Goal: Task Accomplishment & Management: Use online tool/utility

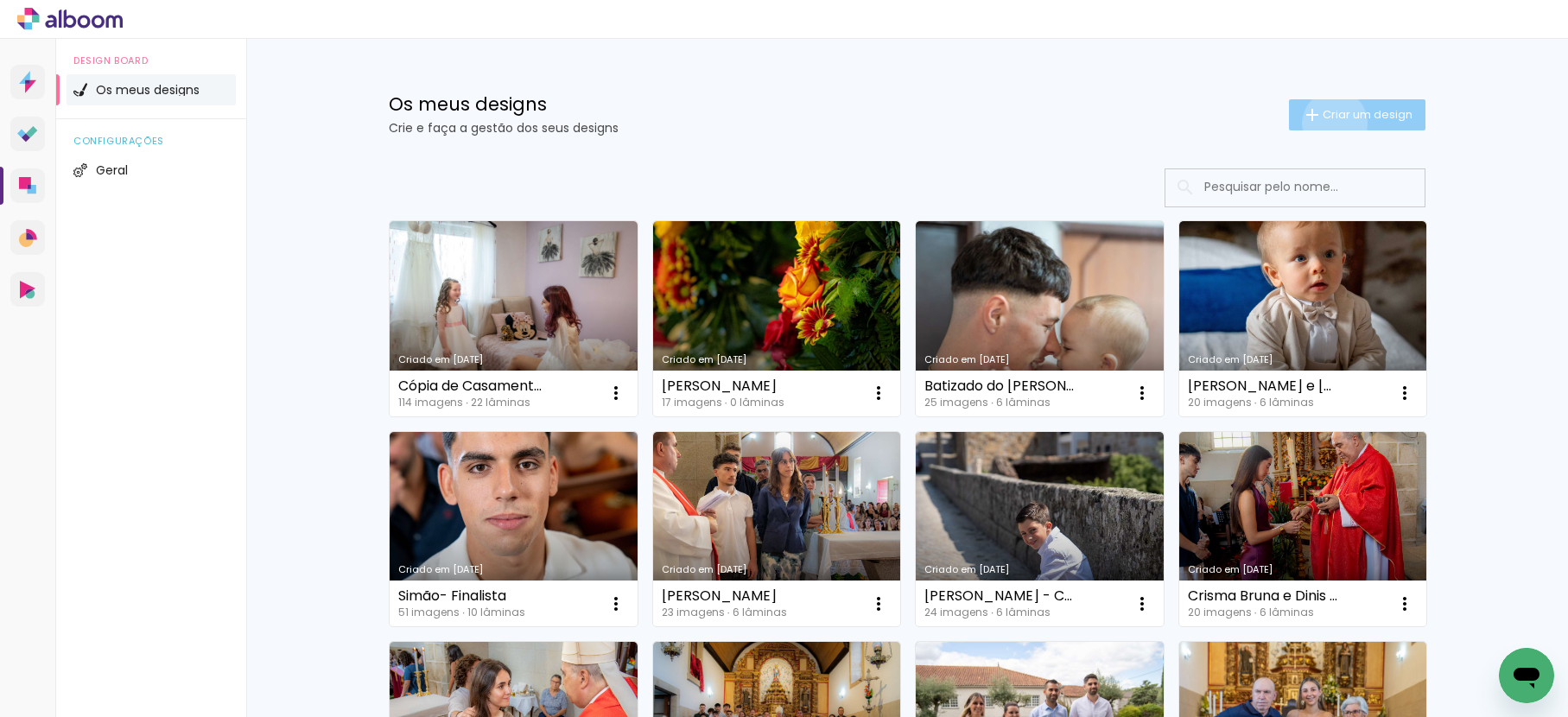
click at [1326, 123] on paper-button "Criar um design" at bounding box center [1357, 115] width 137 height 31
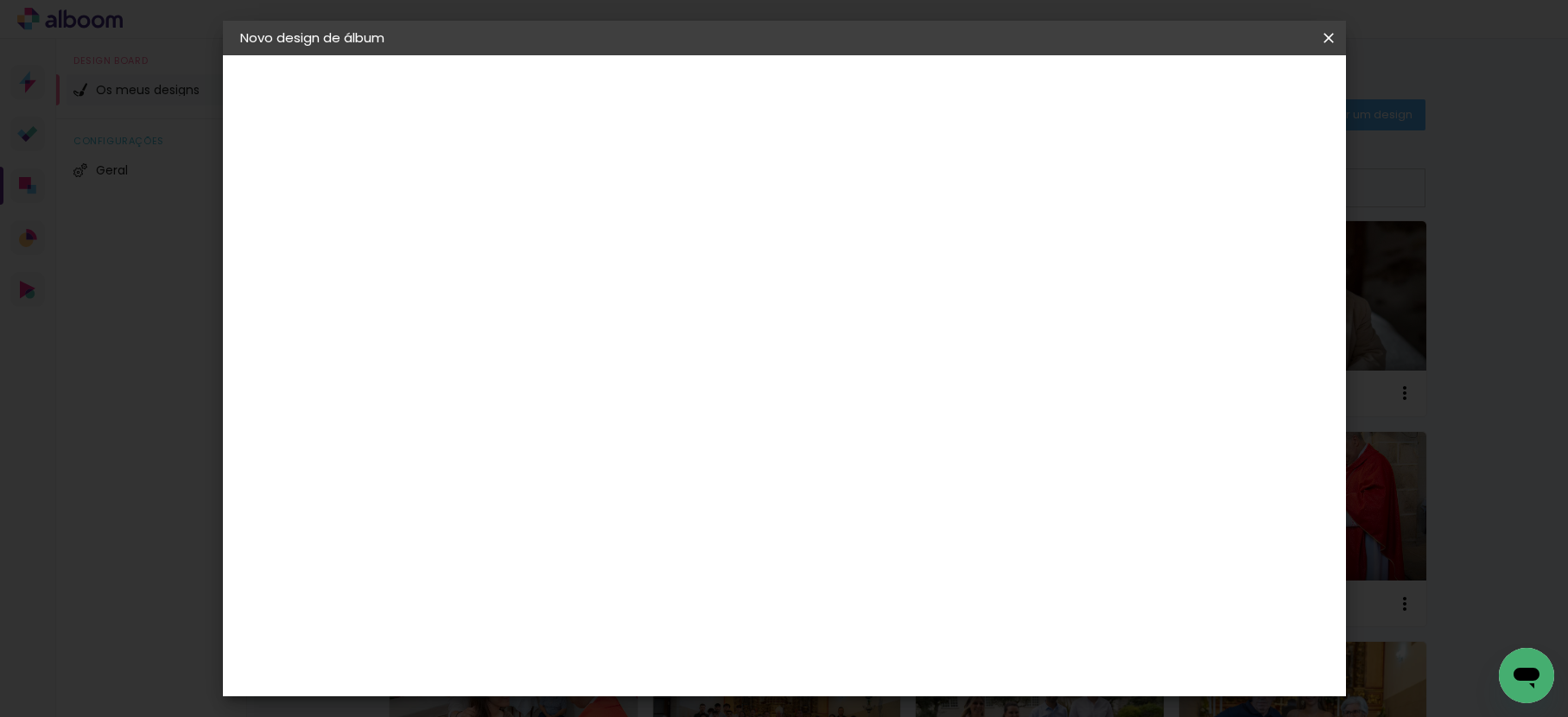
click at [523, 228] on input at bounding box center [523, 232] width 0 height 27
type input "Batizado Maria do Carmo"
type paper-input "Batizado Maria do Carmo"
click at [700, 96] on paper-button "Avançar" at bounding box center [658, 91] width 85 height 29
click at [776, 256] on paper-item "Tamanho Livre" at bounding box center [710, 266] width 130 height 45
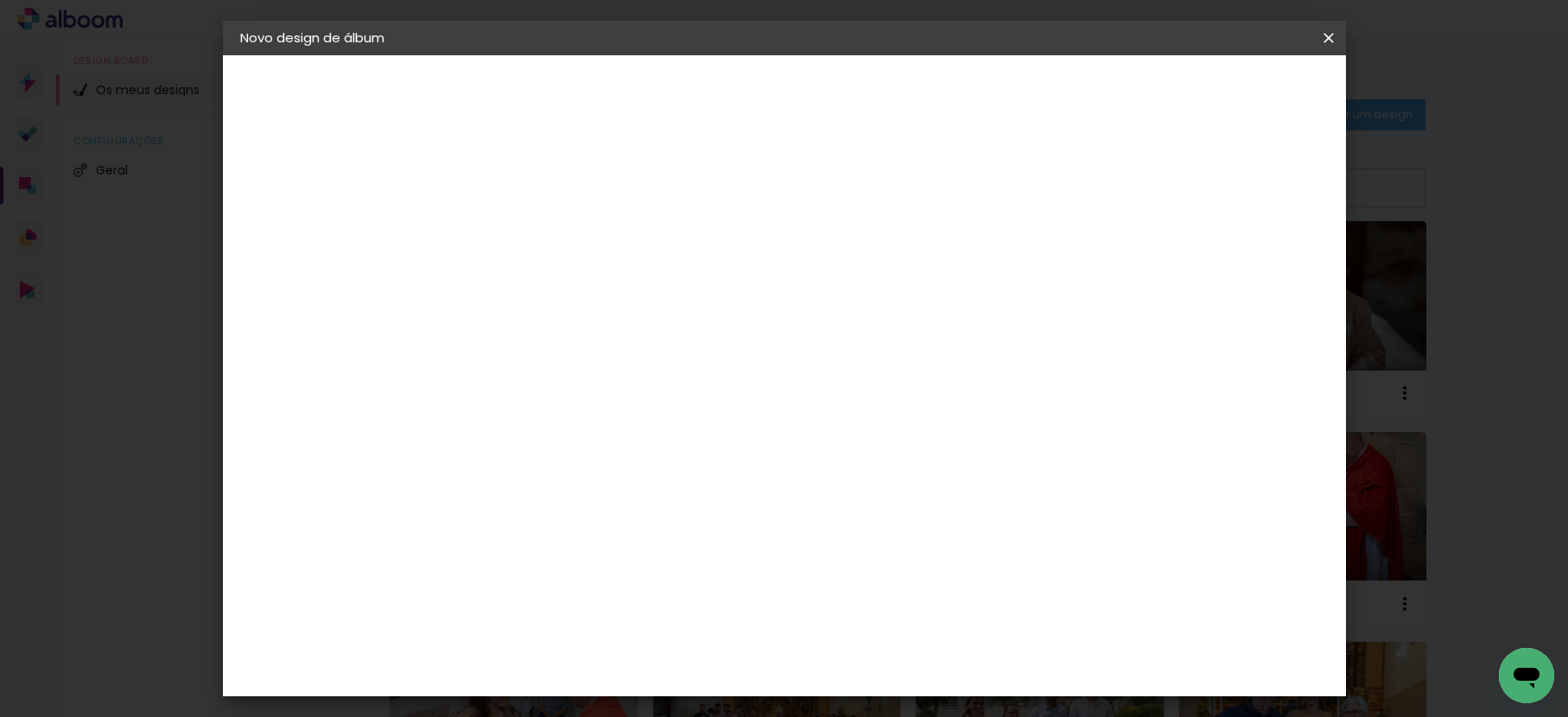
click at [0, 0] on slot "Avançar" at bounding box center [0, 0] width 0 height 0
click at [488, 494] on input "30" at bounding box center [469, 490] width 45 height 26
type input "30,5"
type paper-input "30,5"
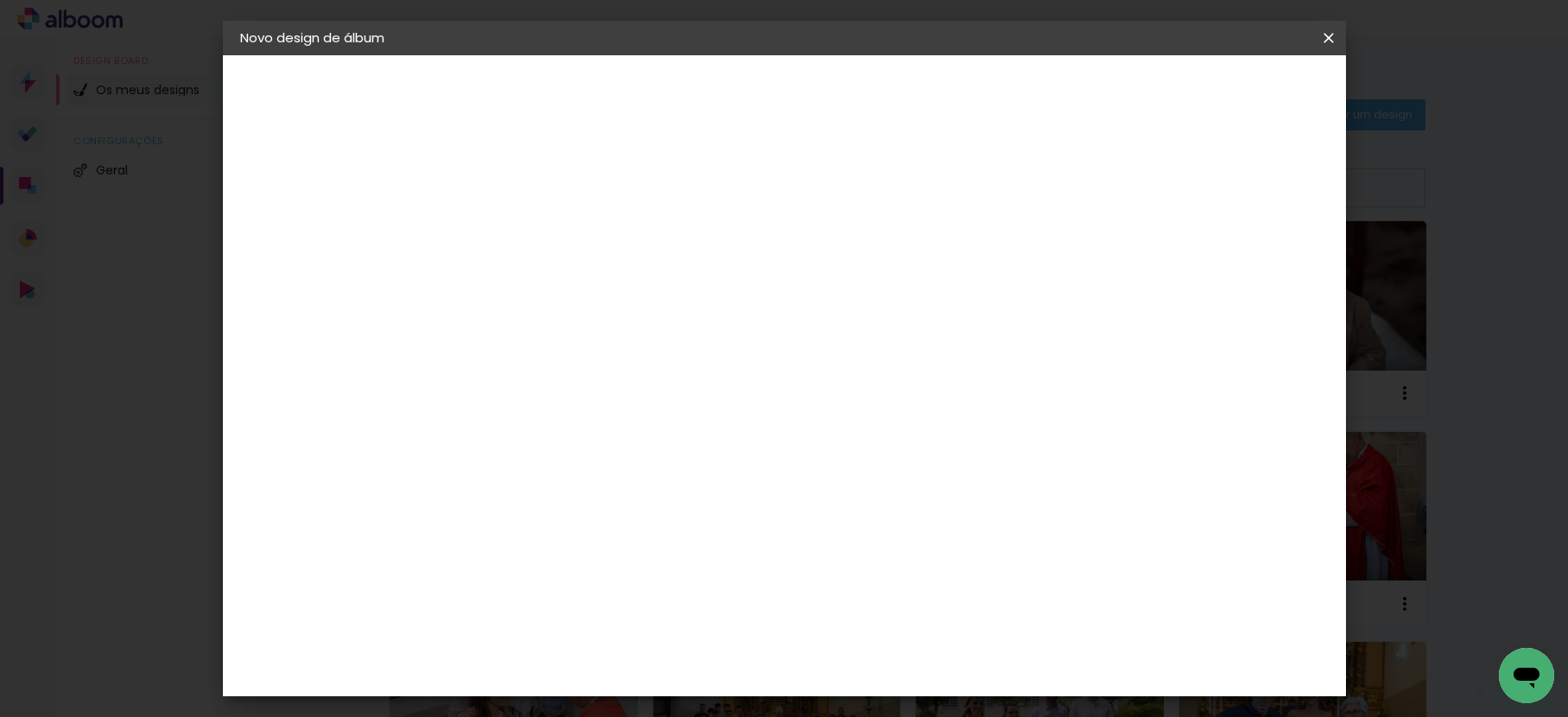
drag, startPoint x: 900, startPoint y: 664, endPoint x: 854, endPoint y: 665, distance: 46.0
click at [854, 665] on paper-input-container "60 cm" at bounding box center [891, 665] width 78 height 43
type input "41"
type paper-input "41"
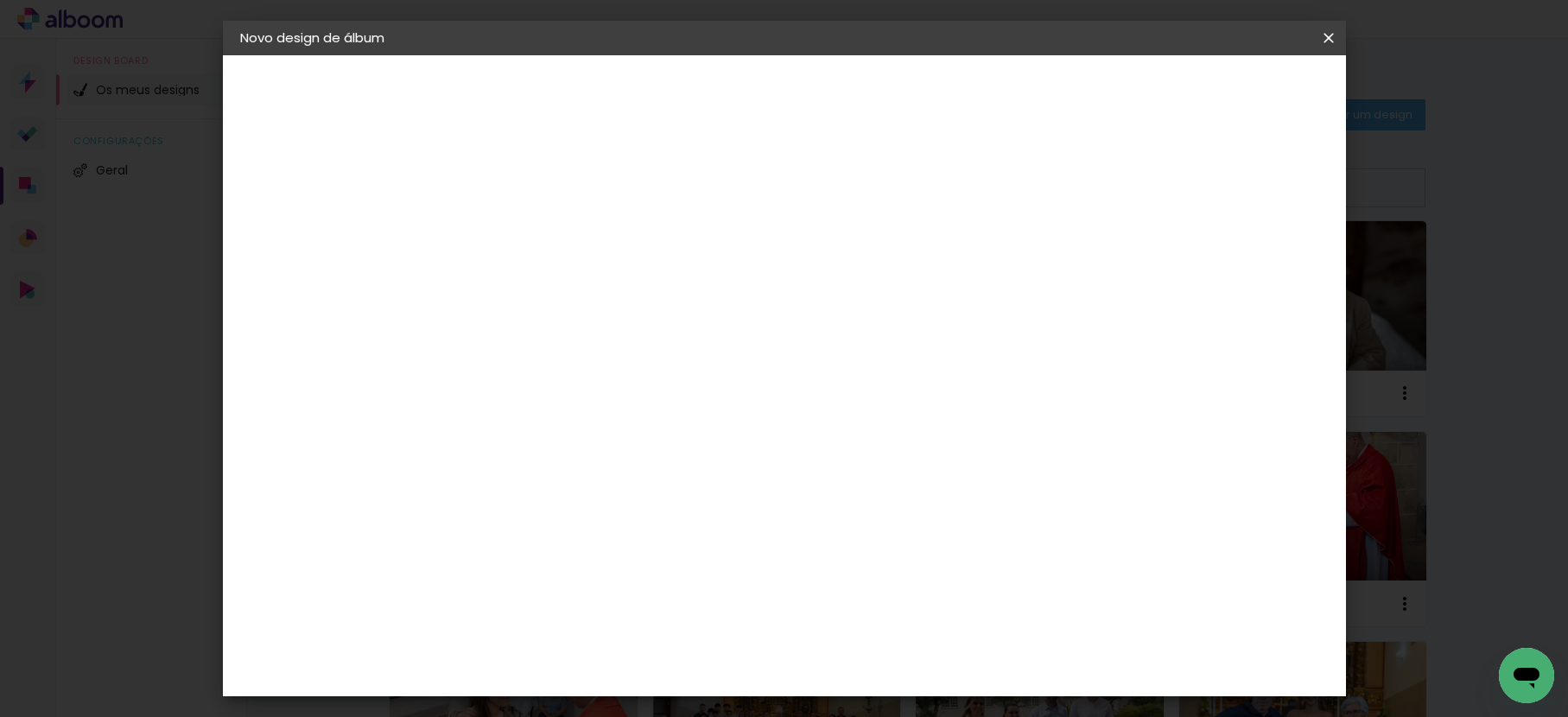
click at [1125, 94] on span "Iniciar design" at bounding box center [1086, 91] width 79 height 12
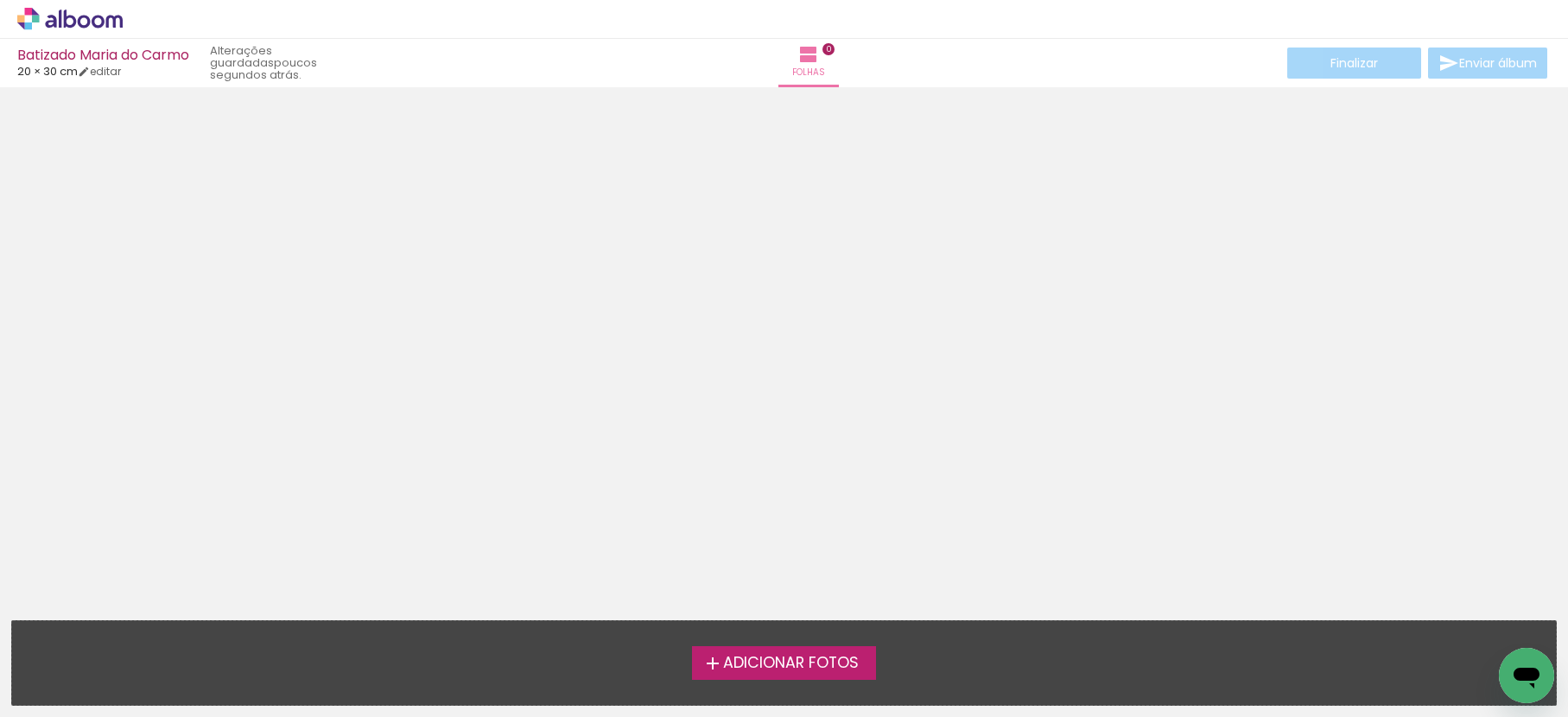
click at [779, 661] on span "Adicionar Fotos" at bounding box center [791, 663] width 136 height 15
click at [0, 0] on input "file" at bounding box center [0, 0] width 0 height 0
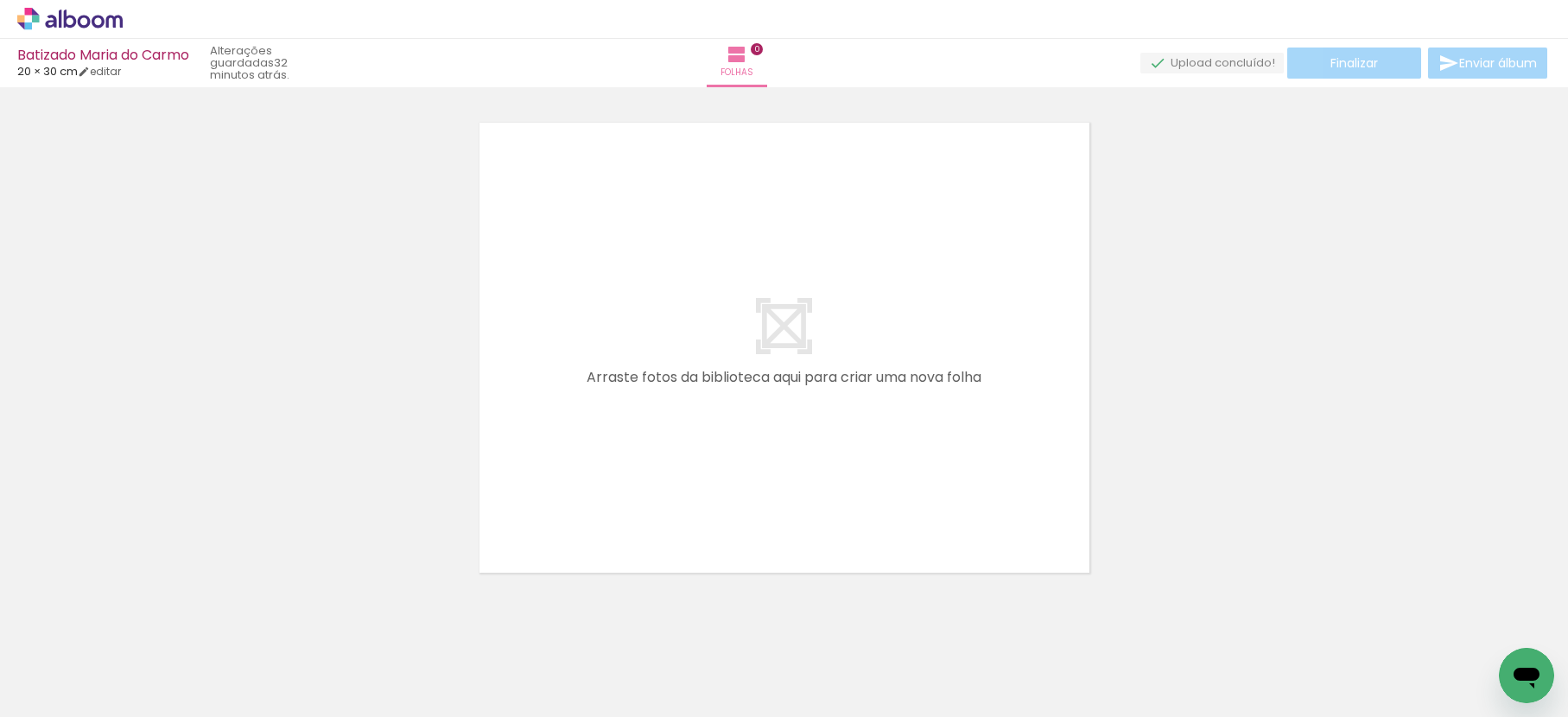
scroll to position [0, 6321]
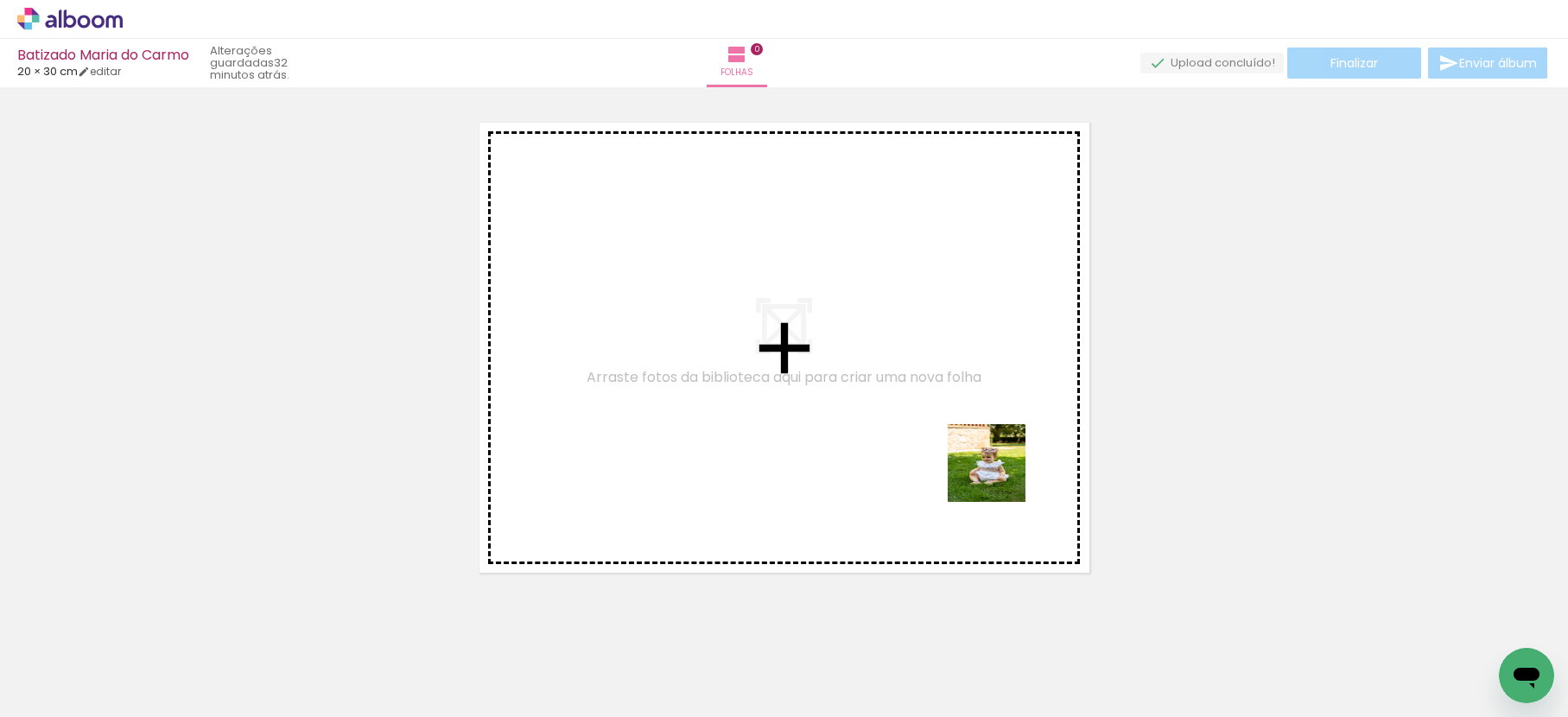
drag, startPoint x: 1215, startPoint y: 671, endPoint x: 943, endPoint y: 433, distance: 361.4
click at [942, 433] on quentale-workspace at bounding box center [784, 358] width 1568 height 717
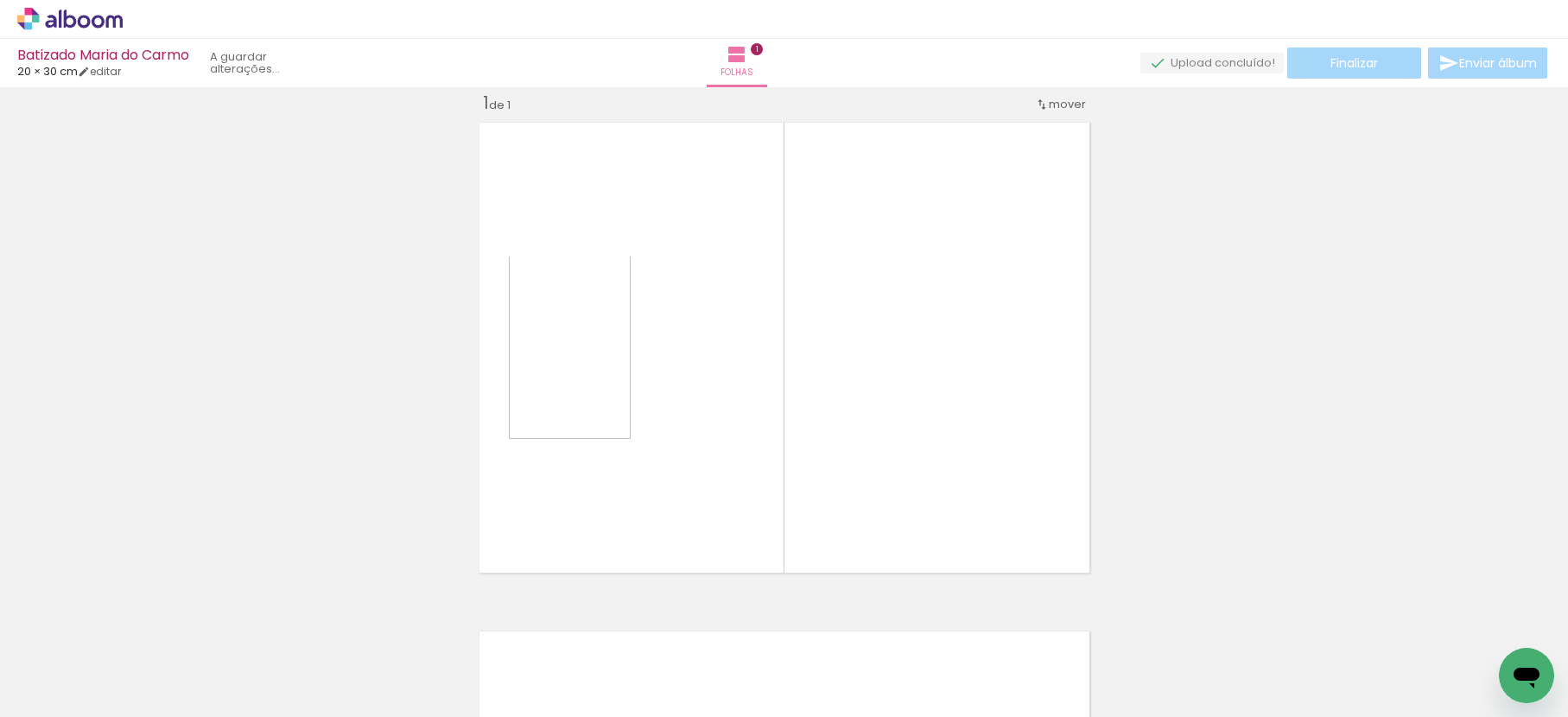
scroll to position [23, 0]
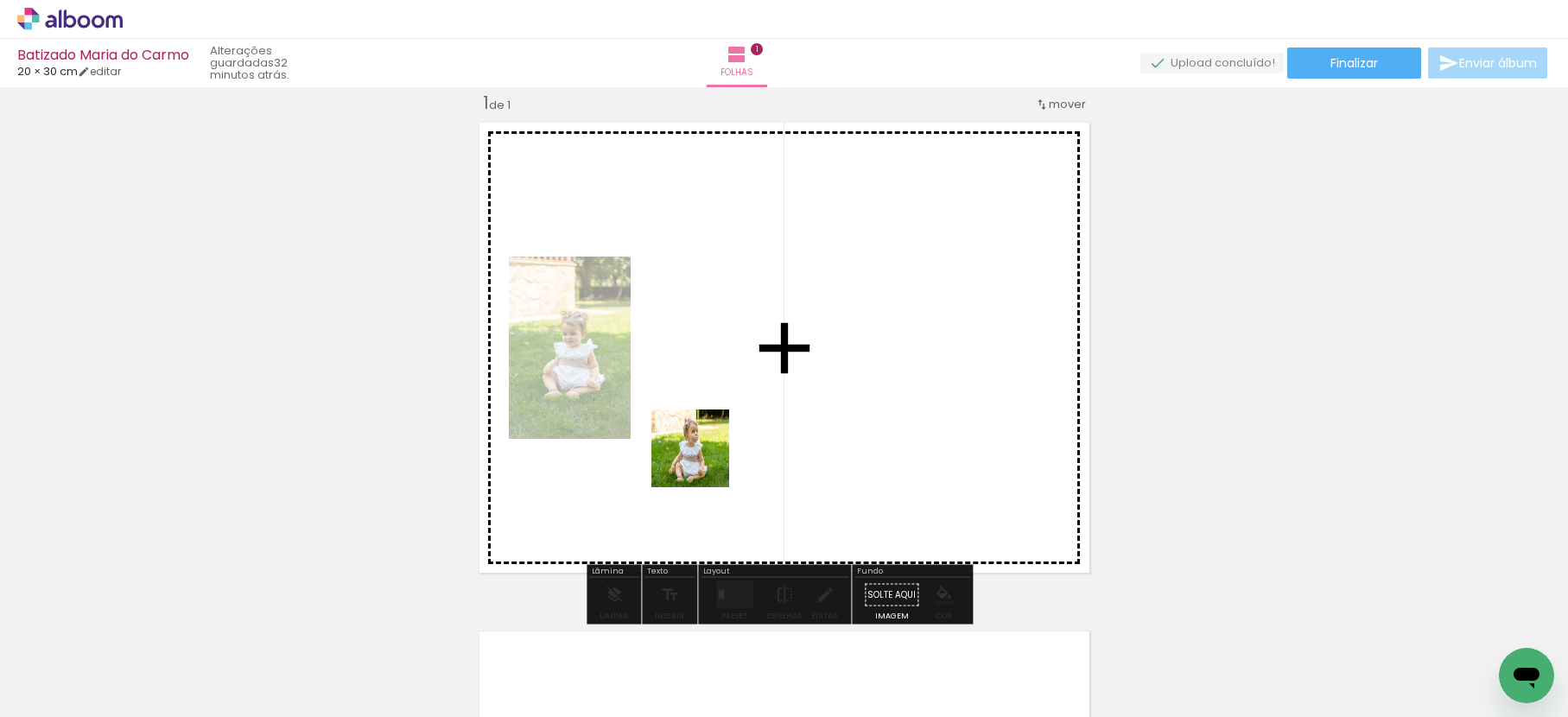
drag, startPoint x: 837, startPoint y: 670, endPoint x: 701, endPoint y: 458, distance: 251.9
click at [701, 458] on quentale-workspace at bounding box center [784, 358] width 1568 height 717
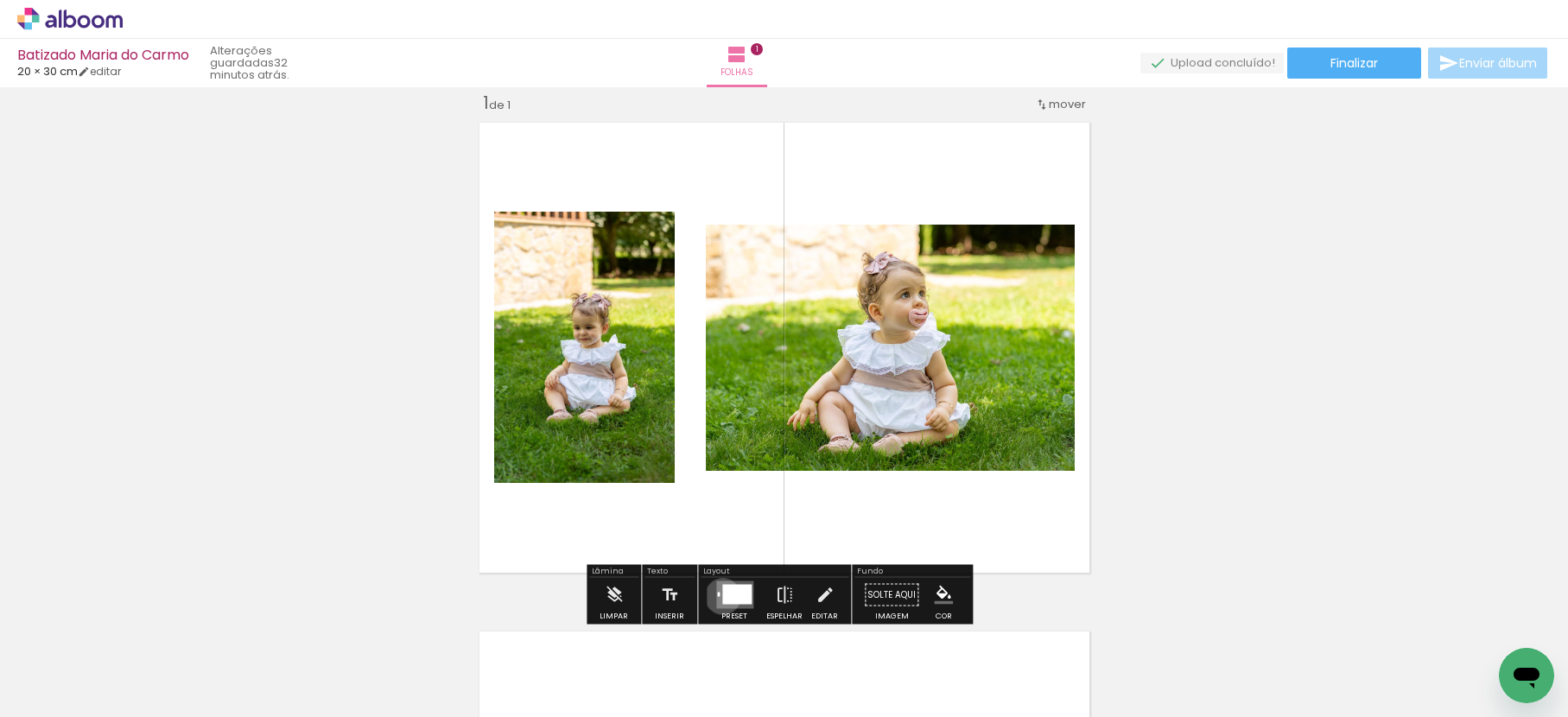
click at [722, 596] on div at bounding box center [736, 595] width 29 height 20
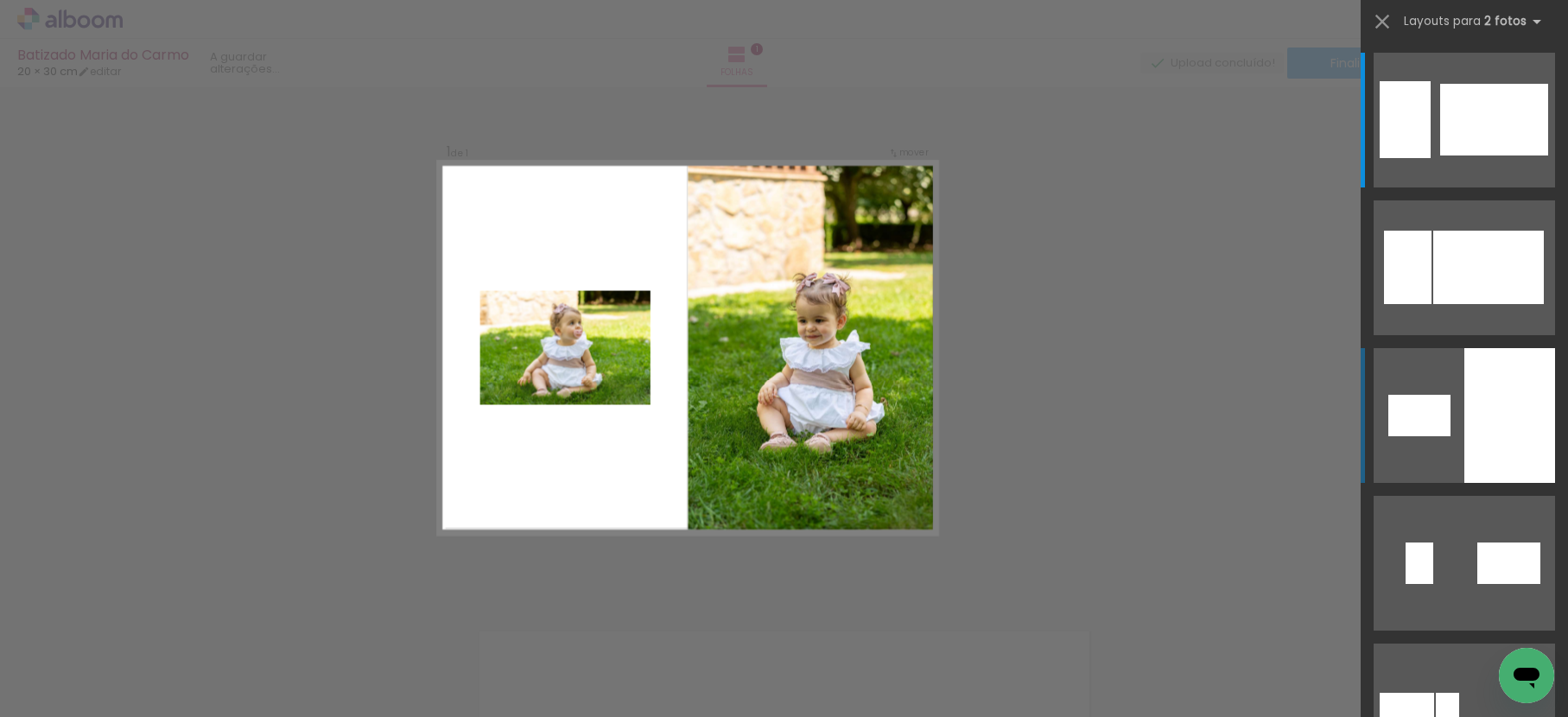
scroll to position [22, 0]
click at [1520, 424] on div at bounding box center [1510, 415] width 90 height 135
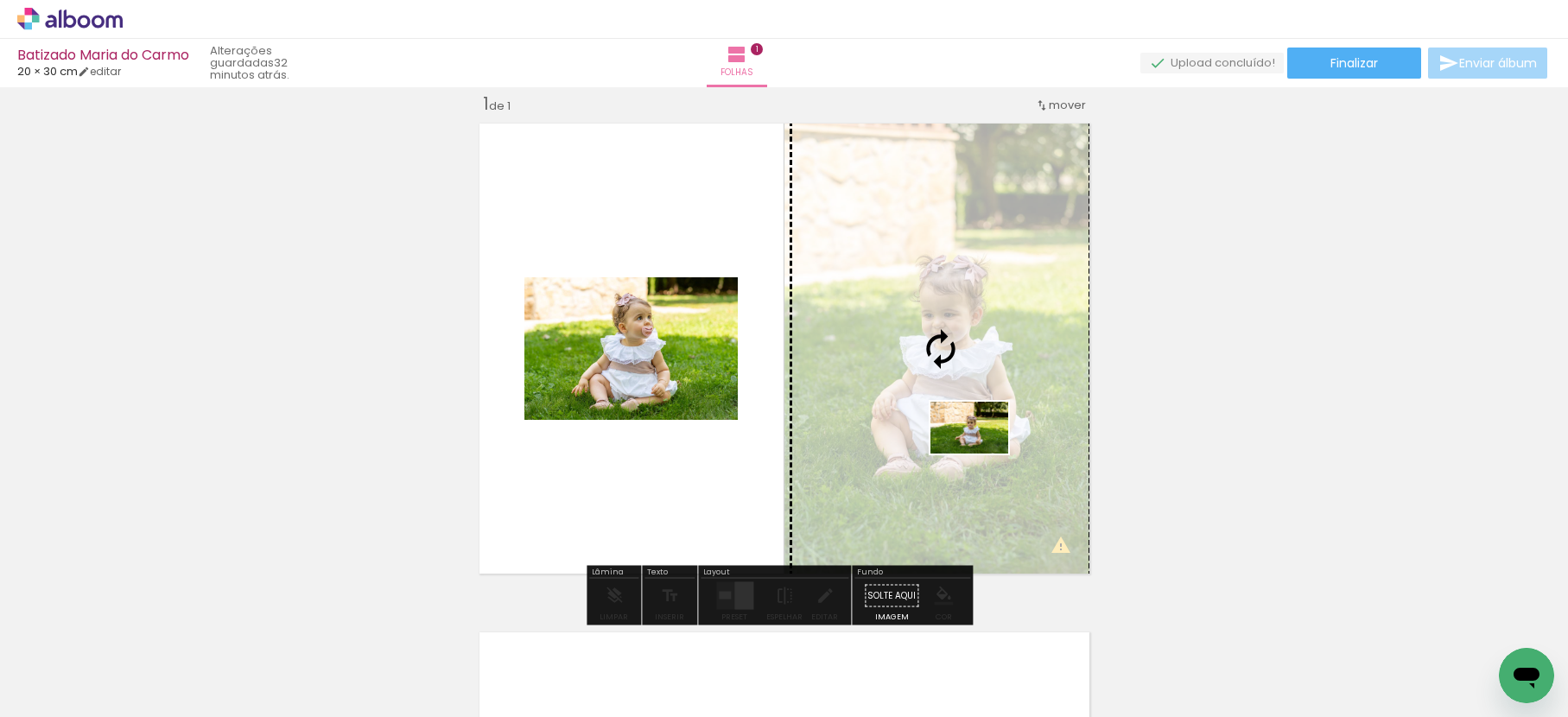
drag, startPoint x: 1118, startPoint y: 640, endPoint x: 983, endPoint y: 453, distance: 230.6
click at [983, 453] on quentale-workspace at bounding box center [784, 358] width 1568 height 717
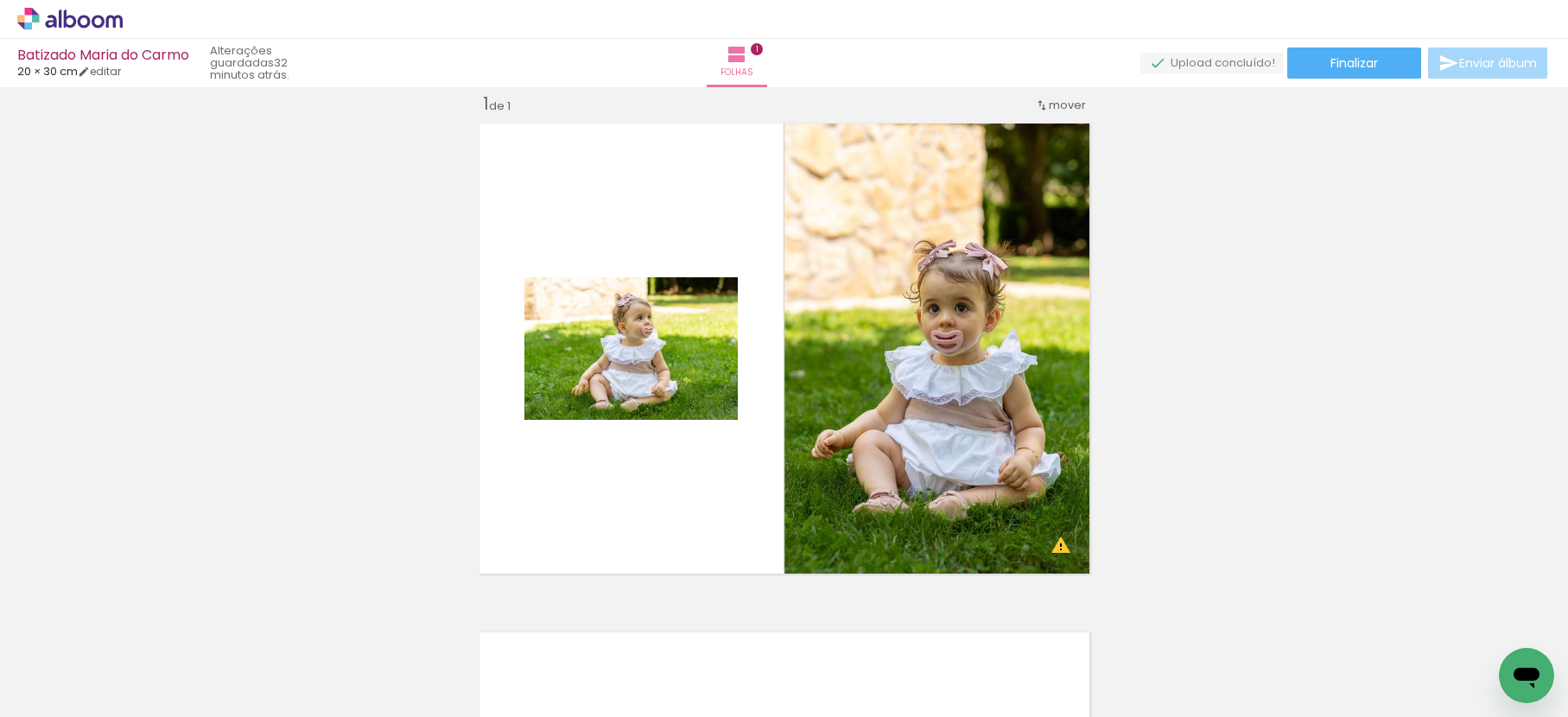
scroll to position [0, 6321]
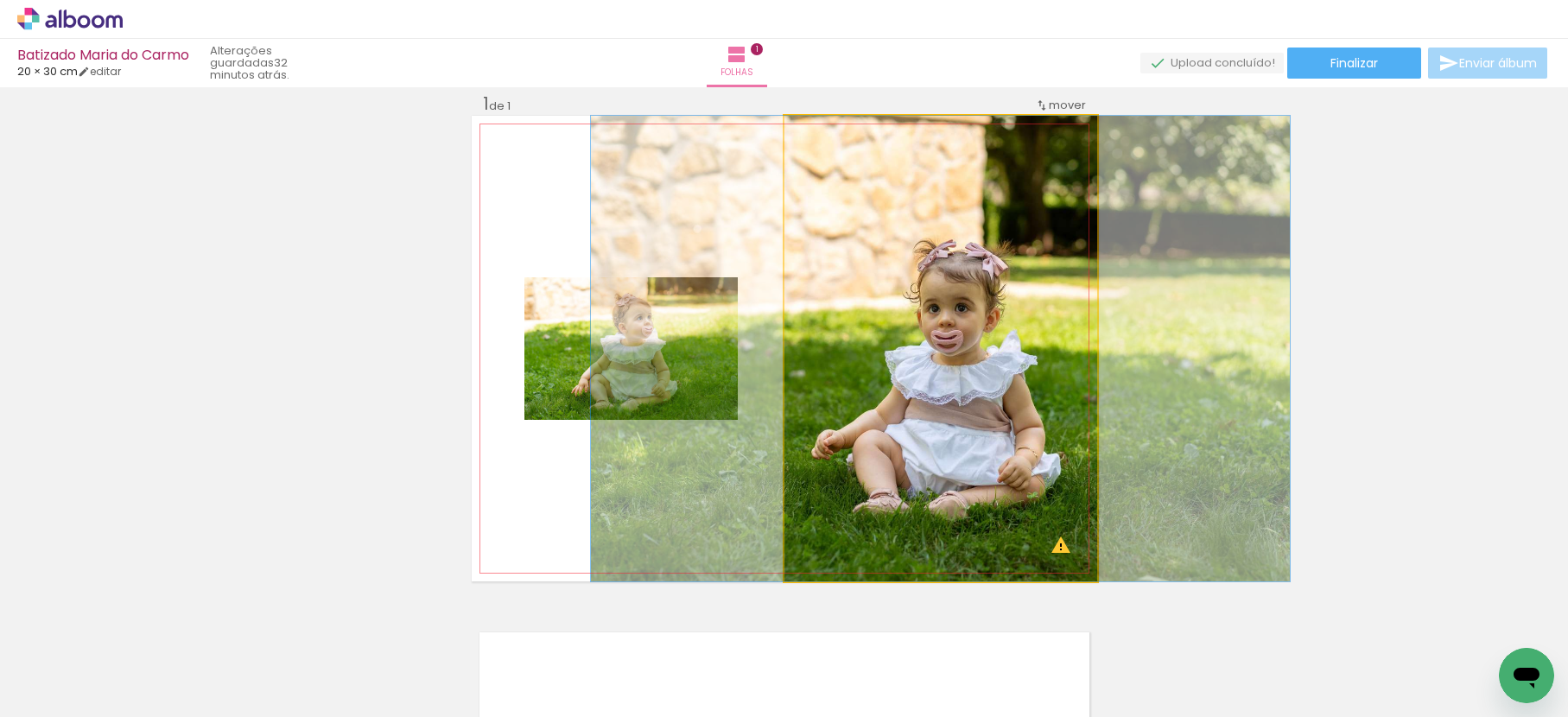
drag, startPoint x: 965, startPoint y: 349, endPoint x: 965, endPoint y: 367, distance: 18.0
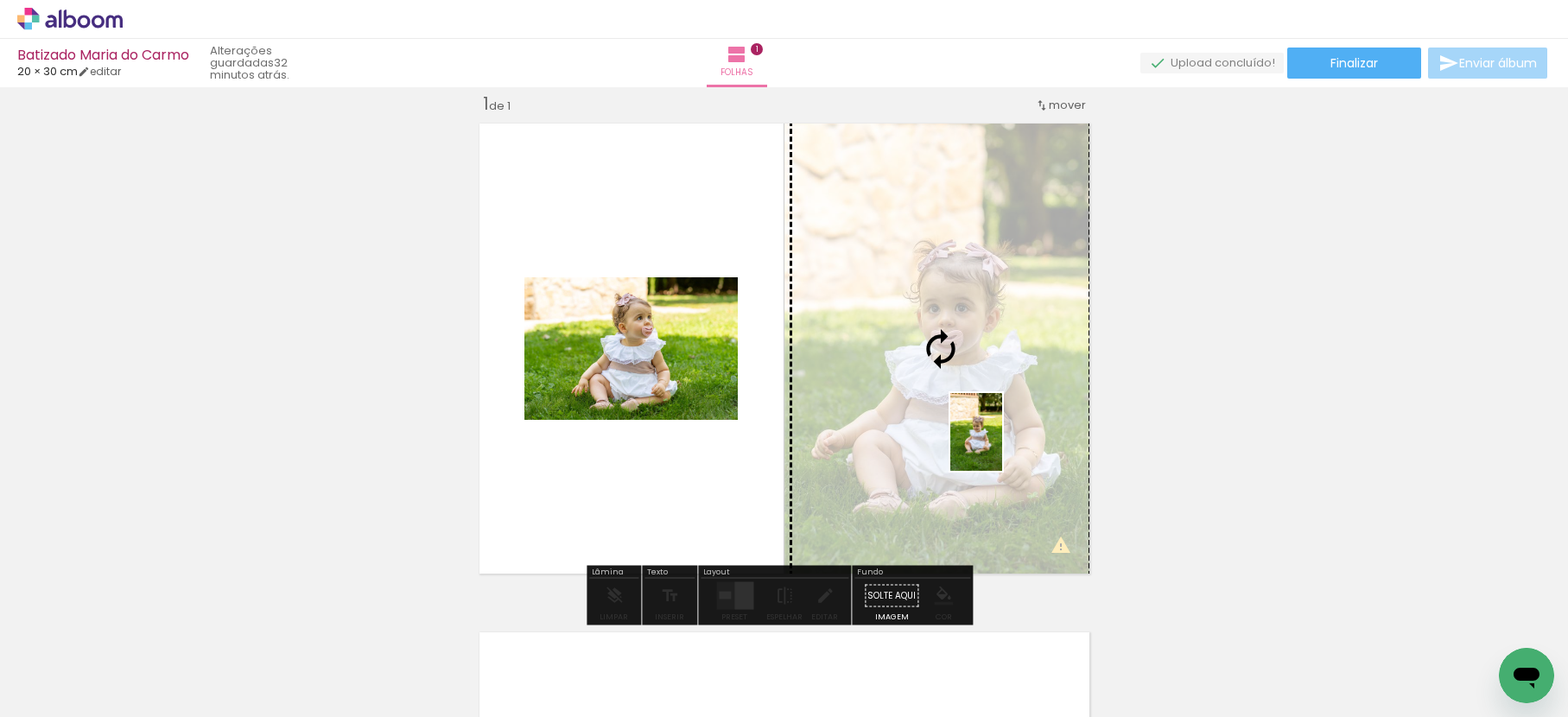
drag, startPoint x: 1207, startPoint y: 658, endPoint x: 993, endPoint y: 447, distance: 300.5
click at [993, 451] on quentale-workspace at bounding box center [784, 358] width 1568 height 717
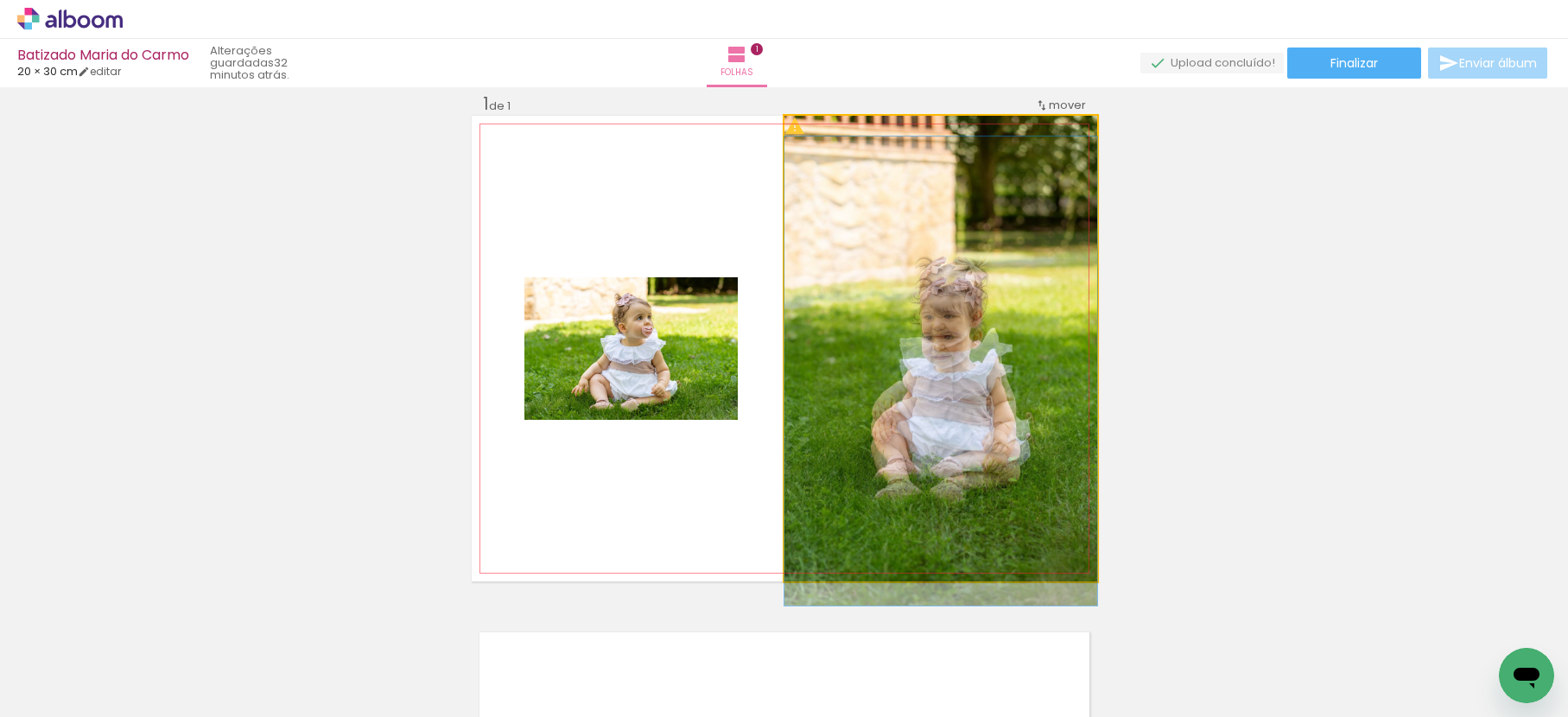
drag, startPoint x: 1008, startPoint y: 454, endPoint x: 1008, endPoint y: 471, distance: 17.0
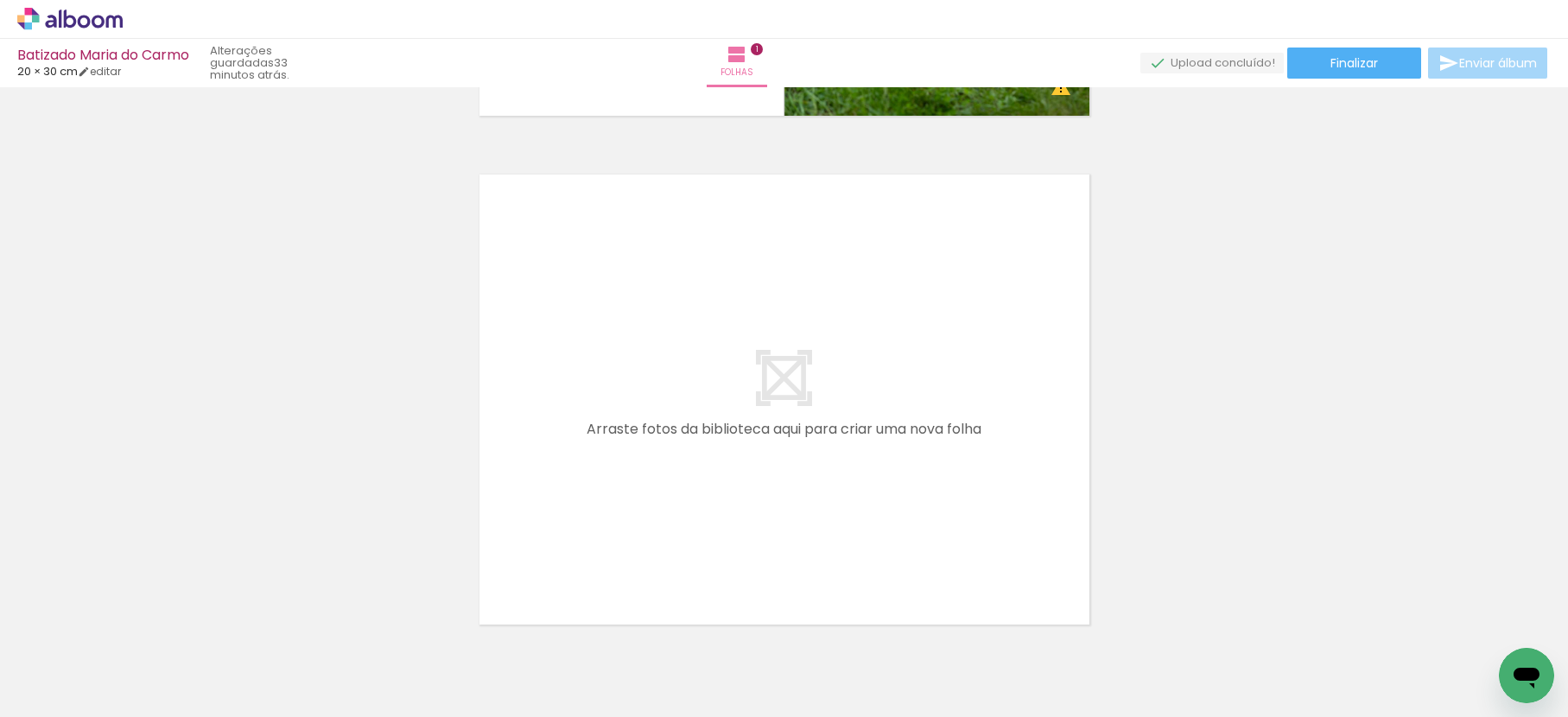
scroll to position [480, 0]
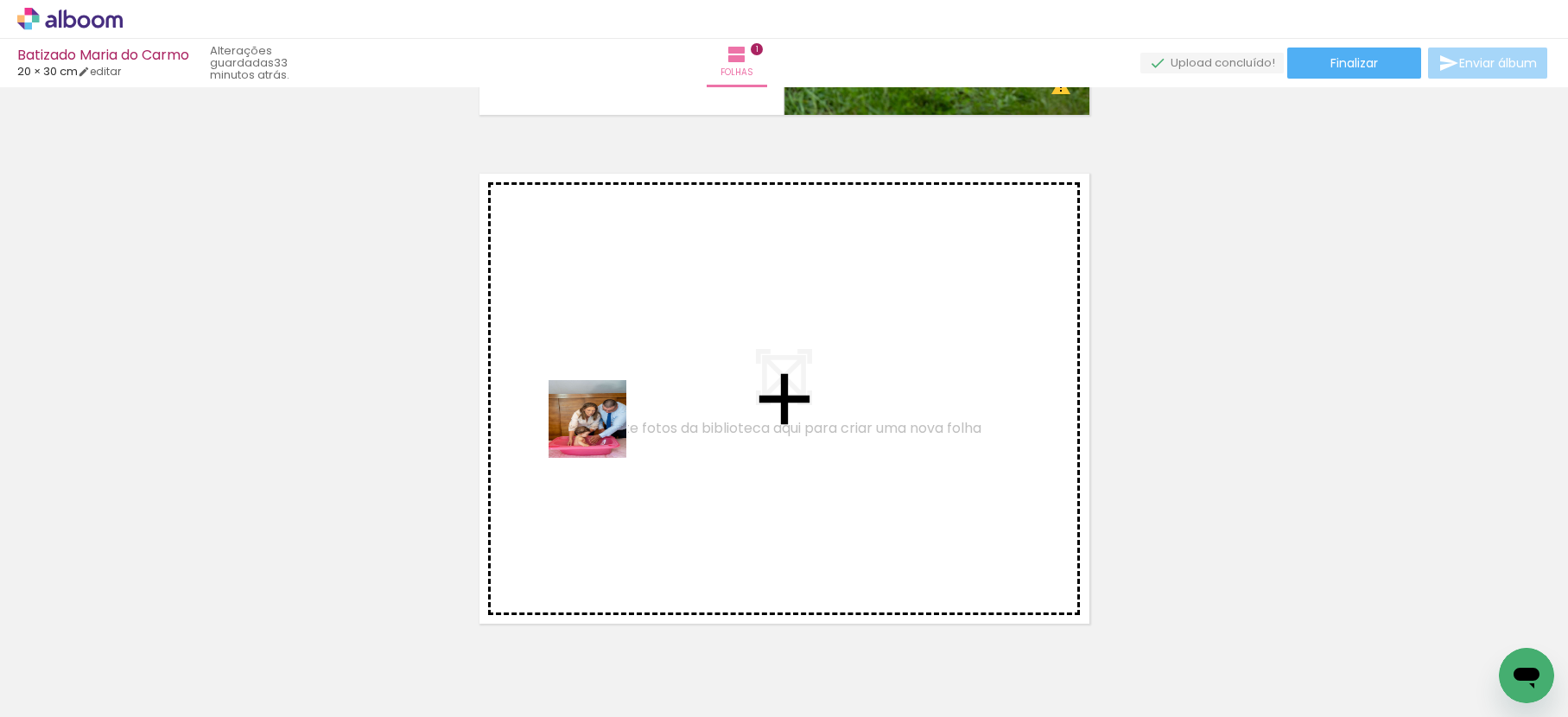
drag, startPoint x: 406, startPoint y: 663, endPoint x: 619, endPoint y: 422, distance: 321.6
click at [619, 422] on quentale-workspace at bounding box center [784, 358] width 1568 height 717
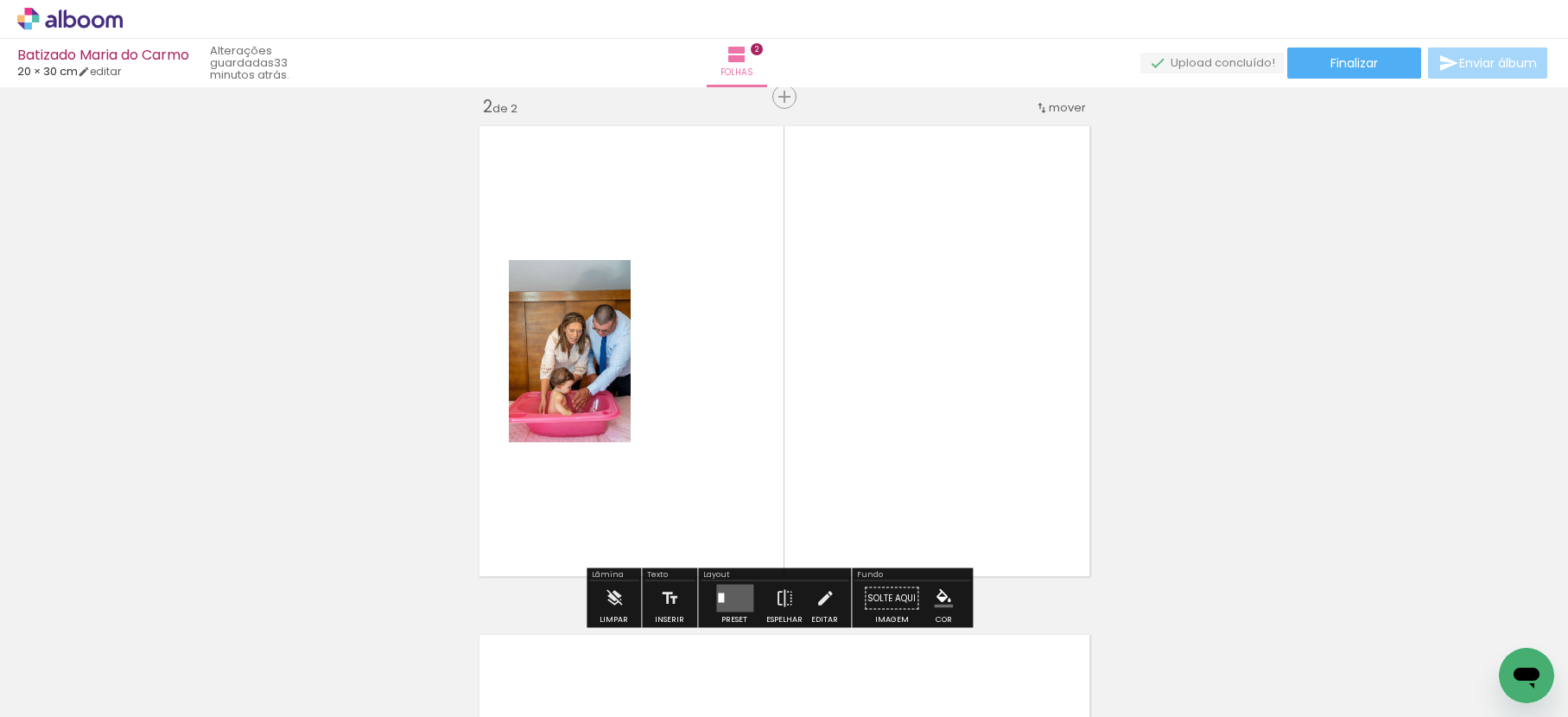
scroll to position [531, 0]
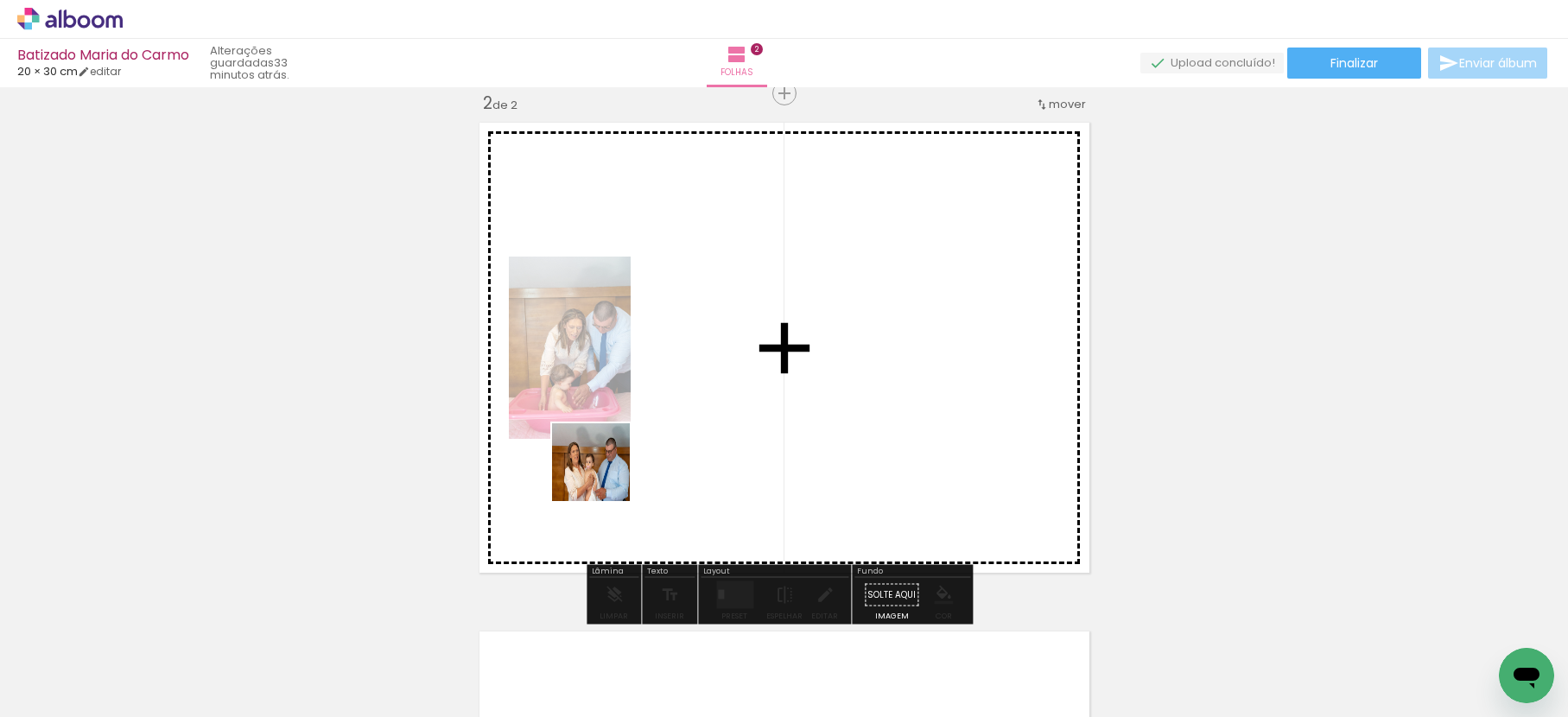
drag, startPoint x: 549, startPoint y: 571, endPoint x: 651, endPoint y: 371, distance: 224.5
click at [636, 401] on quentale-workspace at bounding box center [784, 358] width 1568 height 717
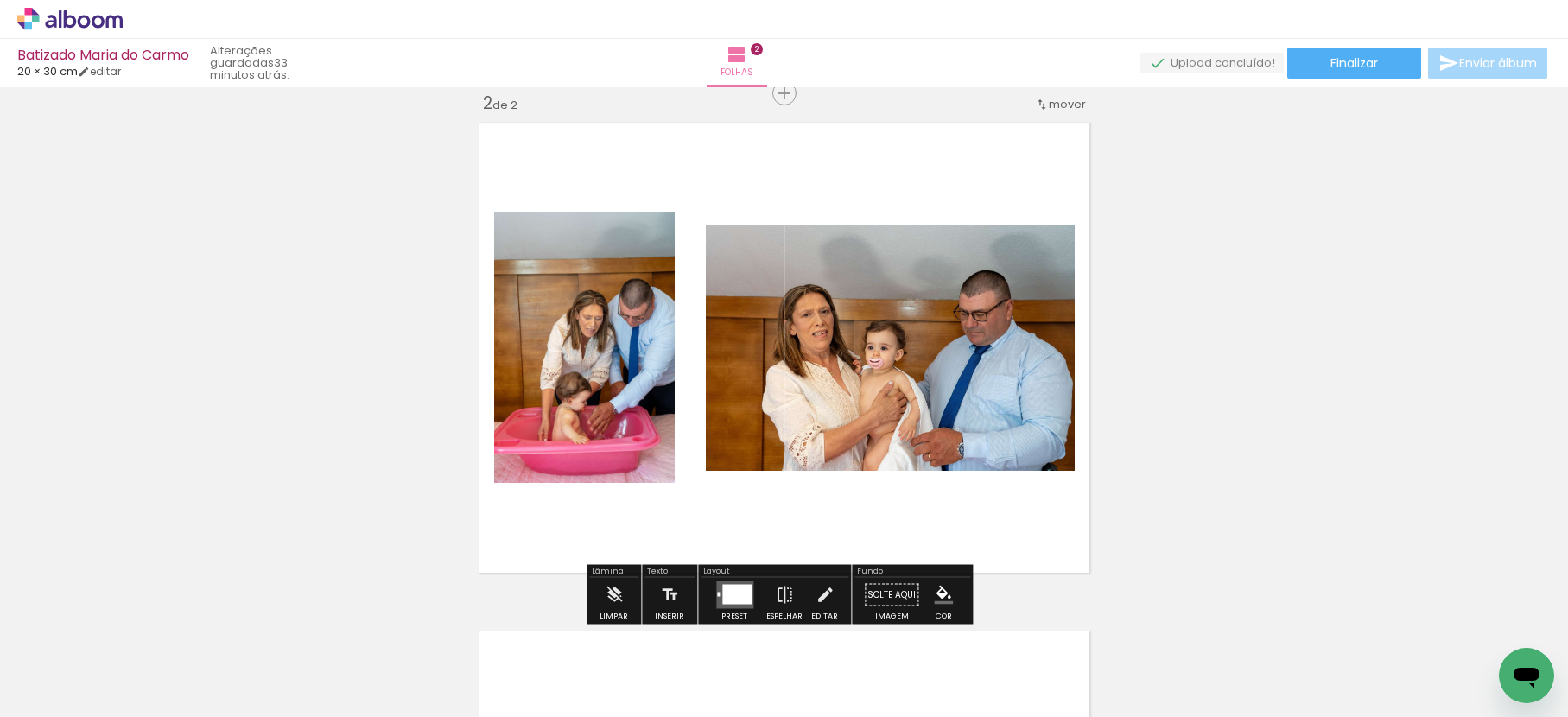
drag, startPoint x: 682, startPoint y: 535, endPoint x: 679, endPoint y: 456, distance: 79.1
click at [680, 458] on quentale-workspace at bounding box center [784, 358] width 1568 height 717
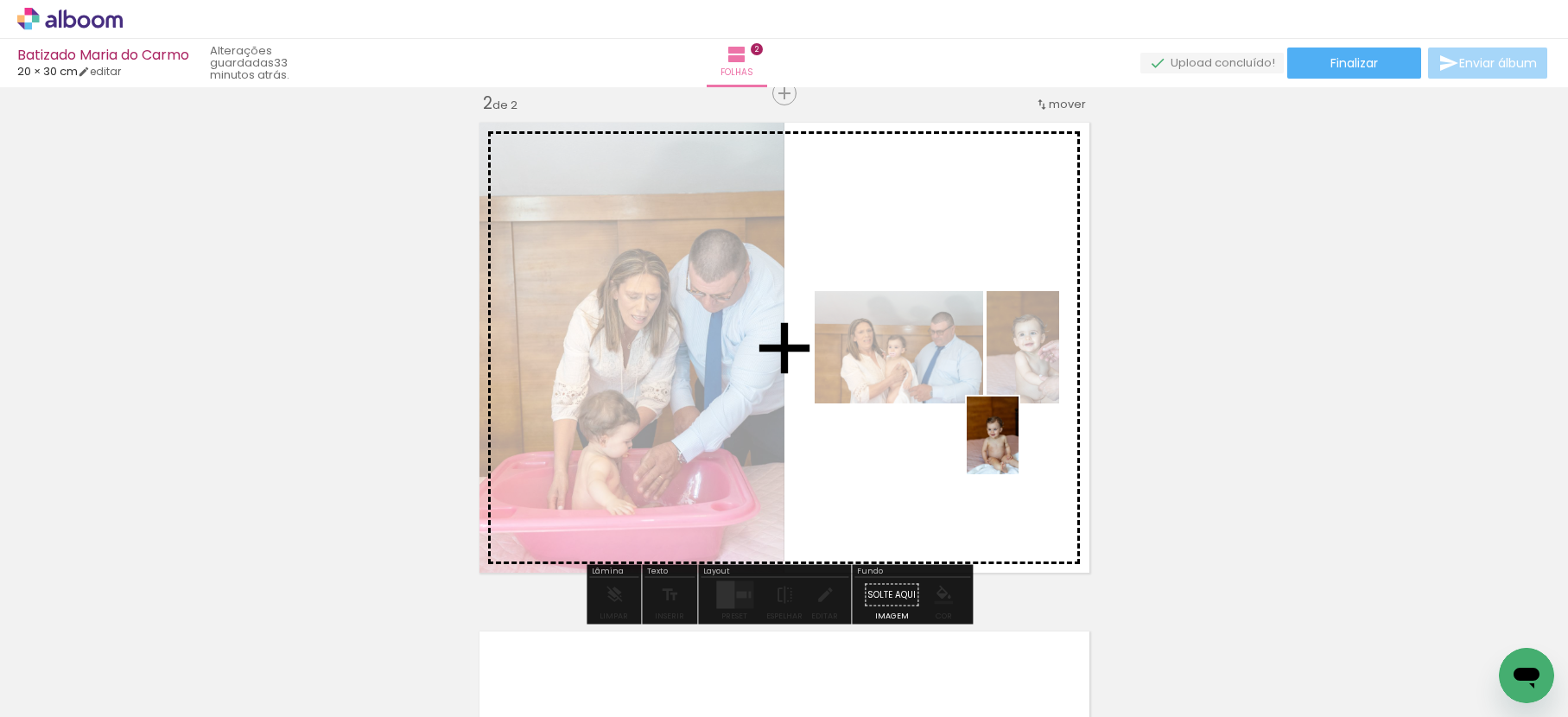
drag, startPoint x: 590, startPoint y: 670, endPoint x: 1020, endPoint y: 448, distance: 483.9
click at [1020, 448] on quentale-workspace at bounding box center [784, 358] width 1568 height 717
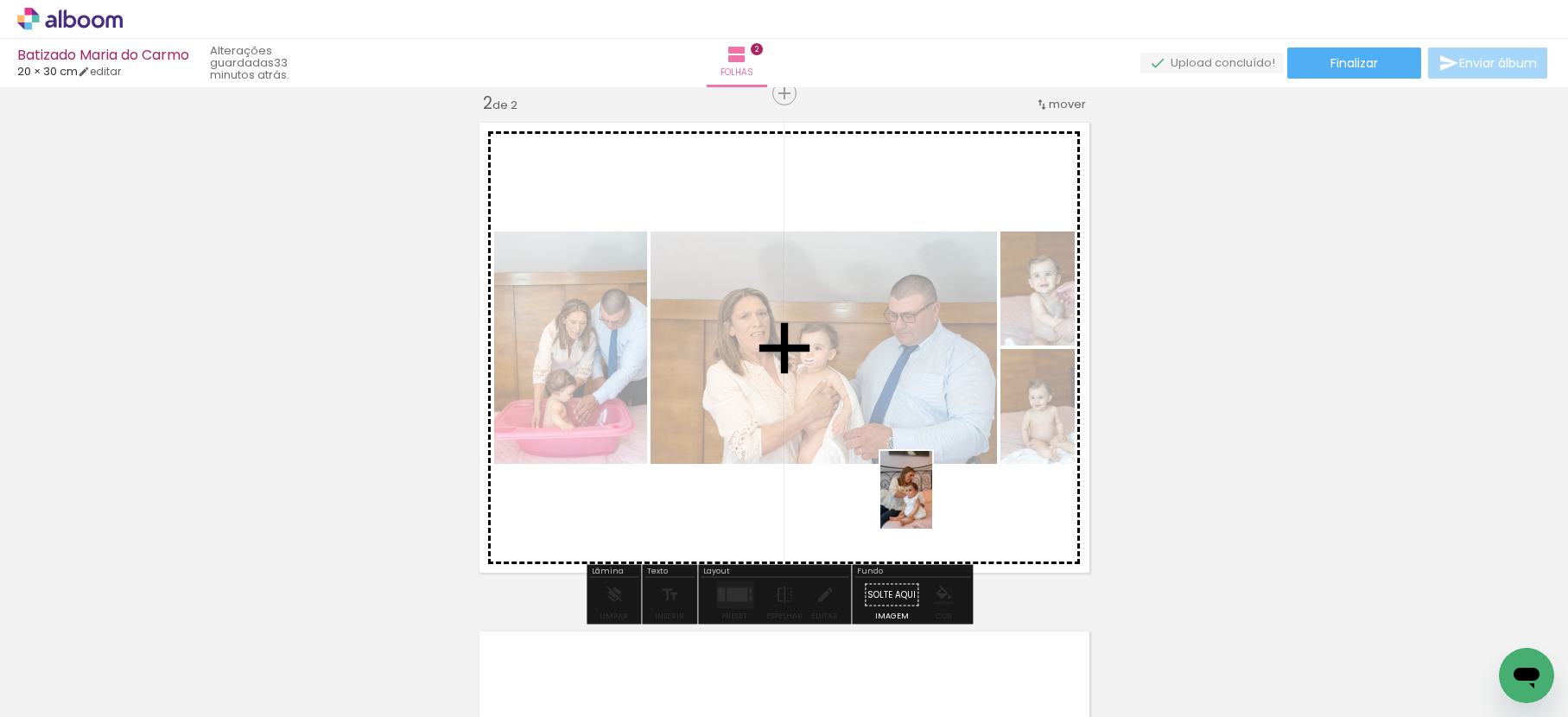
drag, startPoint x: 765, startPoint y: 692, endPoint x: 932, endPoint y: 503, distance: 252.2
click at [932, 503] on quentale-workspace at bounding box center [784, 358] width 1568 height 717
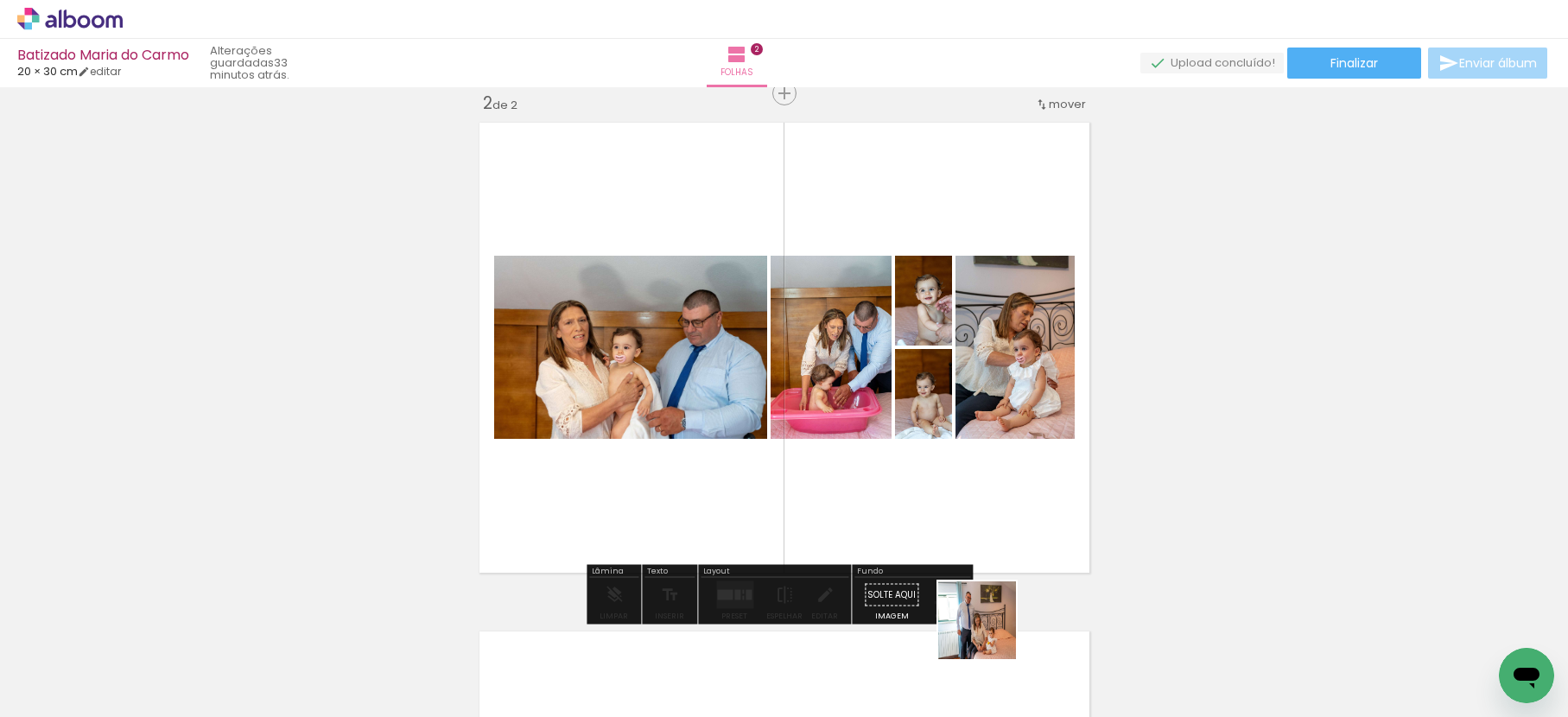
drag, startPoint x: 990, startPoint y: 633, endPoint x: 1028, endPoint y: 521, distance: 118.3
click at [1004, 491] on quentale-workspace at bounding box center [784, 358] width 1568 height 717
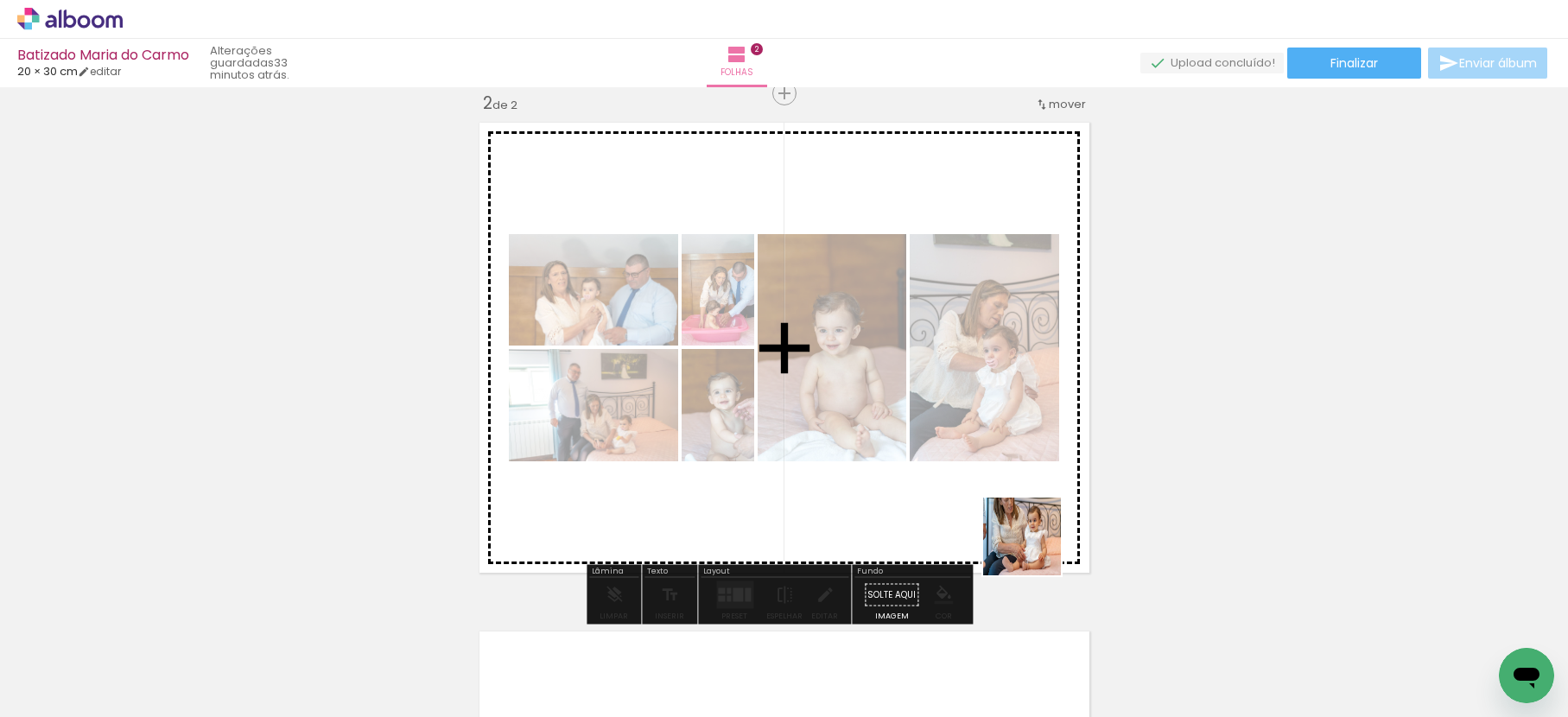
drag, startPoint x: 1146, startPoint y: 667, endPoint x: 1011, endPoint y: 521, distance: 198.8
click at [1010, 523] on quentale-workspace at bounding box center [784, 358] width 1568 height 717
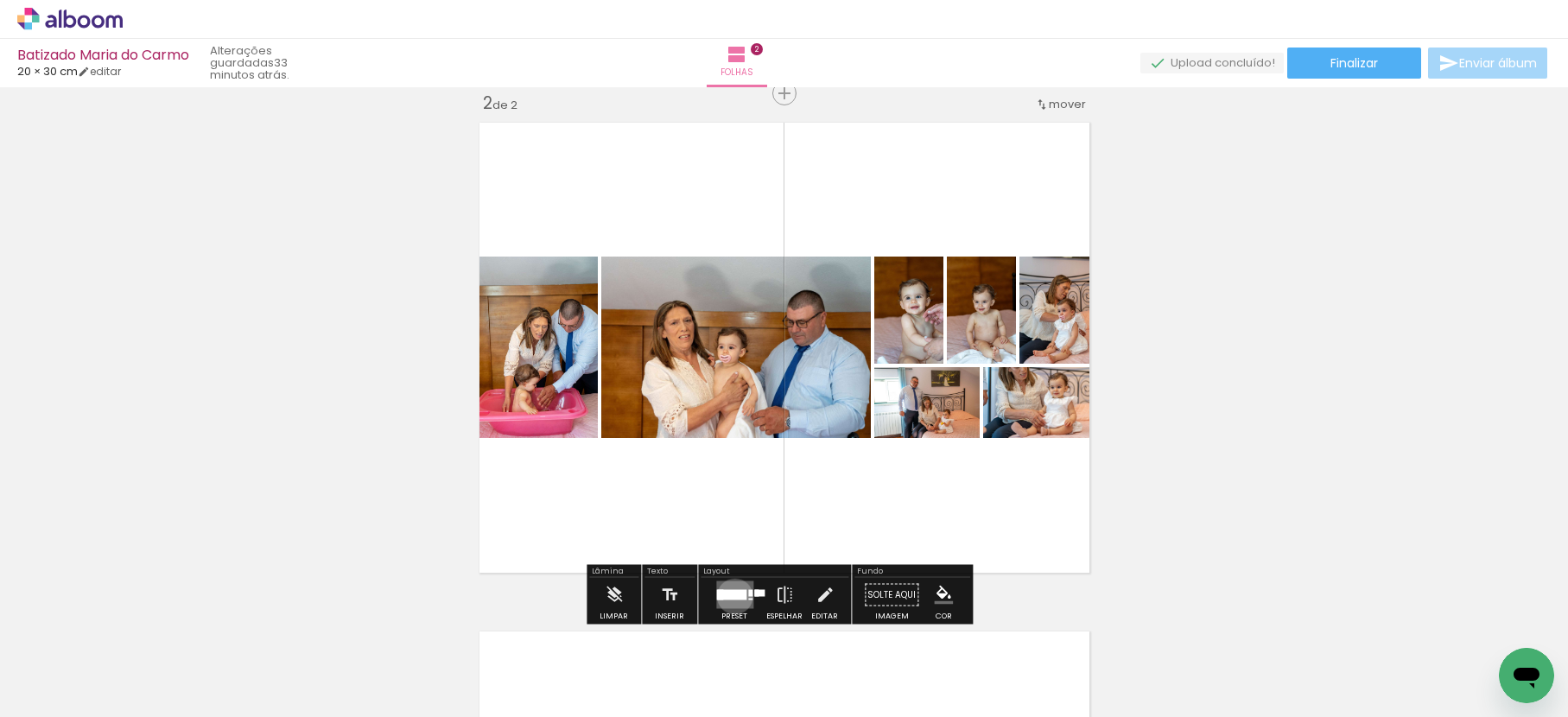
click at [731, 596] on div at bounding box center [732, 594] width 29 height 10
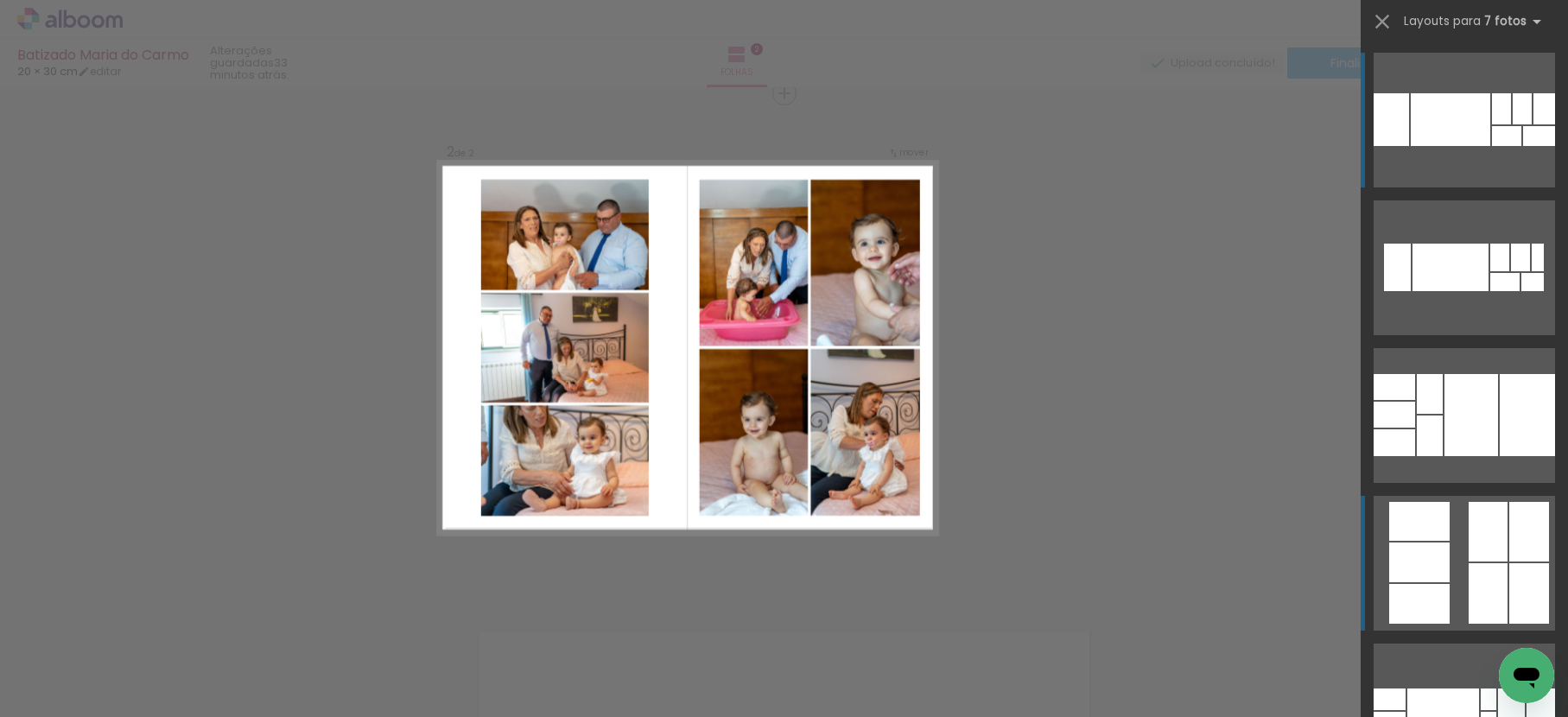
click at [1469, 574] on div at bounding box center [1488, 593] width 39 height 61
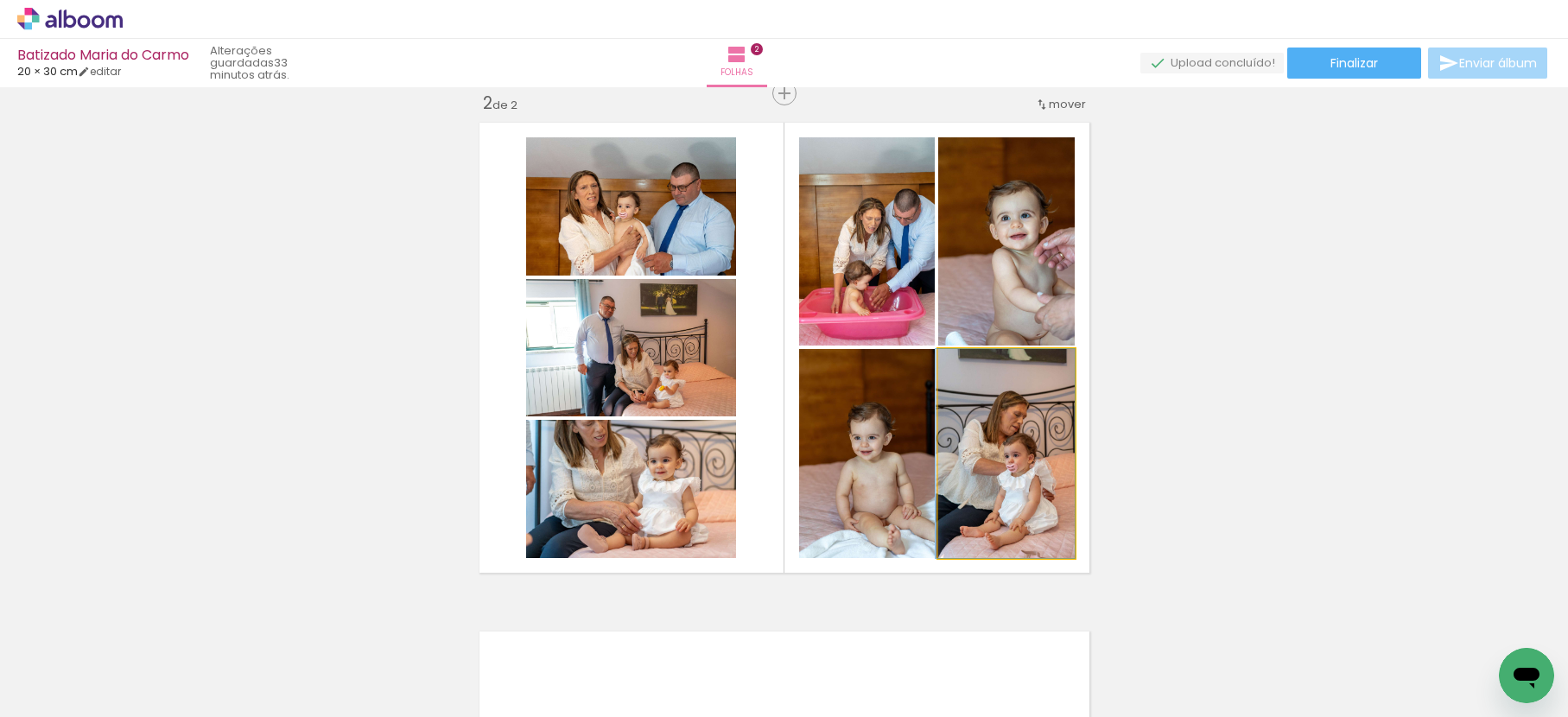
drag, startPoint x: 1028, startPoint y: 458, endPoint x: 1022, endPoint y: 467, distance: 10.8
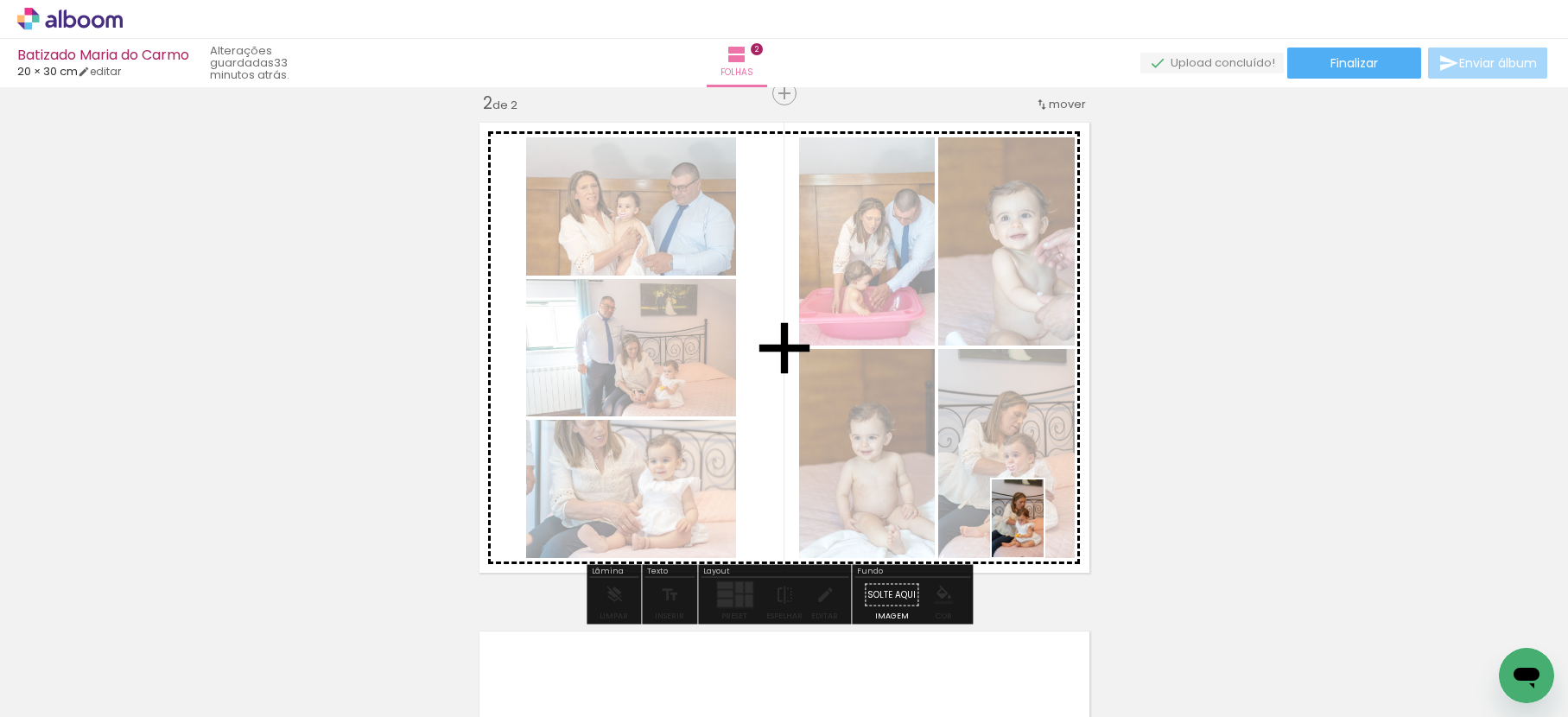
drag, startPoint x: 863, startPoint y: 680, endPoint x: 1044, endPoint y: 525, distance: 238.3
click at [1044, 525] on quentale-workspace at bounding box center [784, 358] width 1568 height 717
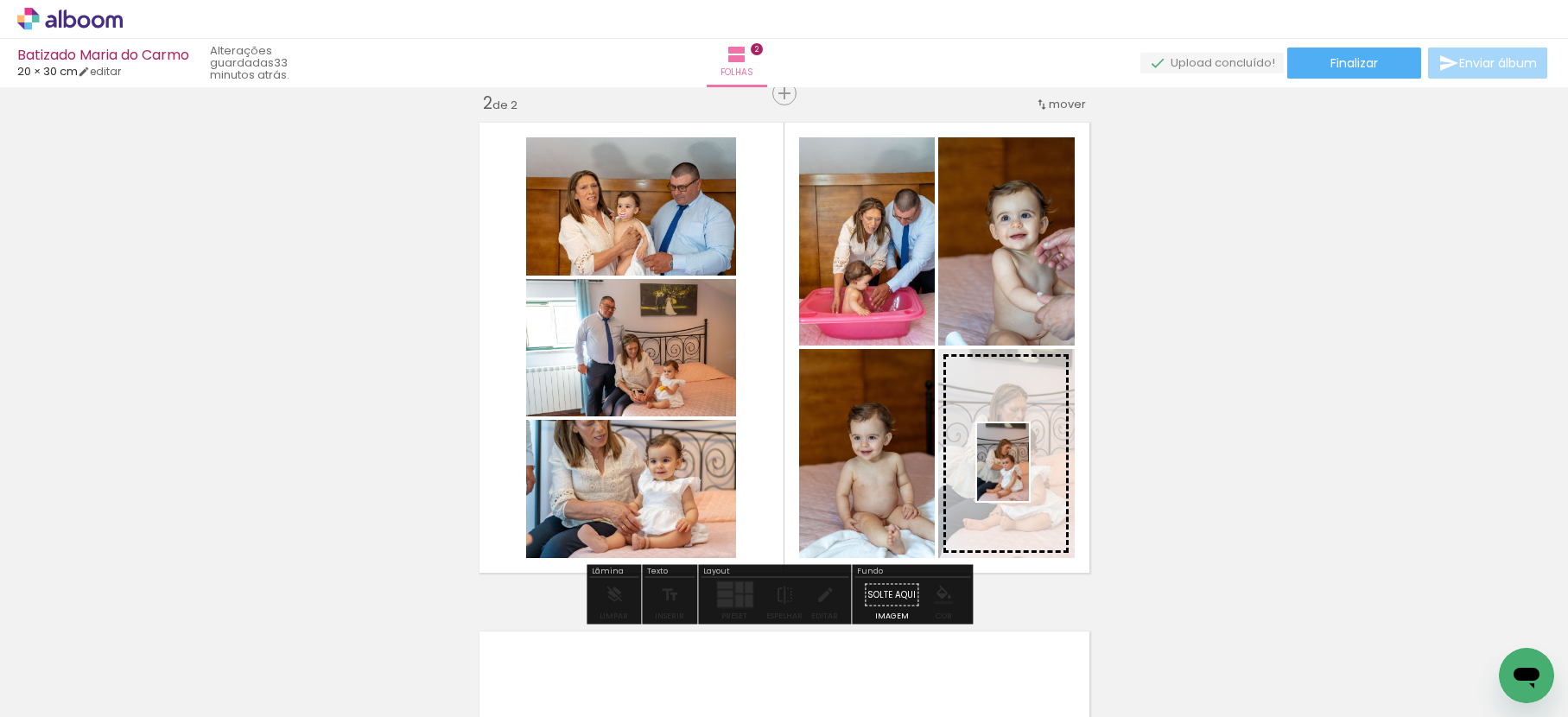
drag, startPoint x: 780, startPoint y: 666, endPoint x: 1029, endPoint y: 474, distance: 314.4
click at [1029, 474] on quentale-workspace at bounding box center [784, 358] width 1568 height 717
drag, startPoint x: 1053, startPoint y: 670, endPoint x: 1039, endPoint y: 511, distance: 159.6
click at [1039, 514] on quentale-workspace at bounding box center [784, 358] width 1568 height 717
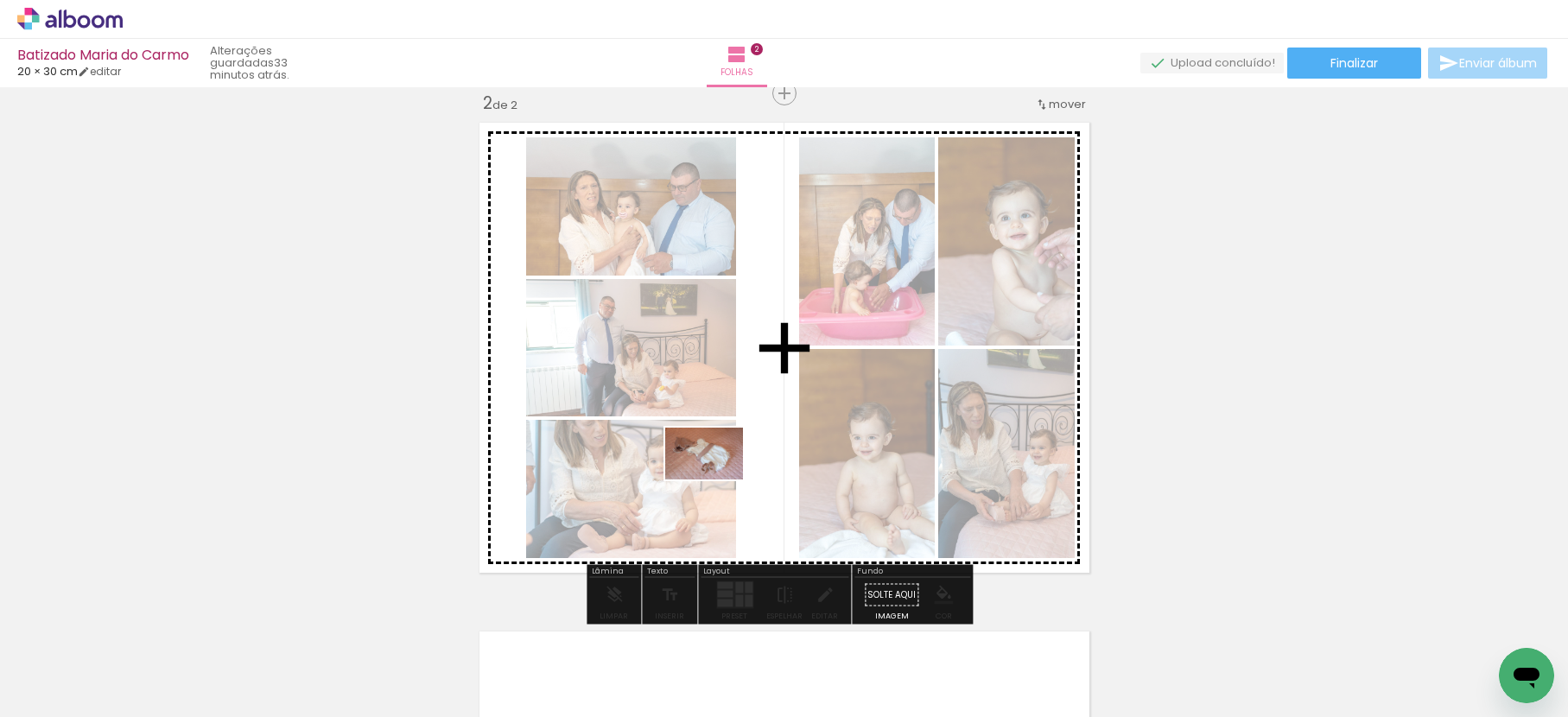
drag, startPoint x: 443, startPoint y: 586, endPoint x: 759, endPoint y: 477, distance: 334.3
click at [759, 477] on quentale-workspace at bounding box center [784, 358] width 1568 height 717
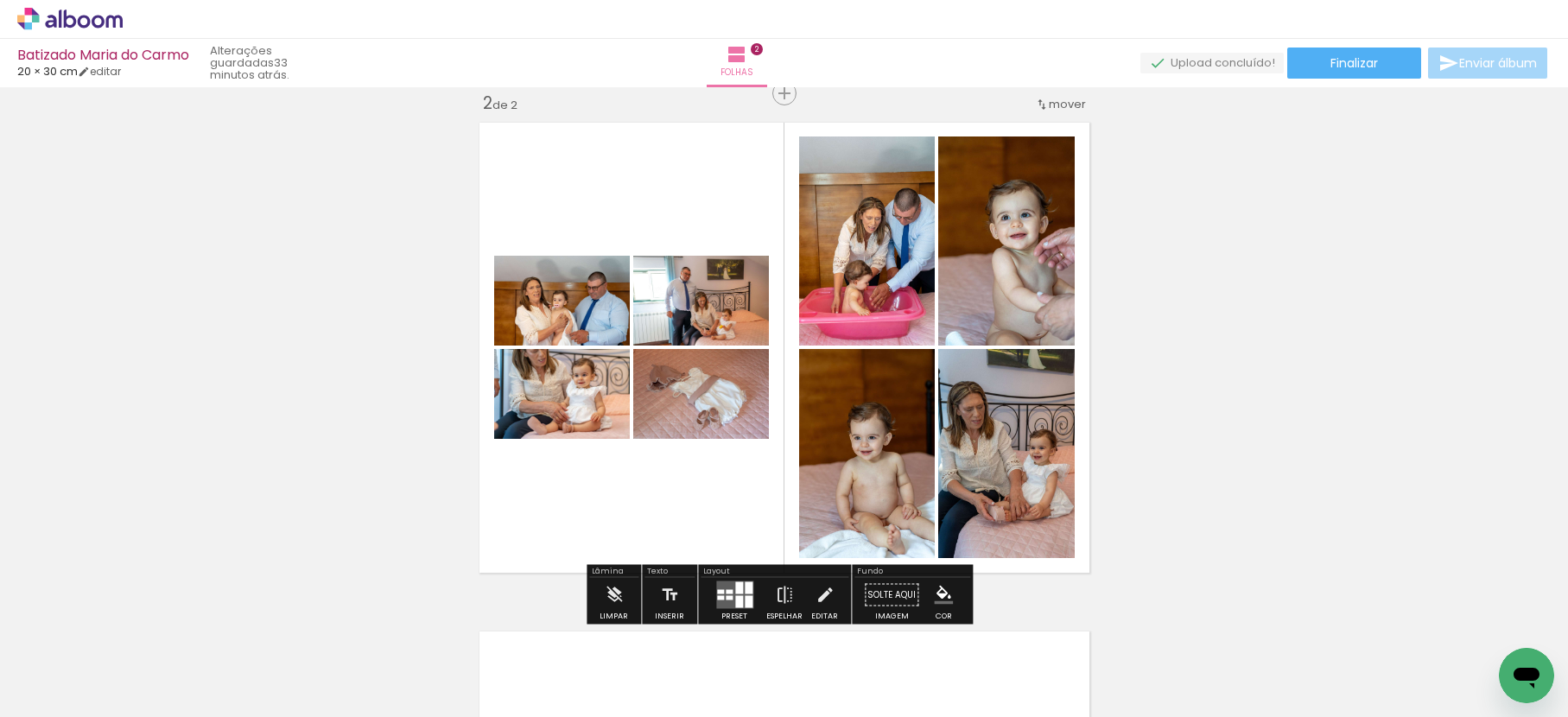
drag, startPoint x: 733, startPoint y: 601, endPoint x: 747, endPoint y: 586, distance: 20.5
click at [736, 602] on div at bounding box center [739, 601] width 8 height 12
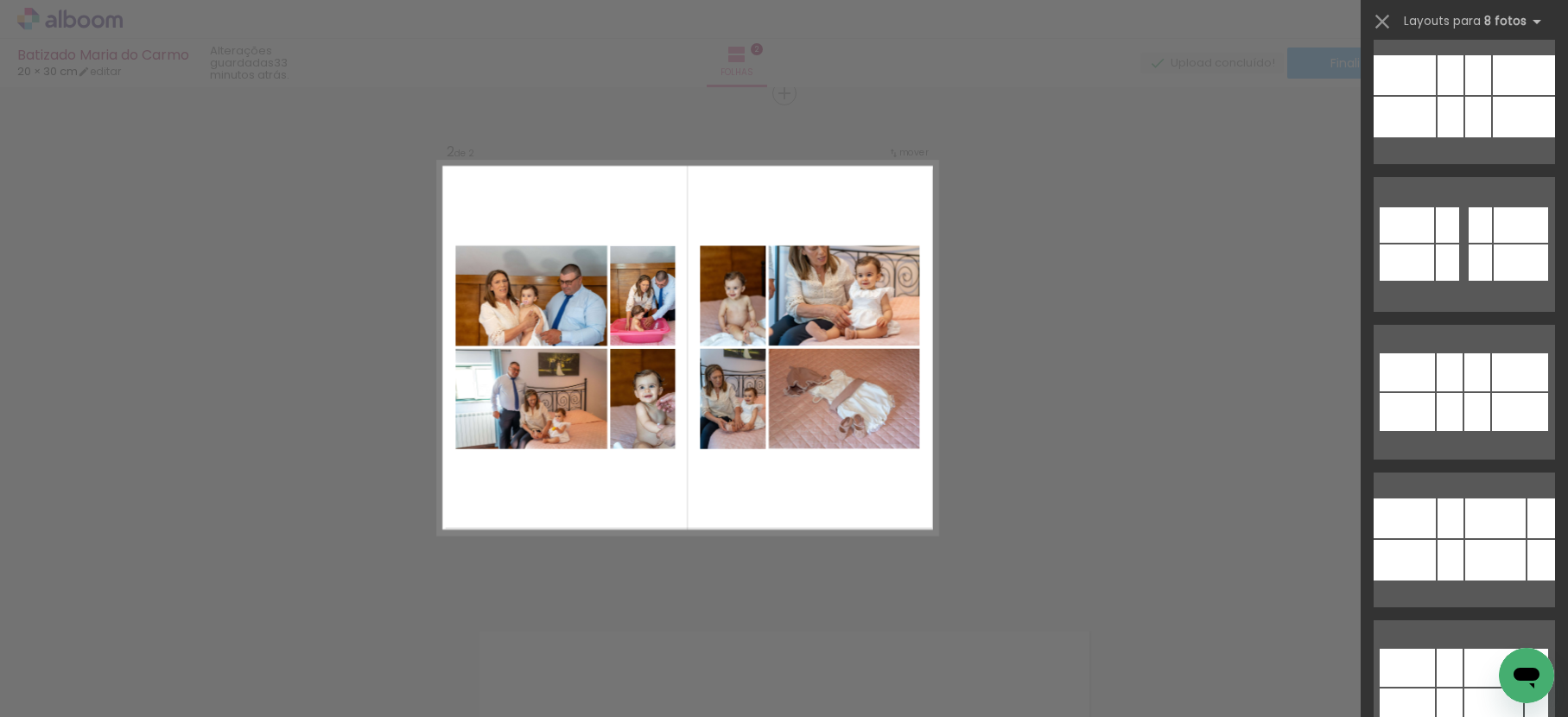
scroll to position [0, 0]
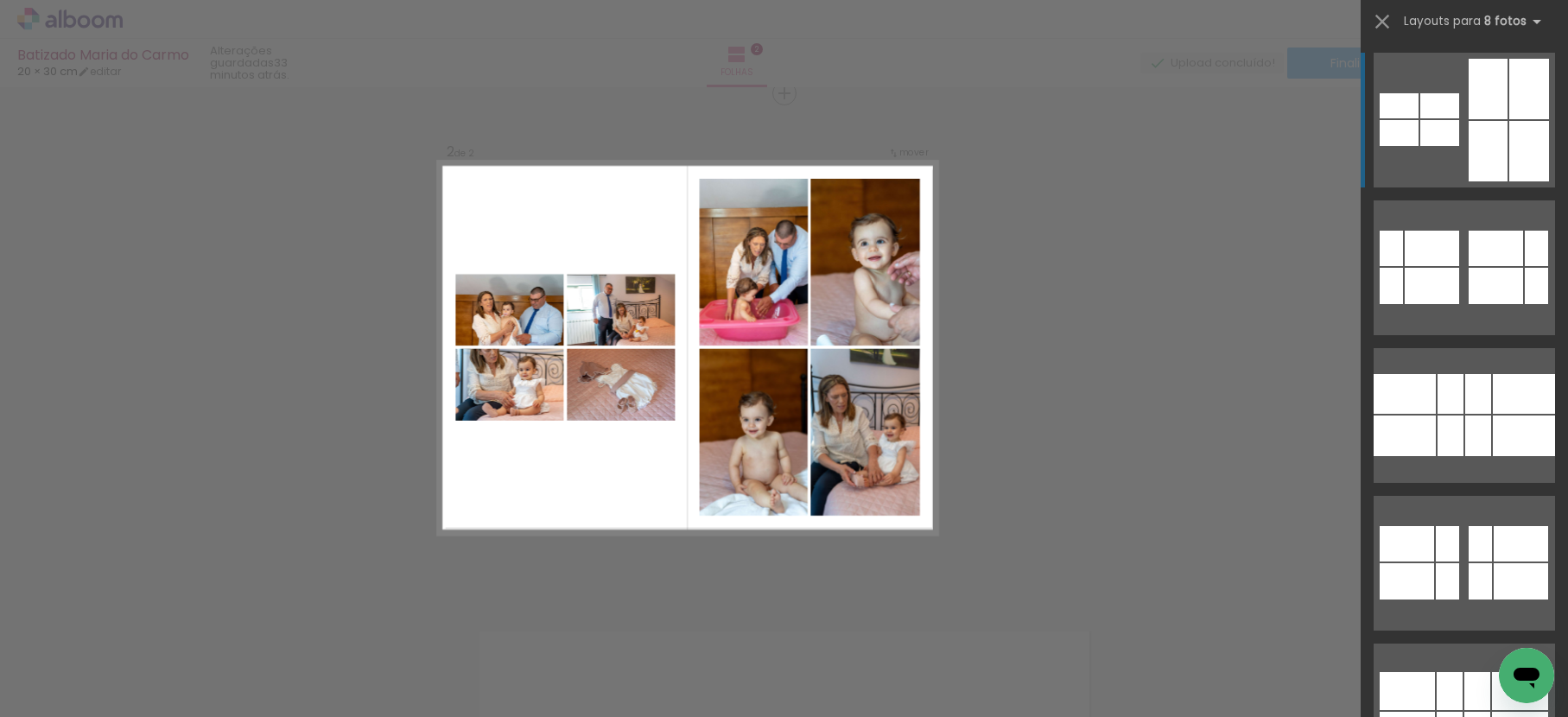
click at [1513, 140] on div at bounding box center [1529, 151] width 40 height 61
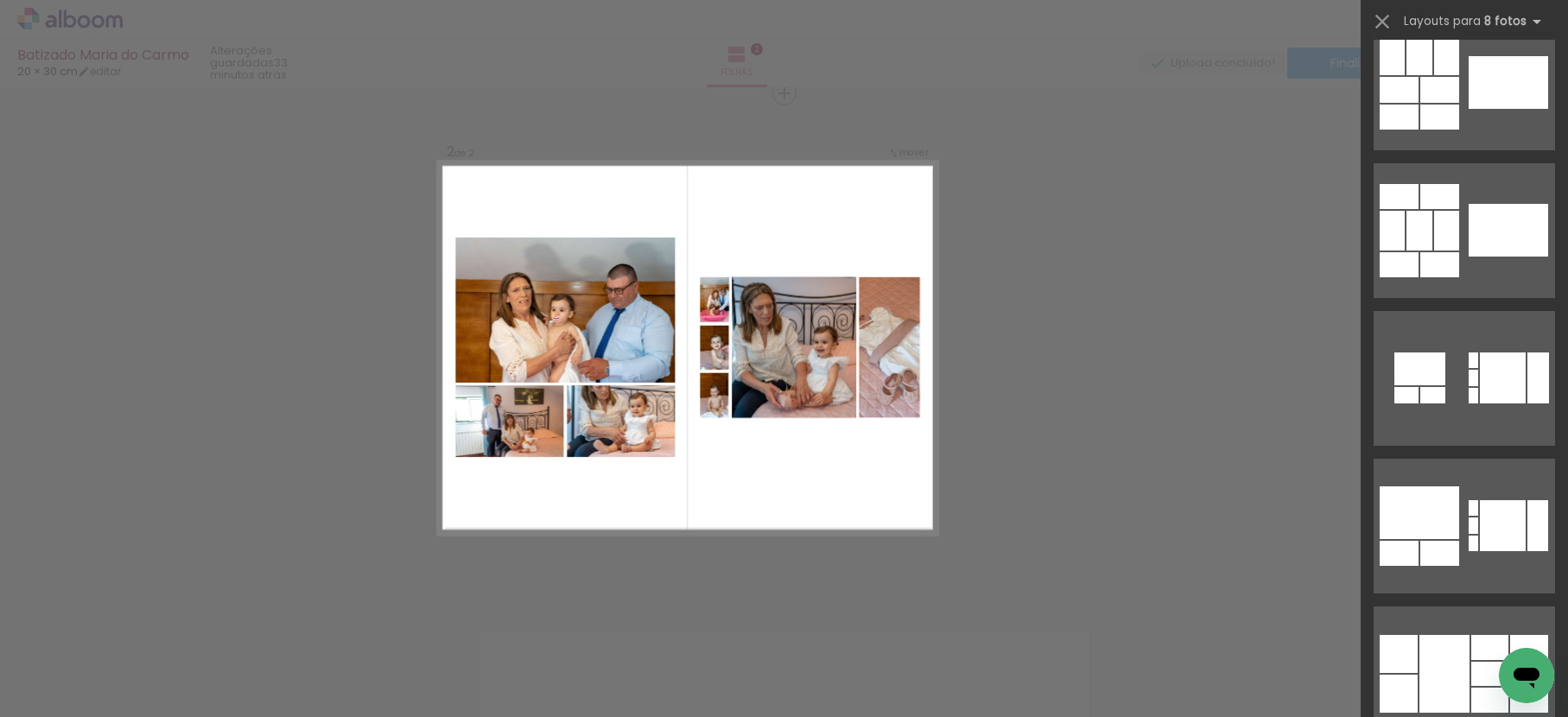
scroll to position [1341, 0]
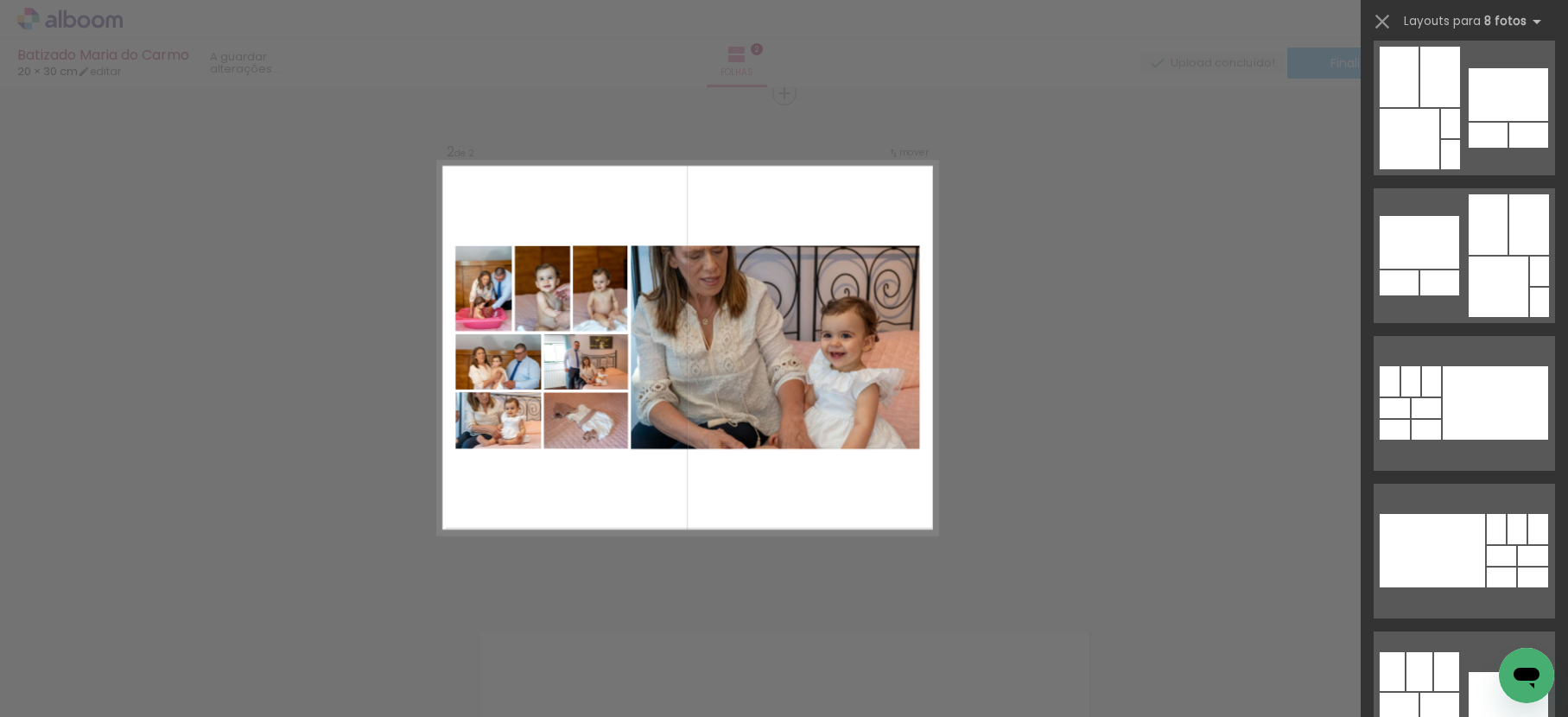
click at [1072, 424] on div "Confirmar Cancelar" at bounding box center [784, 339] width 1568 height 1567
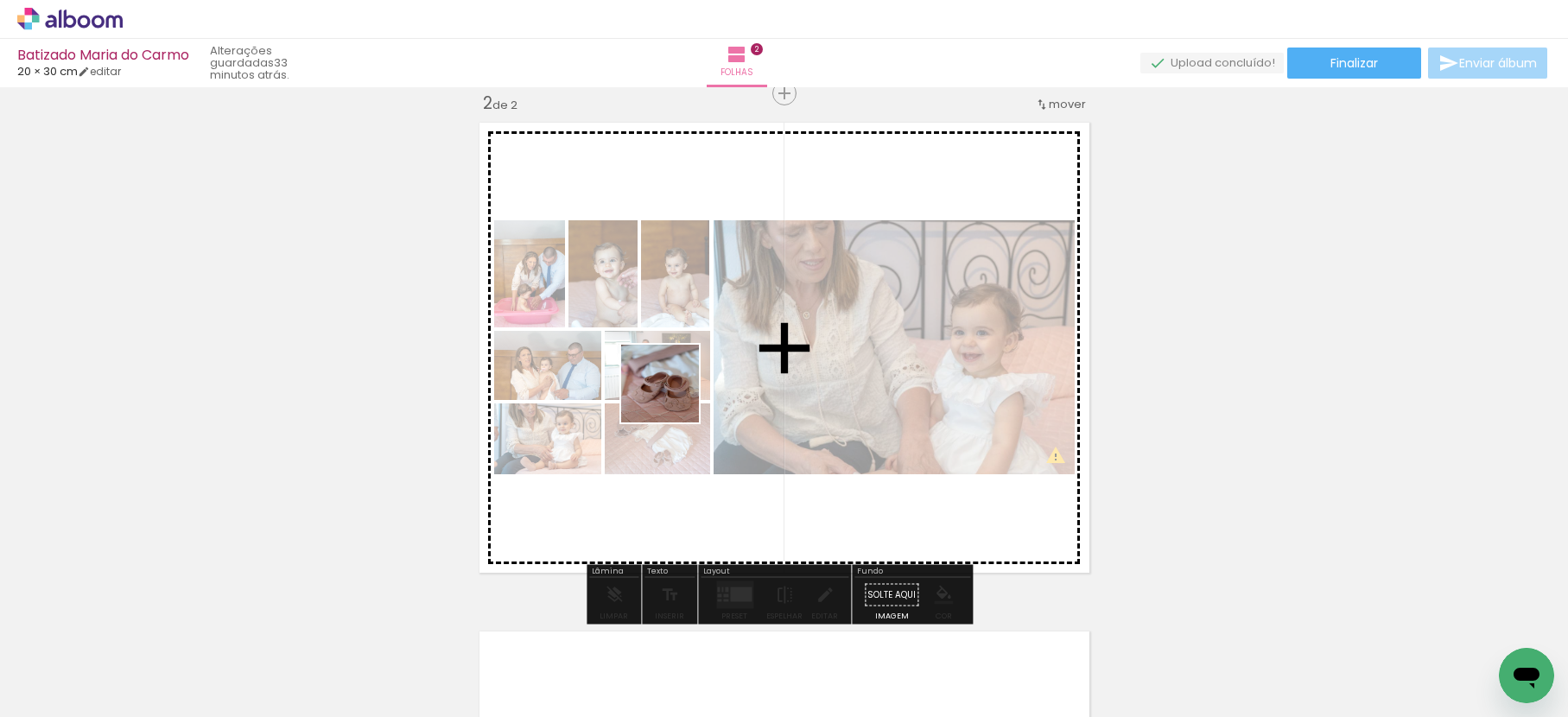
drag, startPoint x: 615, startPoint y: 442, endPoint x: 747, endPoint y: 504, distance: 145.8
click at [689, 382] on quentale-workspace at bounding box center [784, 358] width 1568 height 717
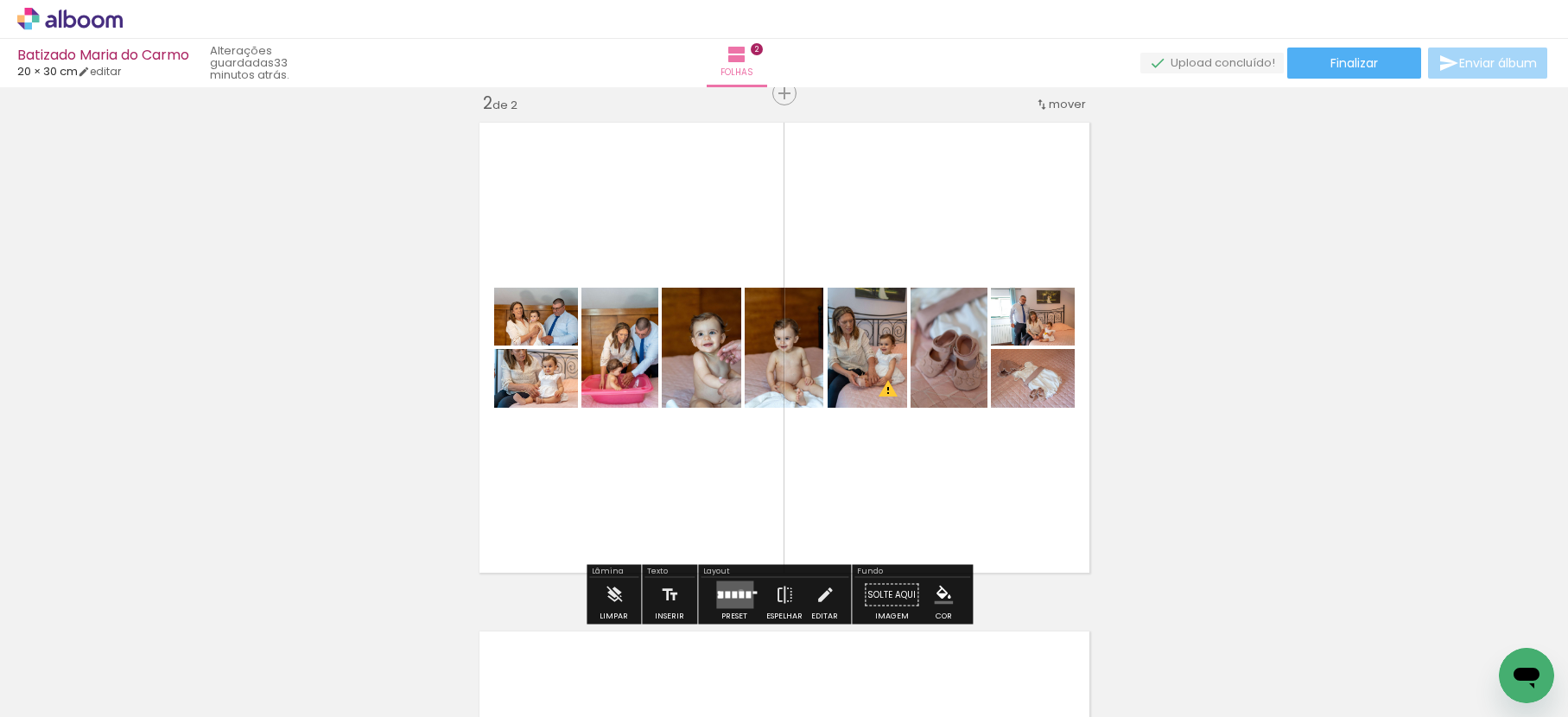
drag, startPoint x: 737, startPoint y: 591, endPoint x: 795, endPoint y: 556, distance: 67.7
click at [739, 591] on div at bounding box center [742, 595] width 5 height 7
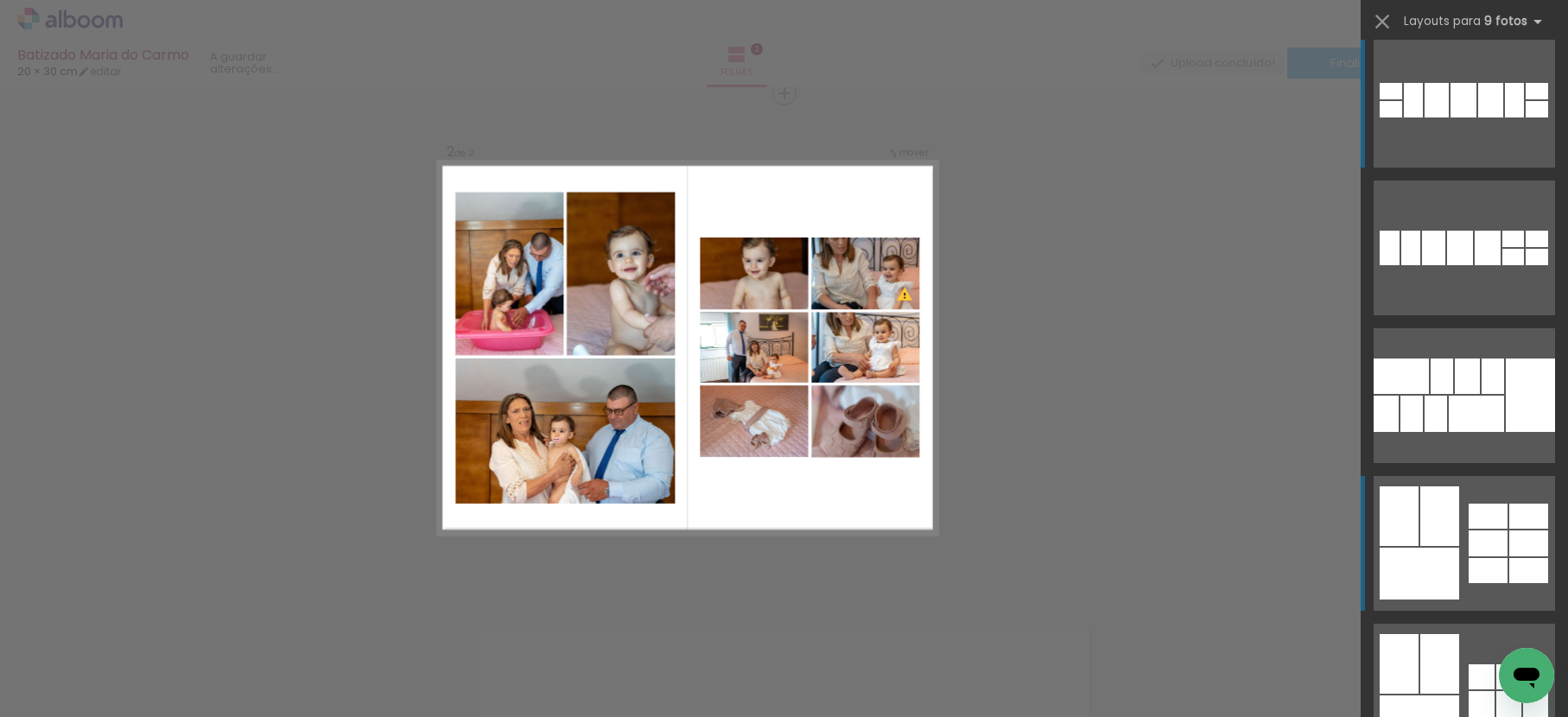
scroll to position [35, 0]
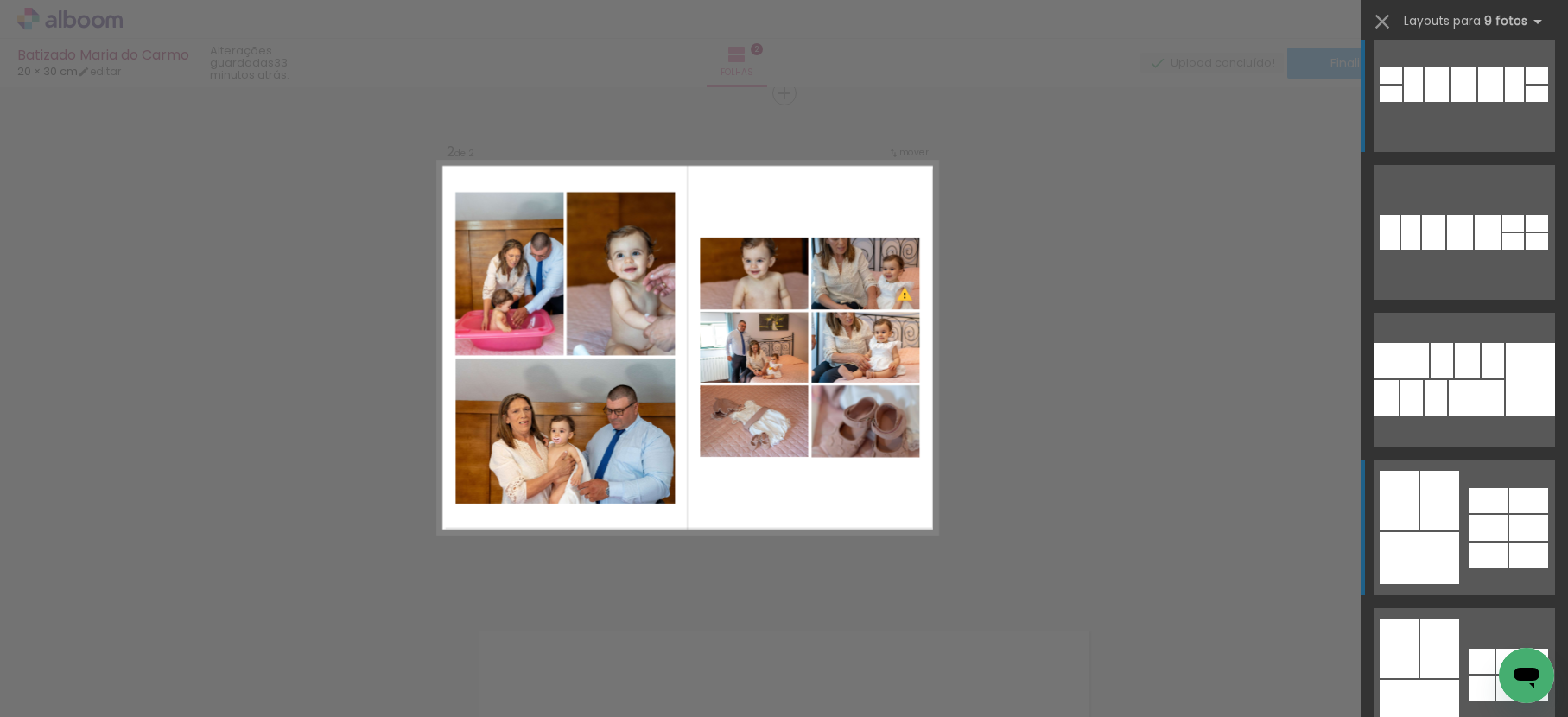
click at [1469, 515] on div at bounding box center [1488, 527] width 39 height 26
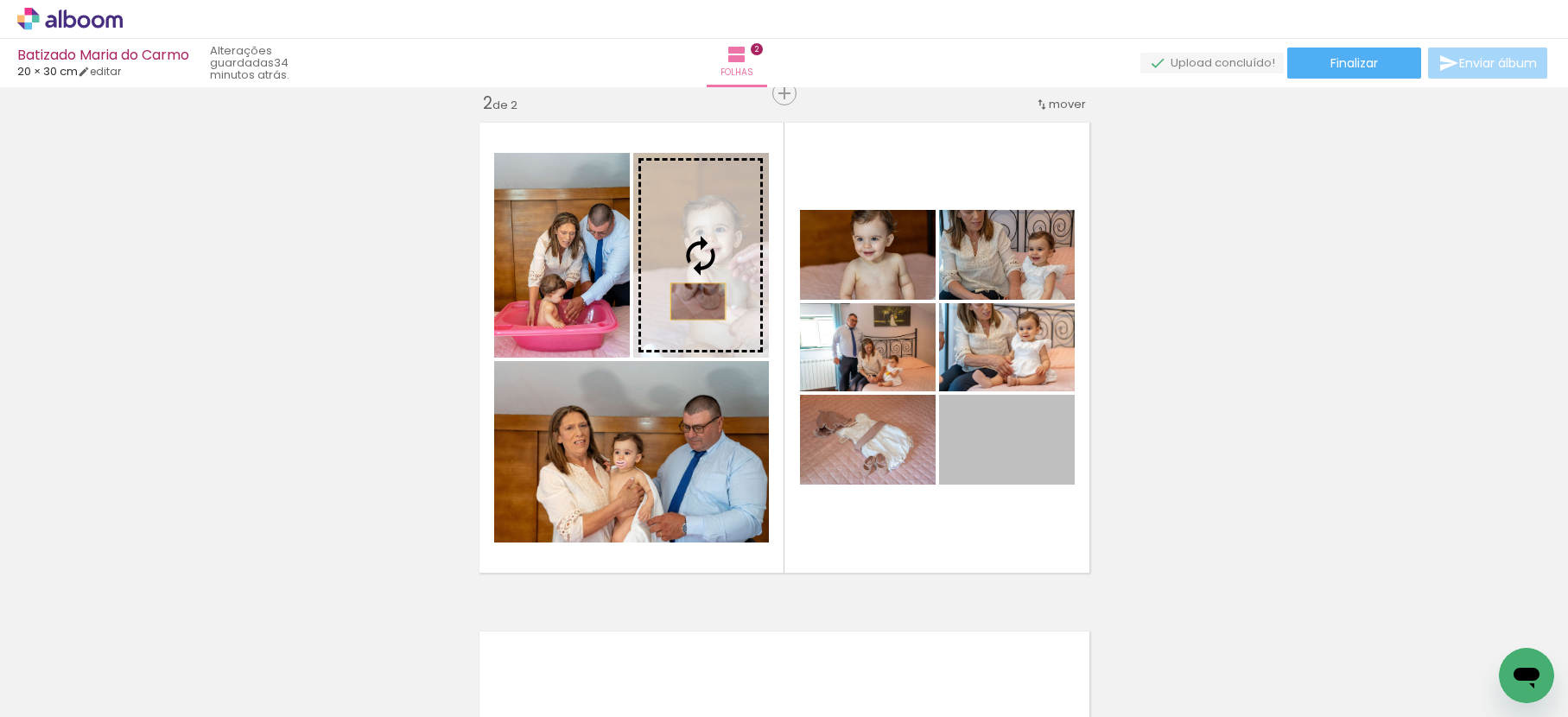
drag, startPoint x: 1001, startPoint y: 471, endPoint x: 691, endPoint y: 301, distance: 353.6
click at [0, 0] on slot at bounding box center [0, 0] width 0 height 0
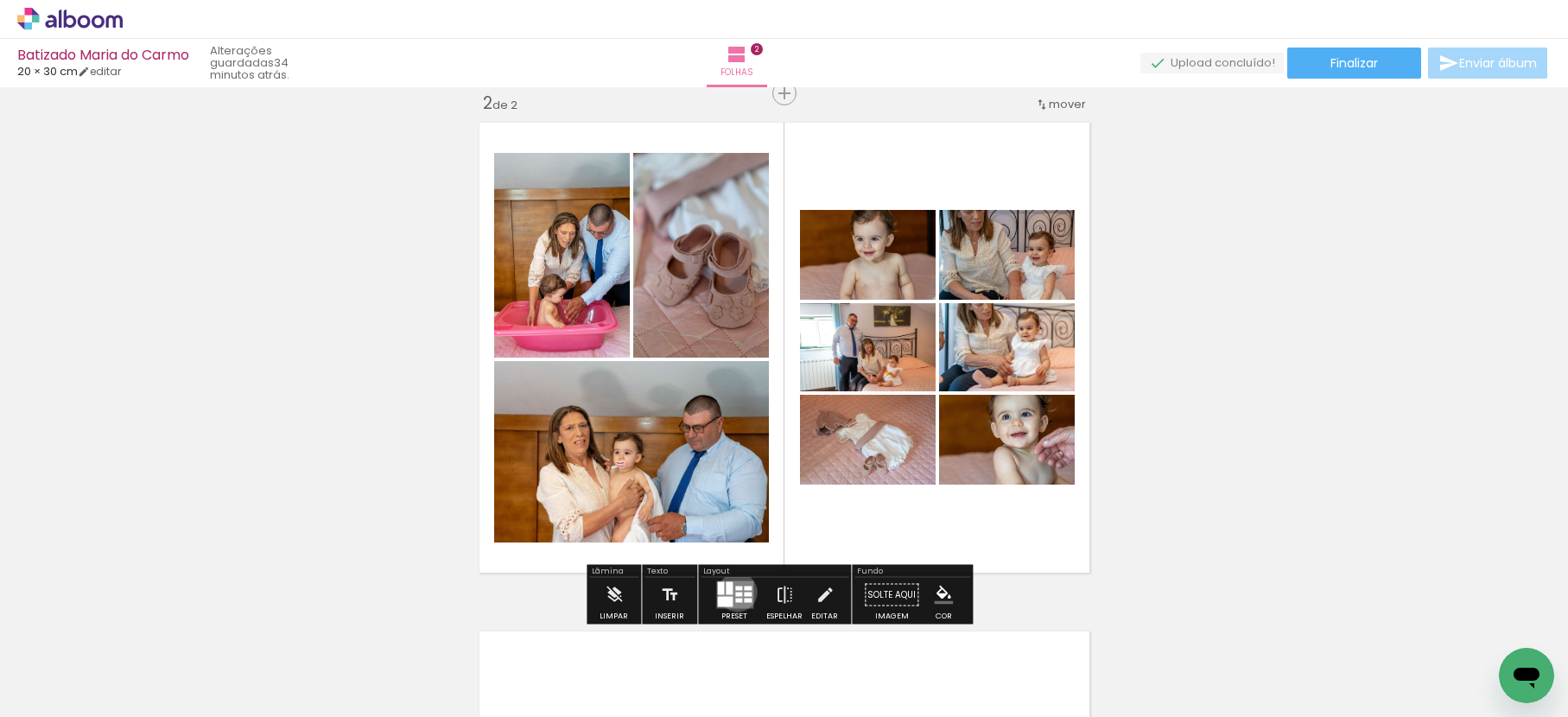
drag, startPoint x: 734, startPoint y: 591, endPoint x: 864, endPoint y: 562, distance: 133.2
click at [736, 592] on div at bounding box center [739, 594] width 7 height 5
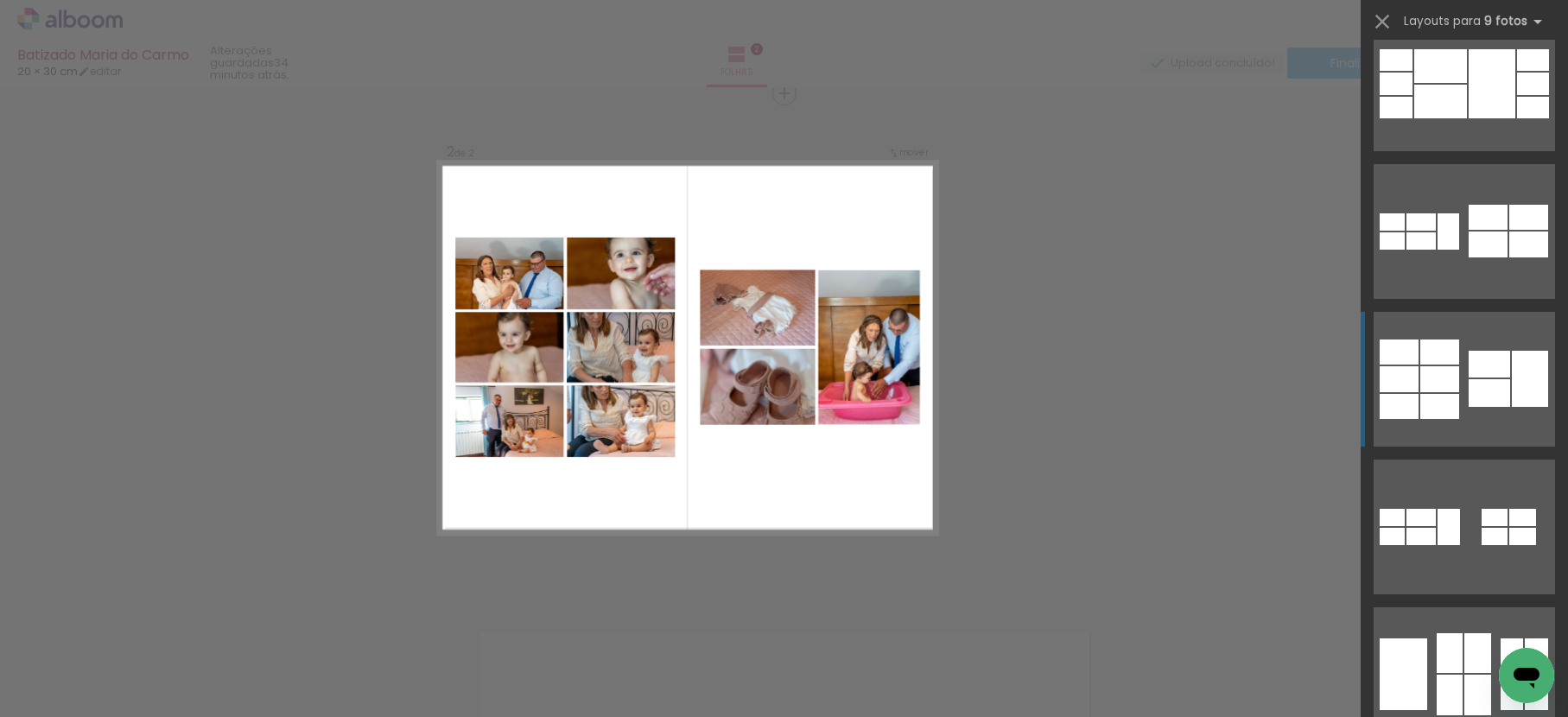
scroll to position [1349, 0]
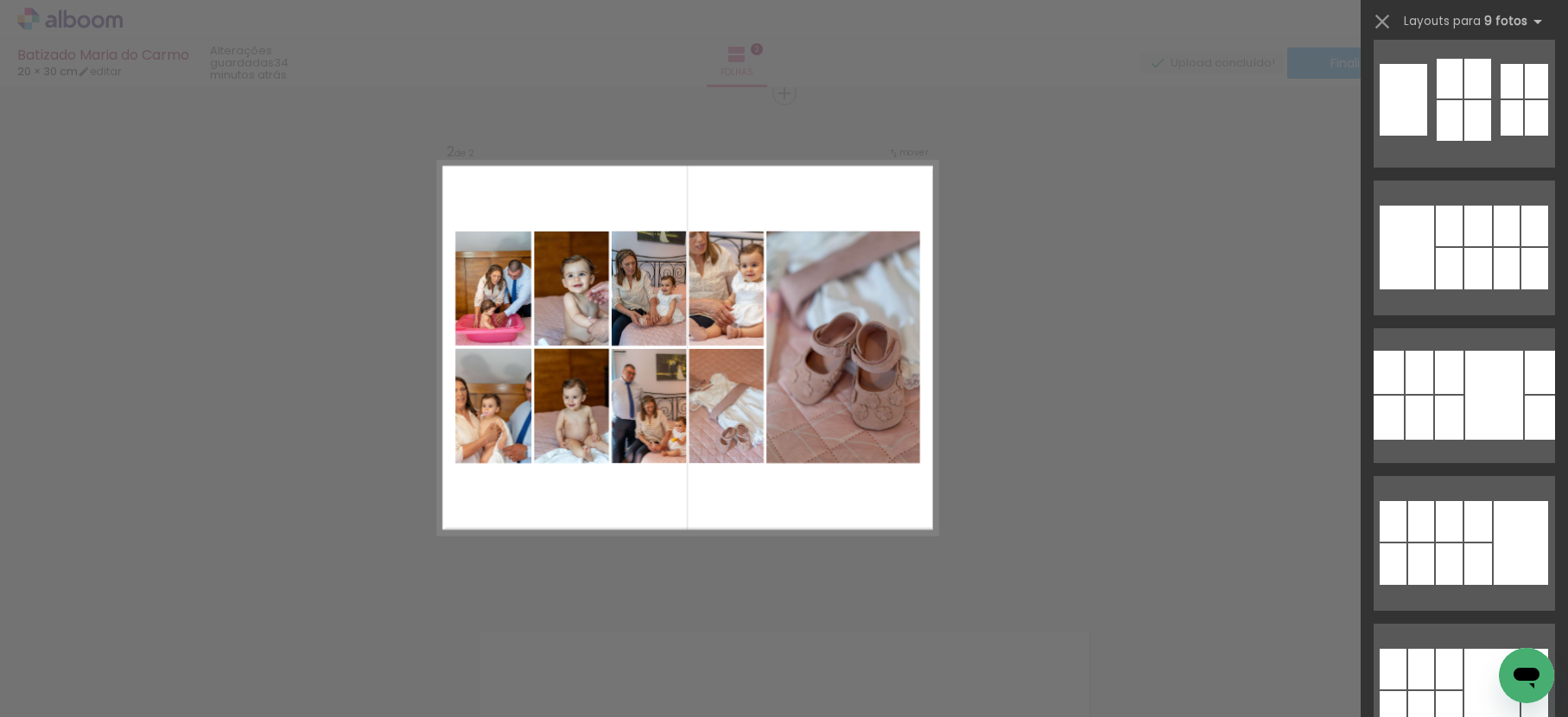
click at [831, 346] on quentale-photo at bounding box center [843, 347] width 154 height 232
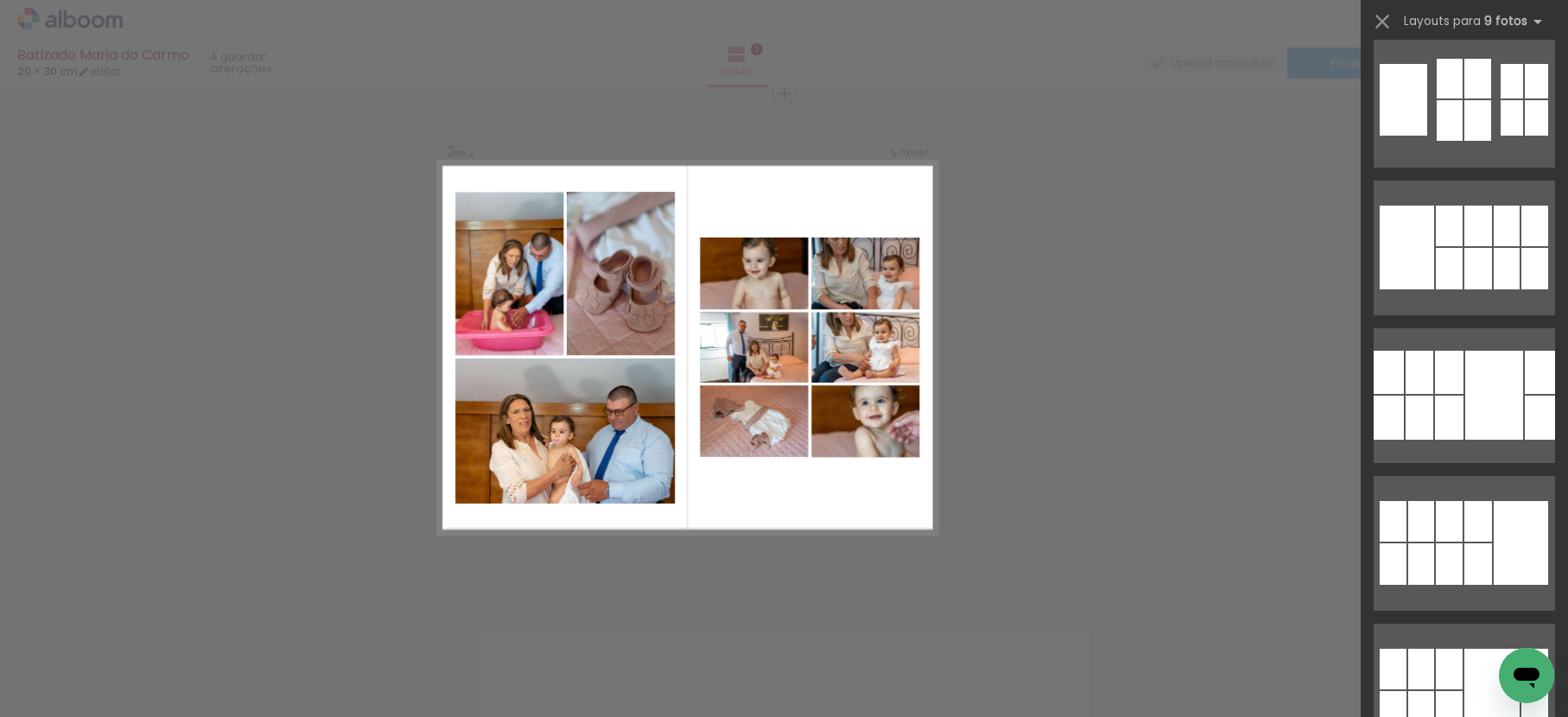
scroll to position [443, 0]
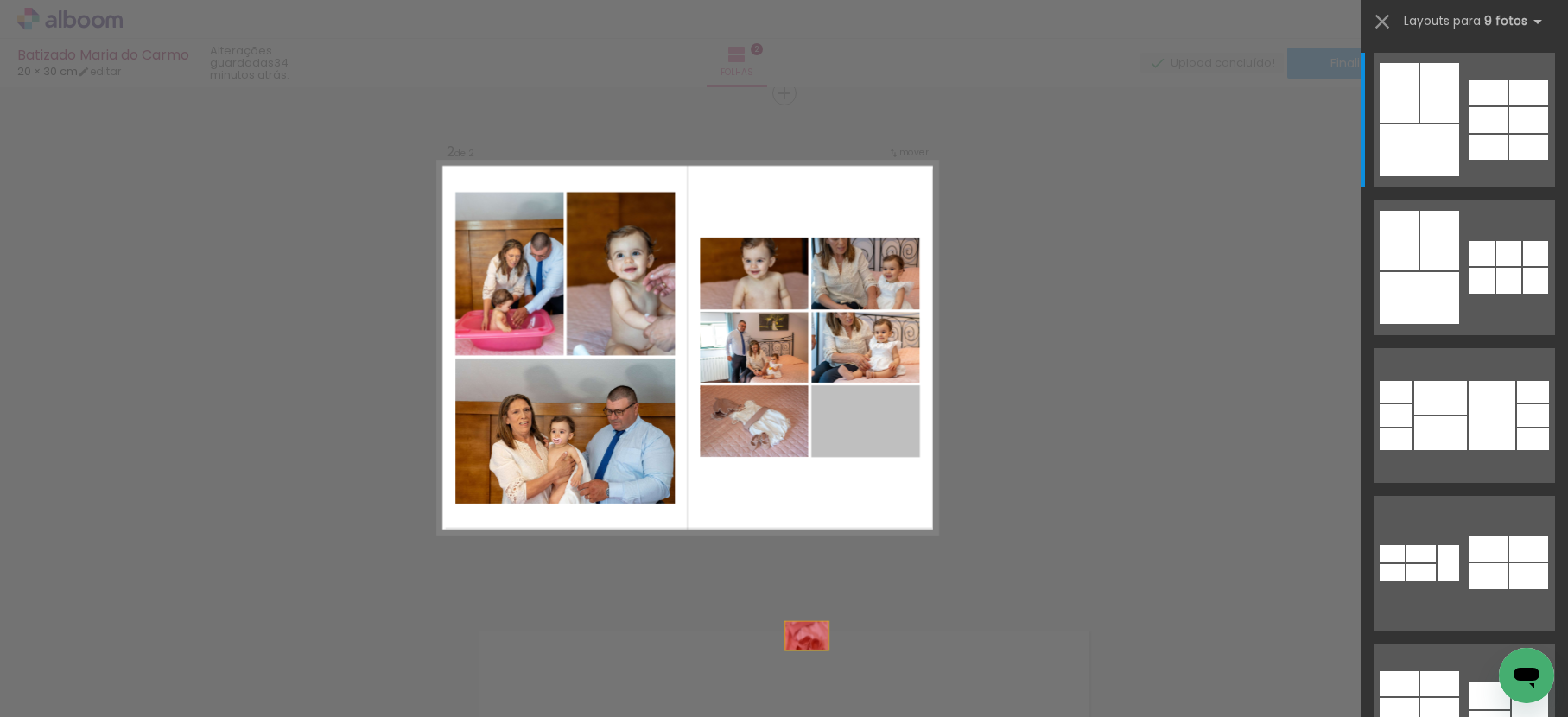
drag, startPoint x: 859, startPoint y: 420, endPoint x: 755, endPoint y: 534, distance: 154.3
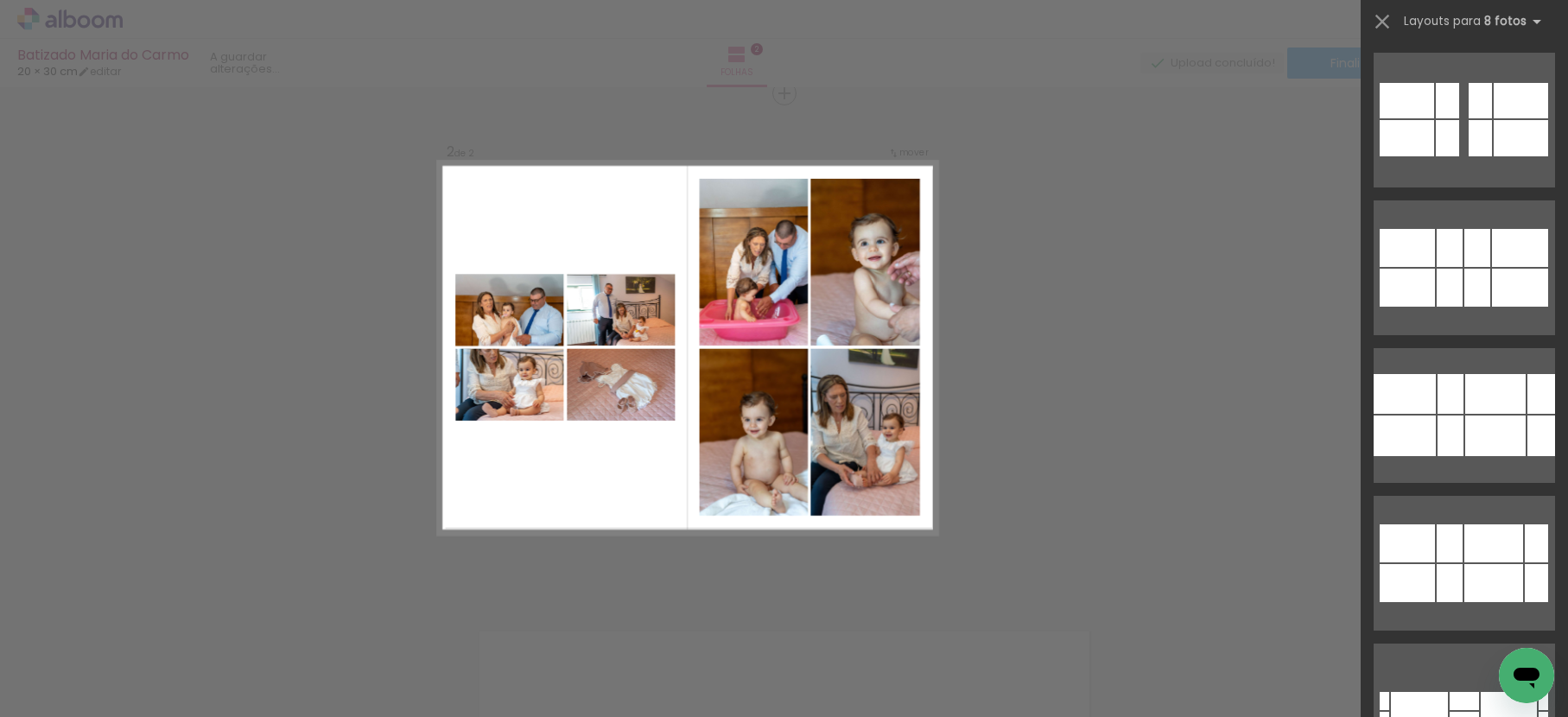
scroll to position [0, 0]
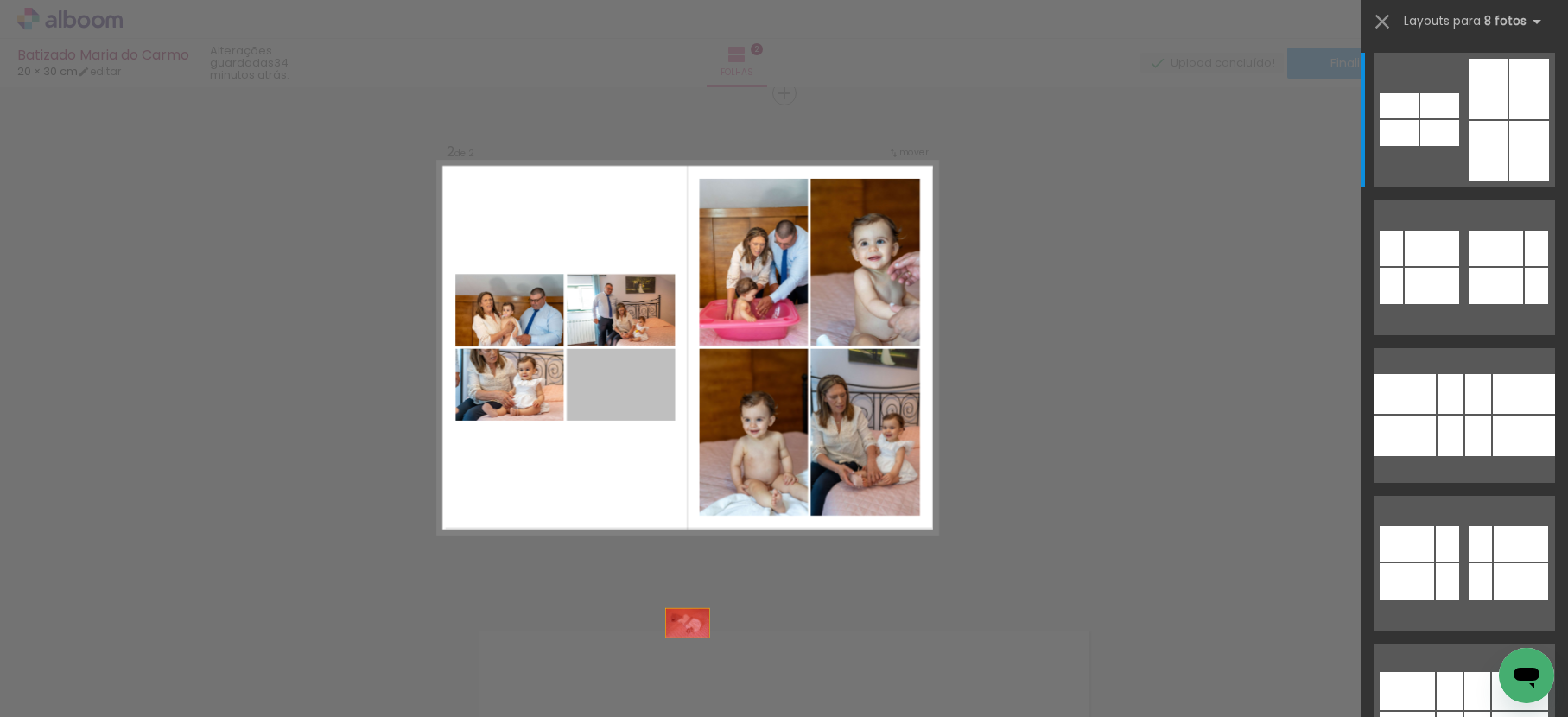
drag, startPoint x: 639, startPoint y: 396, endPoint x: 689, endPoint y: 586, distance: 196.5
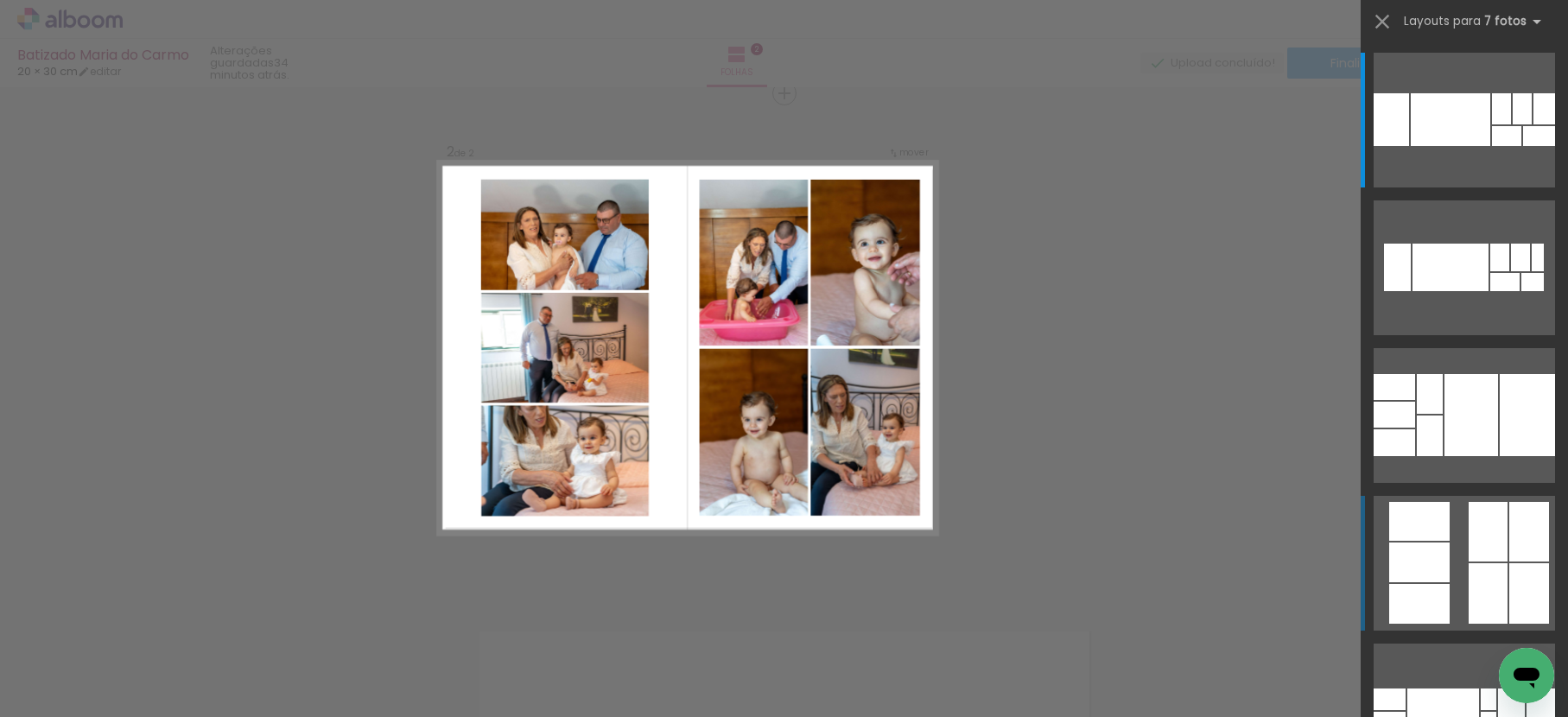
click at [1432, 531] on div at bounding box center [1420, 521] width 61 height 39
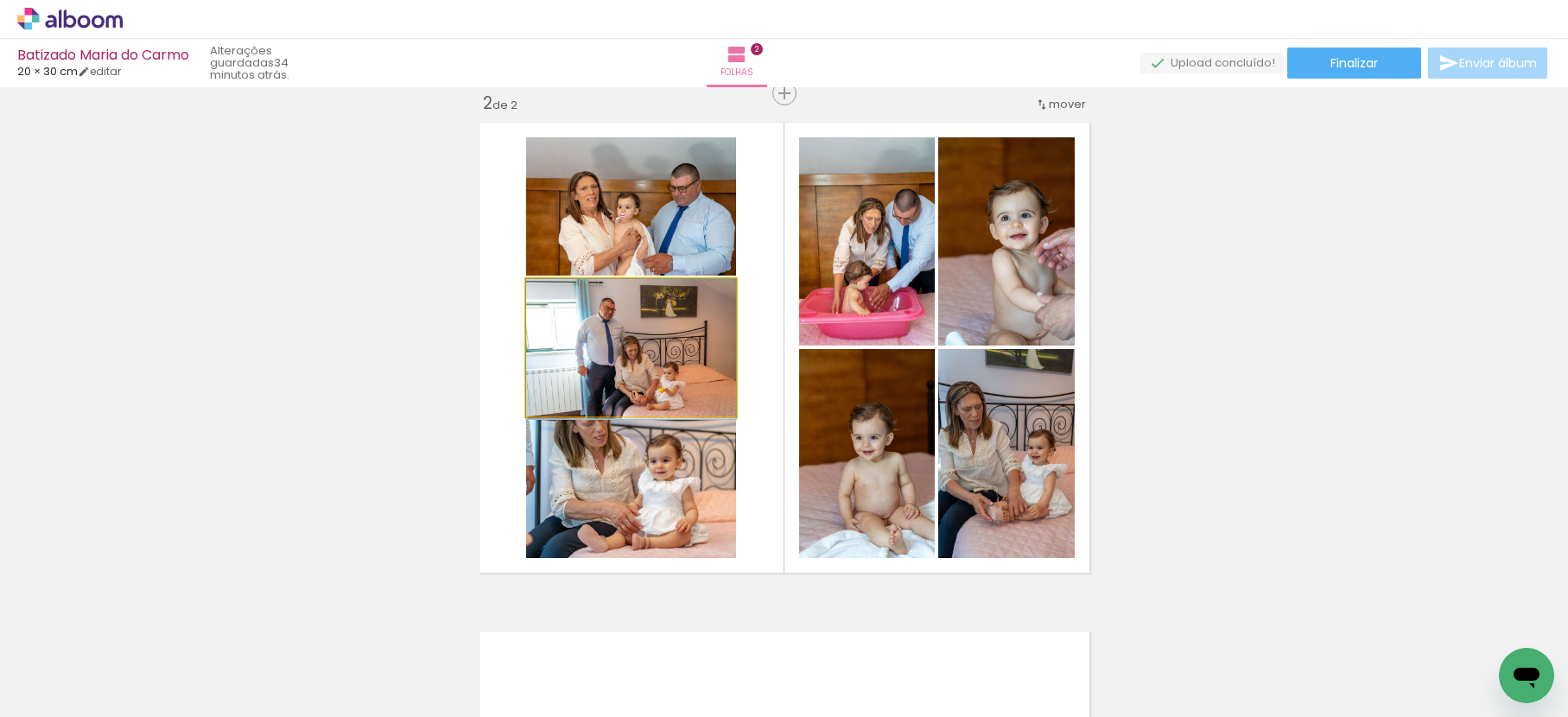
drag, startPoint x: 635, startPoint y: 317, endPoint x: 627, endPoint y: 329, distance: 14.4
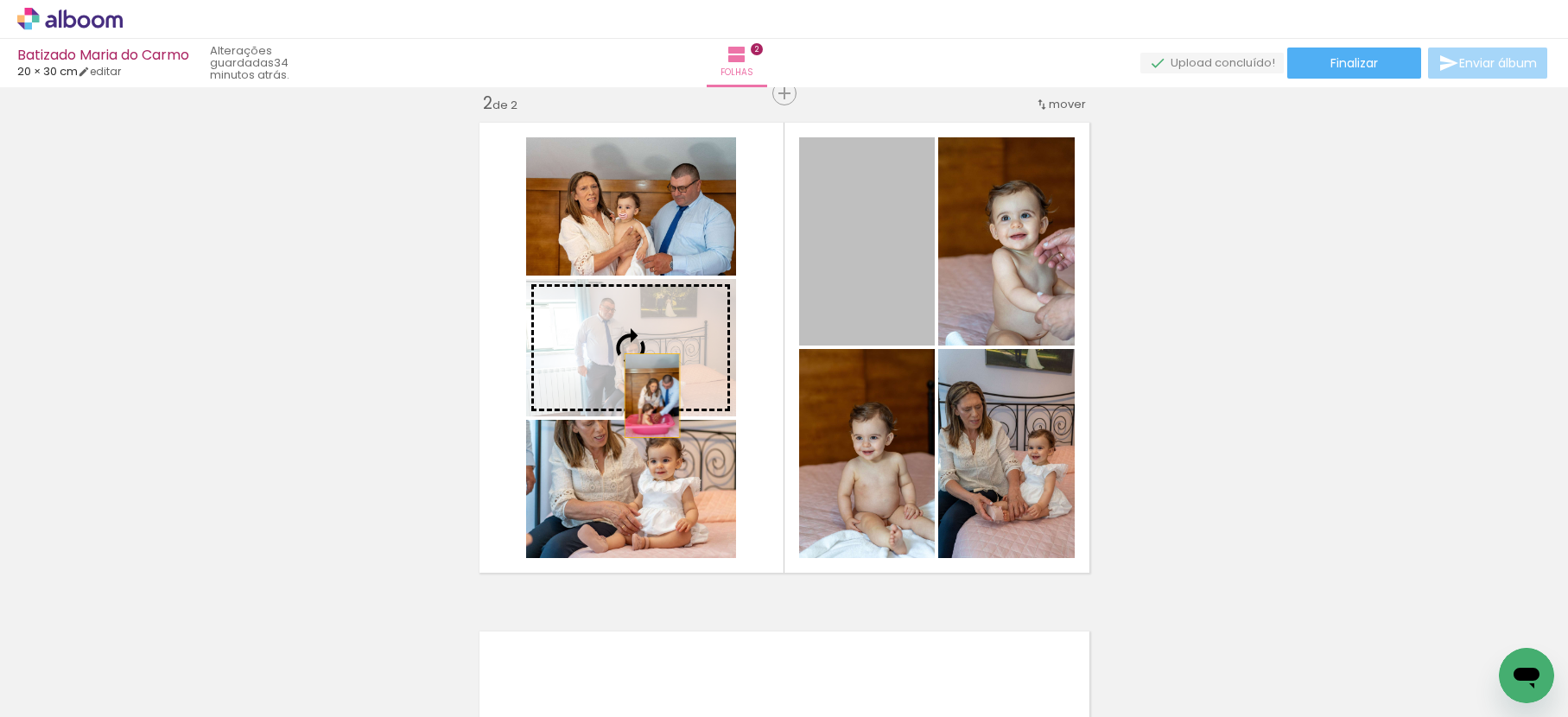
drag, startPoint x: 865, startPoint y: 284, endPoint x: 643, endPoint y: 383, distance: 243.1
click at [0, 0] on slot at bounding box center [0, 0] width 0 height 0
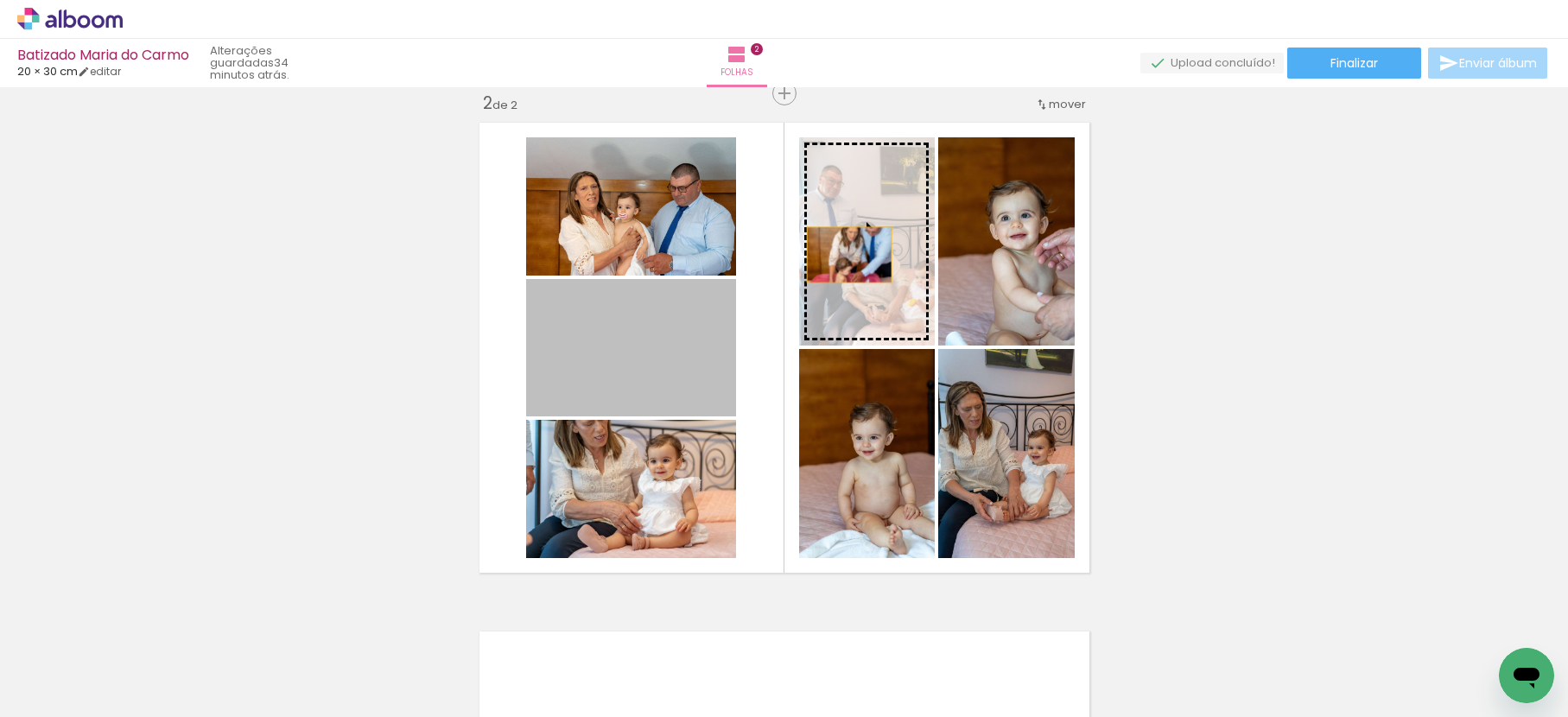
drag, startPoint x: 666, startPoint y: 352, endPoint x: 854, endPoint y: 246, distance: 215.8
click at [0, 0] on slot at bounding box center [0, 0] width 0 height 0
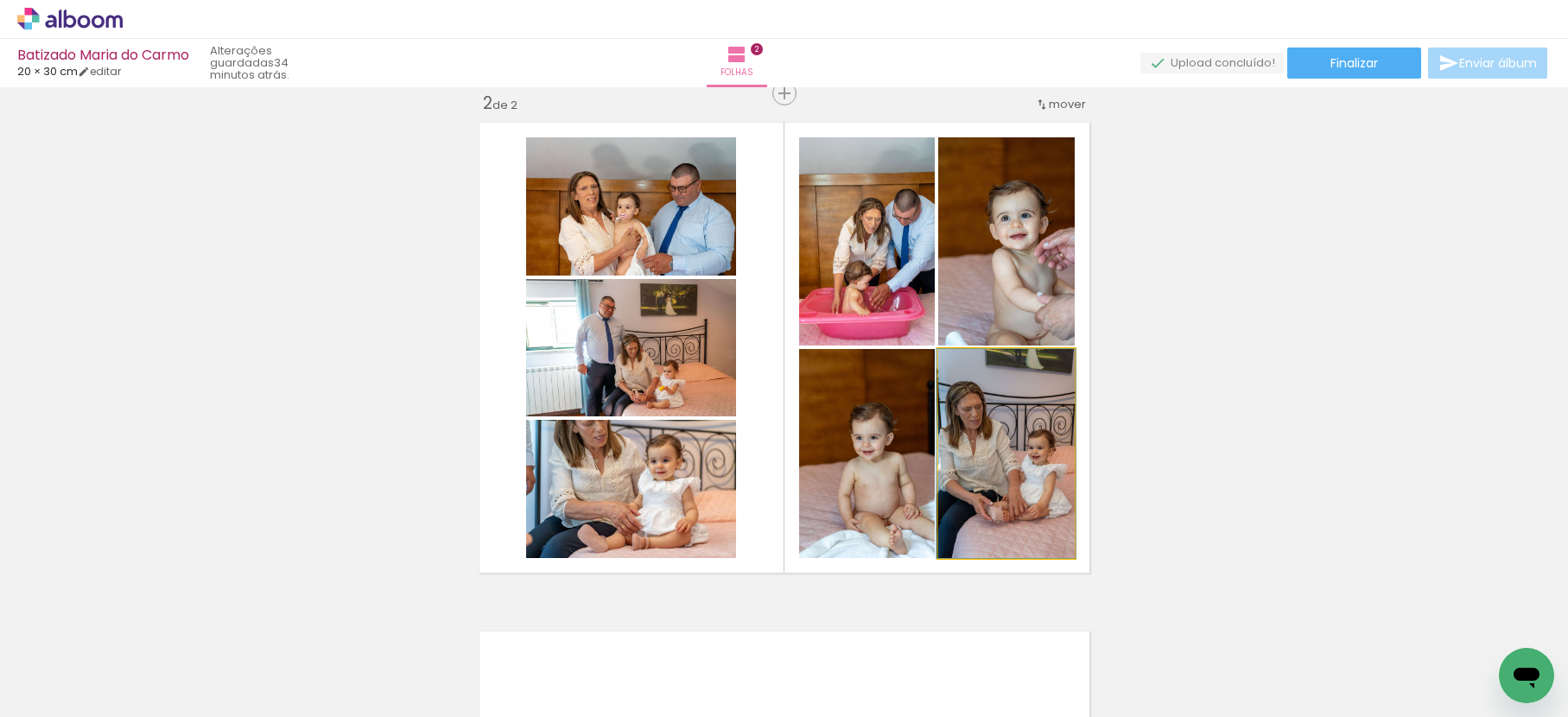
drag, startPoint x: 1022, startPoint y: 443, endPoint x: 1009, endPoint y: 362, distance: 82.0
click at [1022, 443] on quentale-photo at bounding box center [1006, 453] width 137 height 209
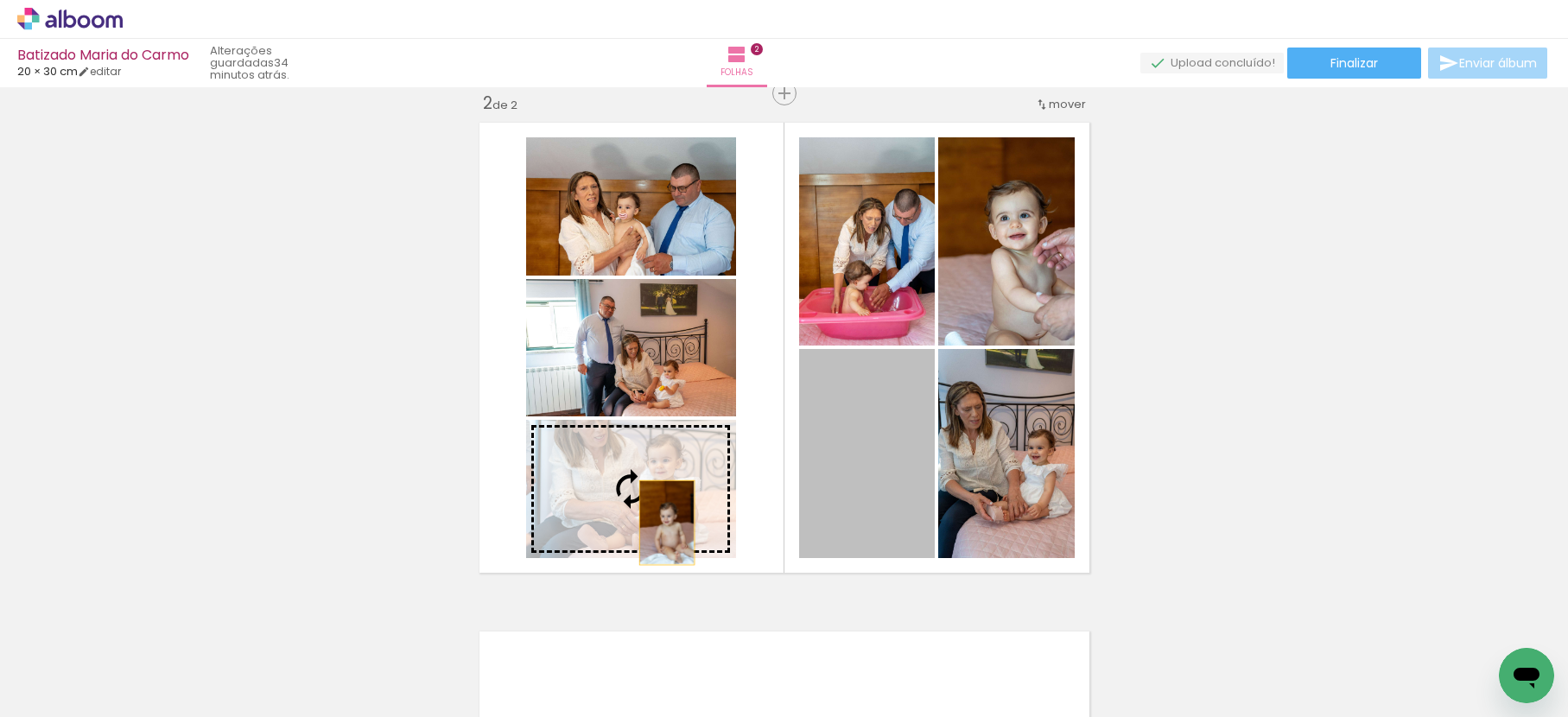
drag, startPoint x: 864, startPoint y: 447, endPoint x: 658, endPoint y: 514, distance: 216.6
click at [0, 0] on slot at bounding box center [0, 0] width 0 height 0
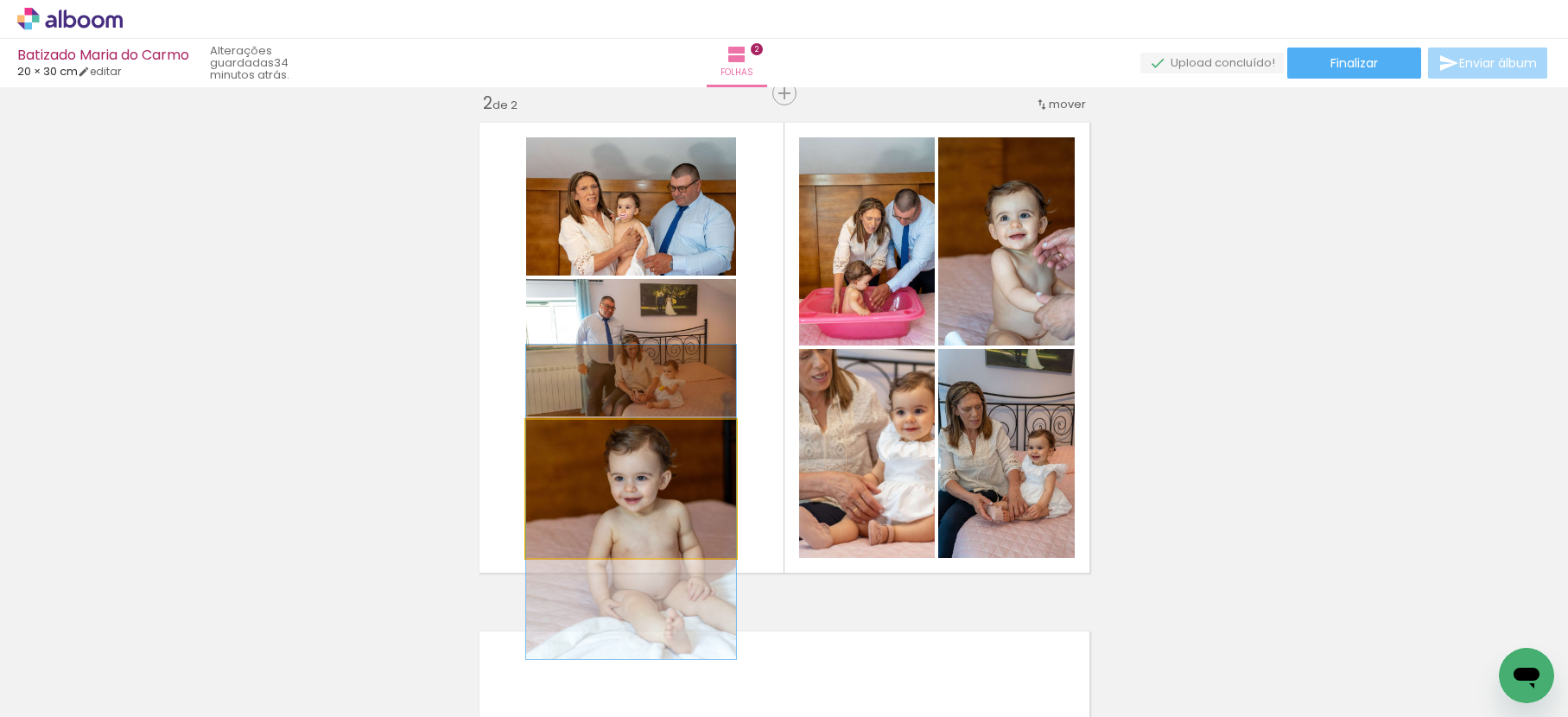
drag, startPoint x: 666, startPoint y: 485, endPoint x: 666, endPoint y: 494, distance: 9.0
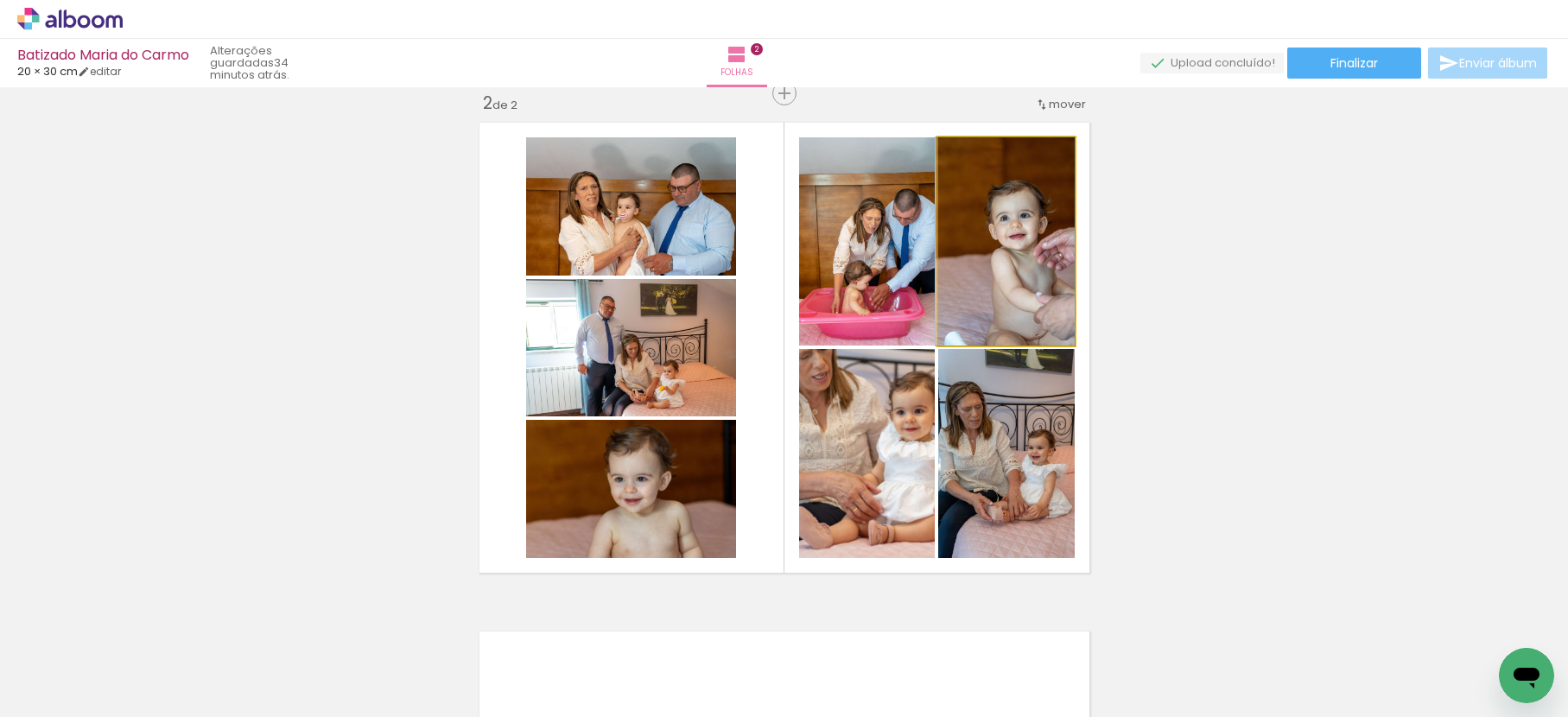
drag, startPoint x: 1031, startPoint y: 258, endPoint x: 1026, endPoint y: 269, distance: 12.1
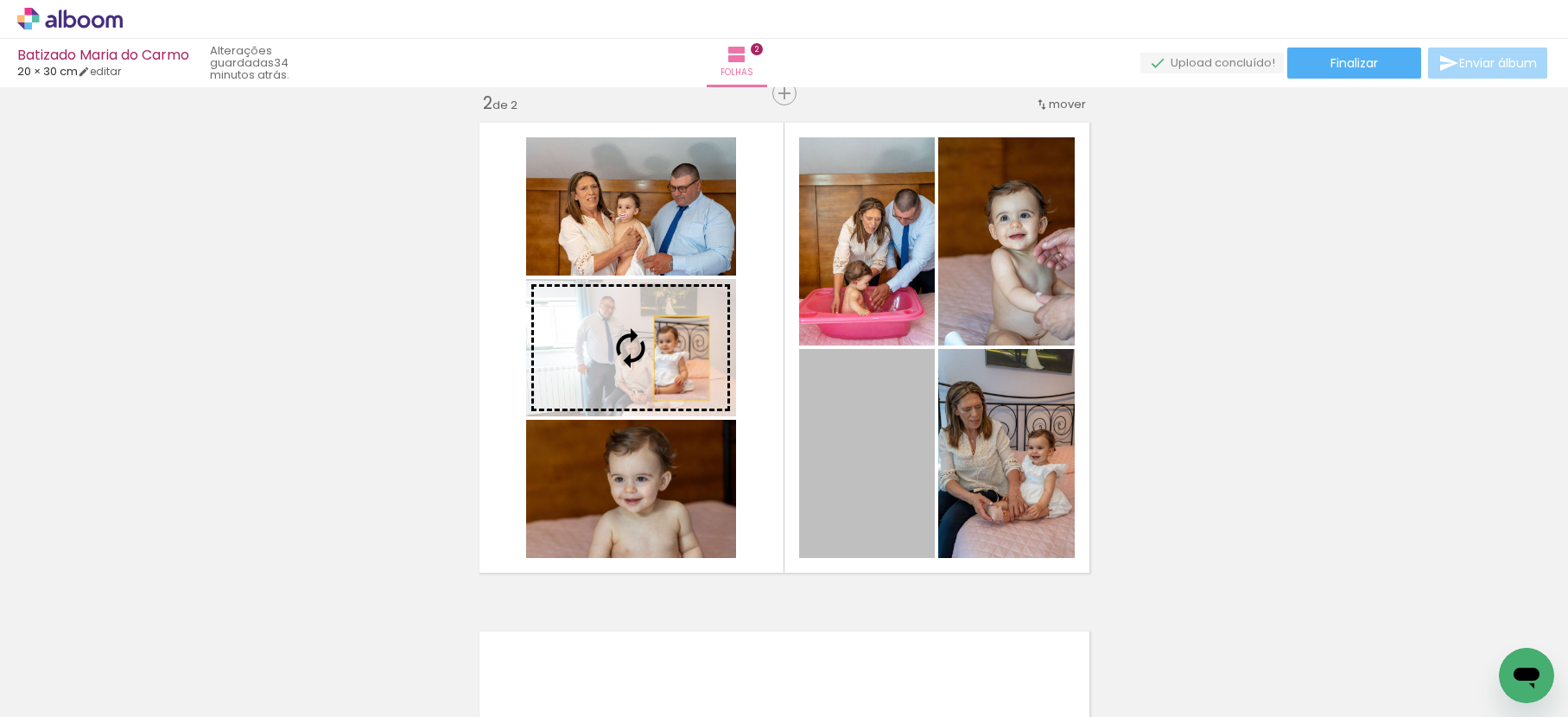
drag, startPoint x: 876, startPoint y: 435, endPoint x: 673, endPoint y: 358, distance: 217.1
click at [0, 0] on slot at bounding box center [0, 0] width 0 height 0
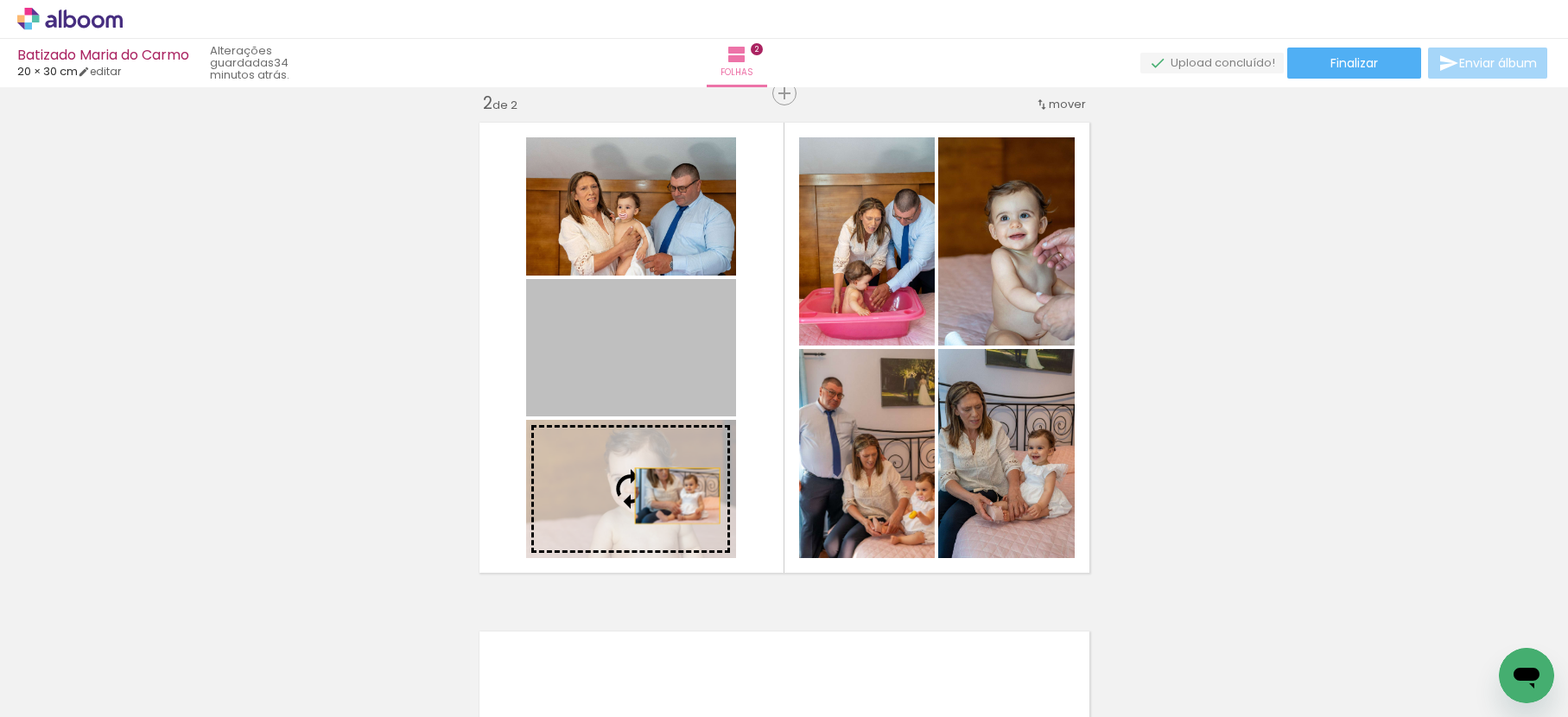
drag, startPoint x: 674, startPoint y: 377, endPoint x: 670, endPoint y: 493, distance: 116.1
click at [0, 0] on slot at bounding box center [0, 0] width 0 height 0
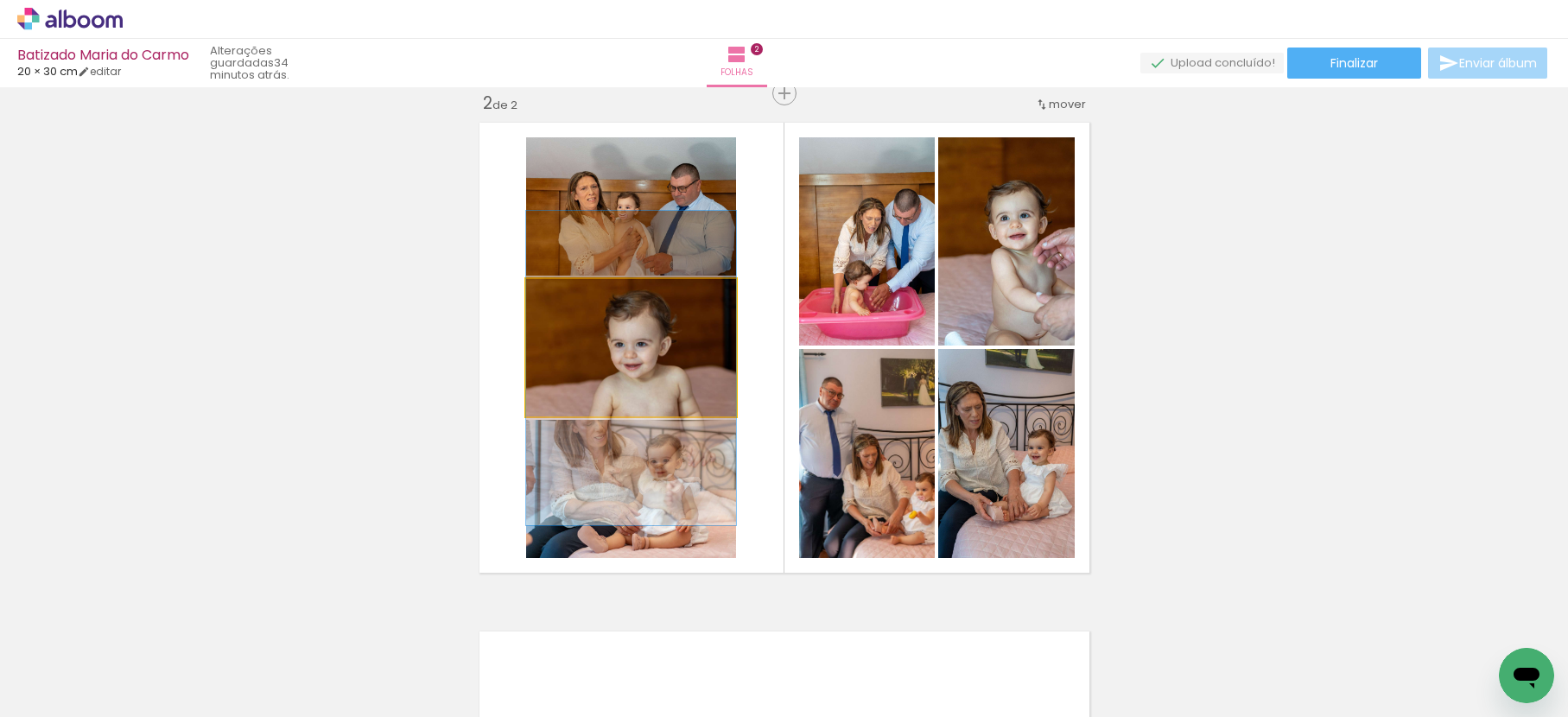
drag, startPoint x: 696, startPoint y: 371, endPoint x: 697, endPoint y: 387, distance: 16.0
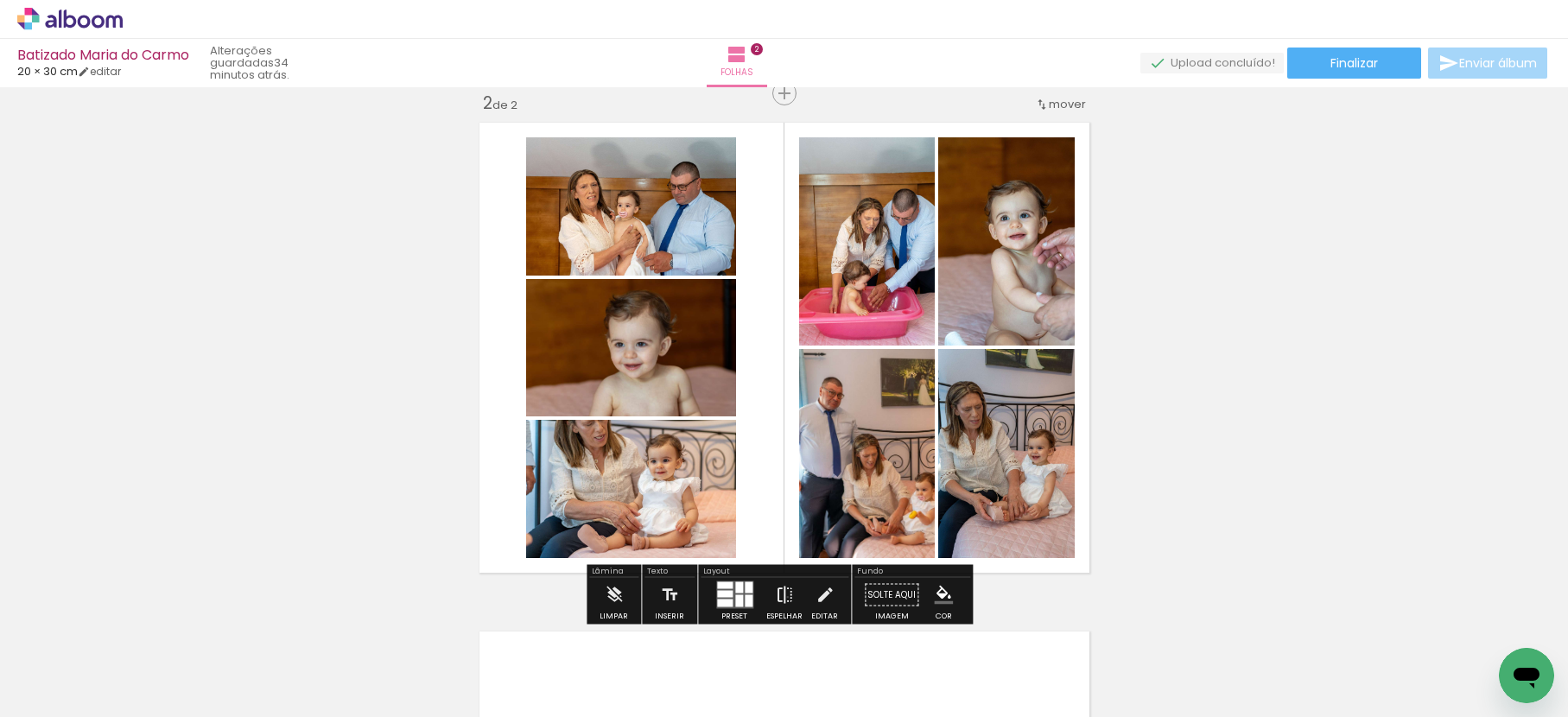
click at [784, 597] on iron-icon at bounding box center [784, 595] width 19 height 34
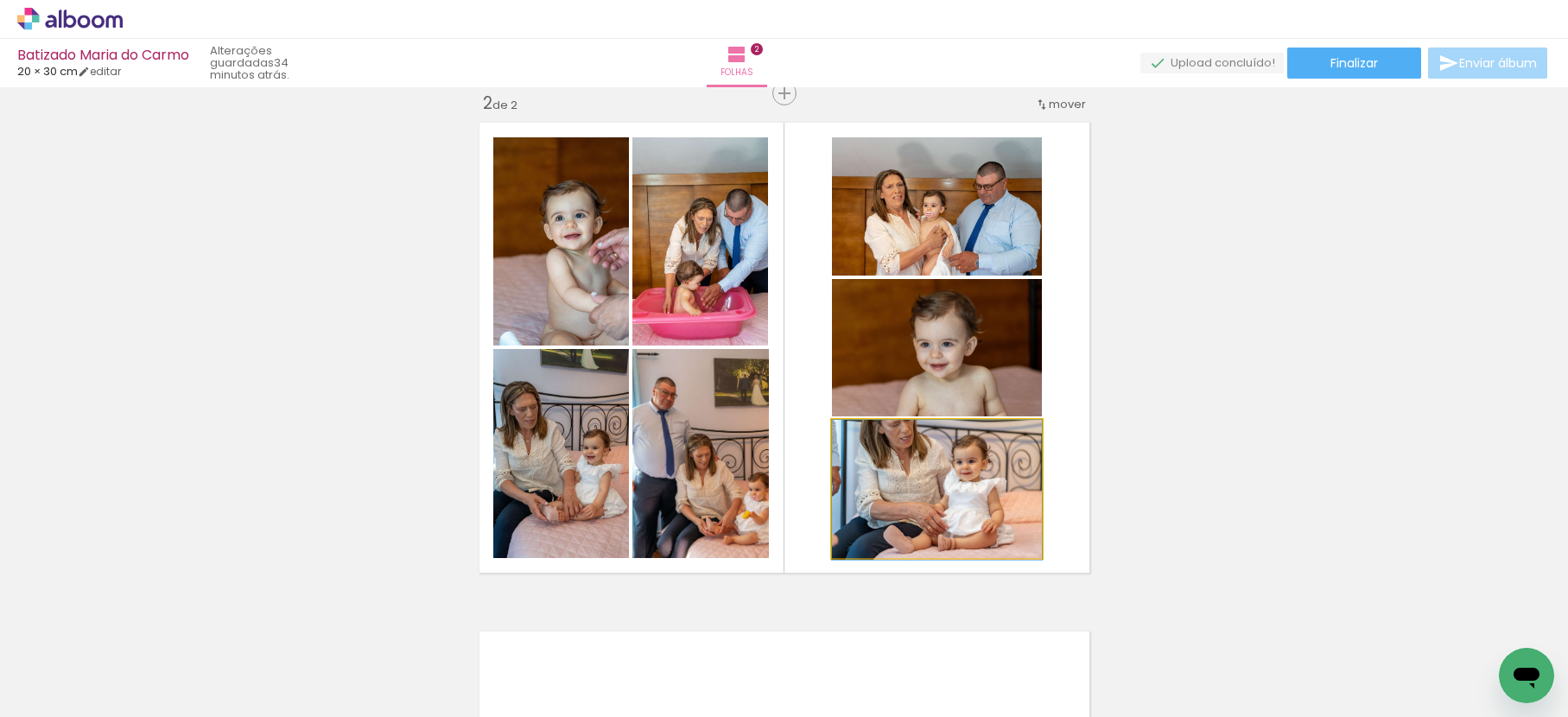
drag, startPoint x: 965, startPoint y: 490, endPoint x: 964, endPoint y: 519, distance: 29.0
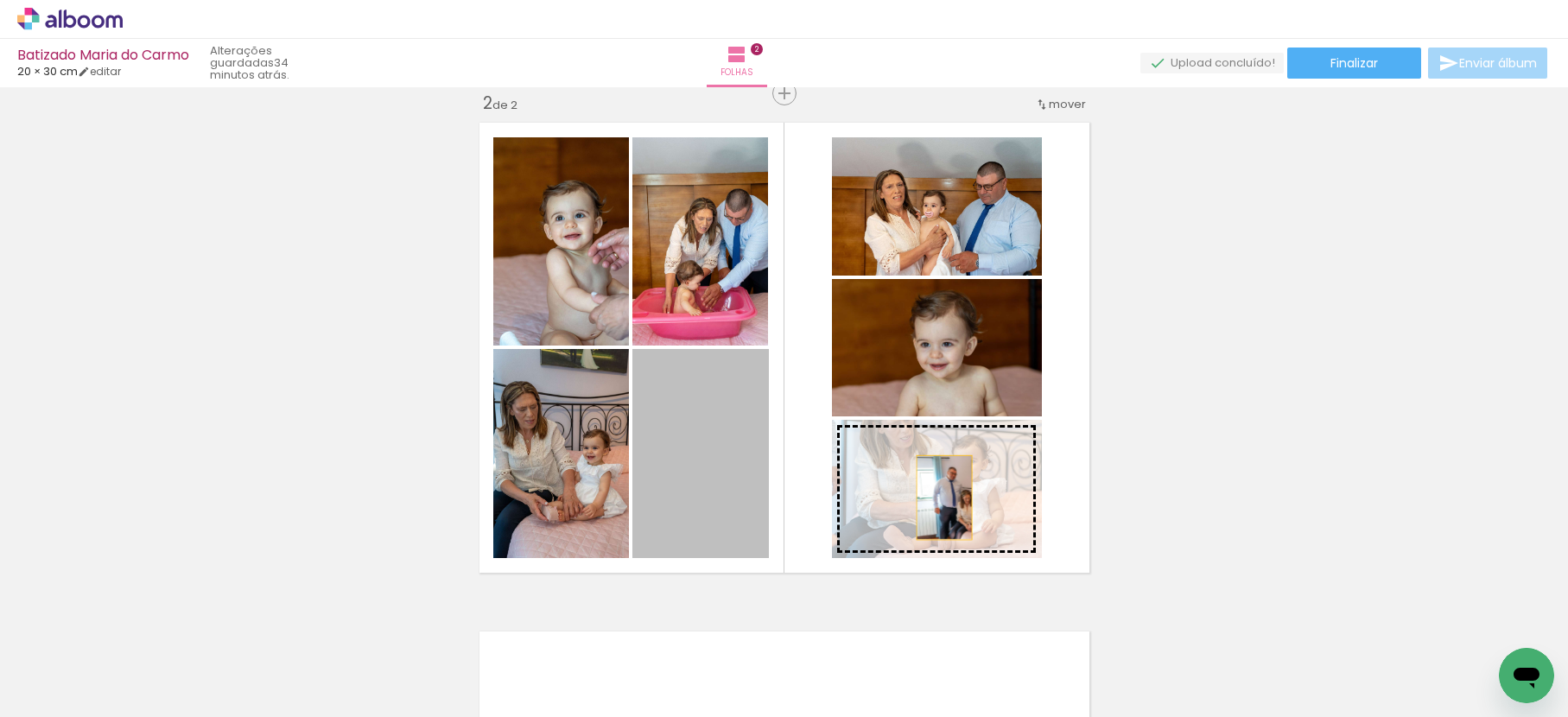
drag, startPoint x: 697, startPoint y: 462, endPoint x: 937, endPoint y: 497, distance: 242.5
click at [0, 0] on slot at bounding box center [0, 0] width 0 height 0
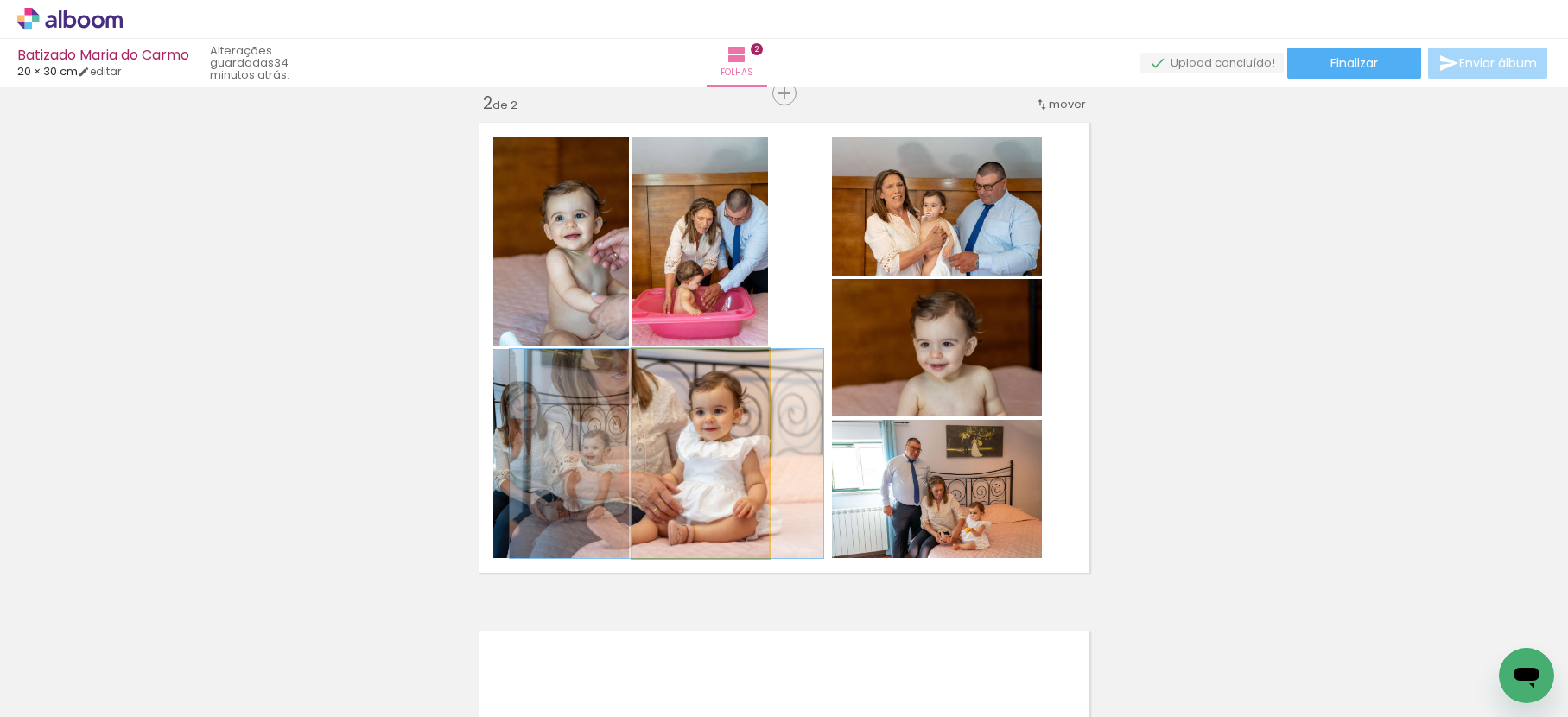
drag, startPoint x: 683, startPoint y: 432, endPoint x: 652, endPoint y: 438, distance: 31.6
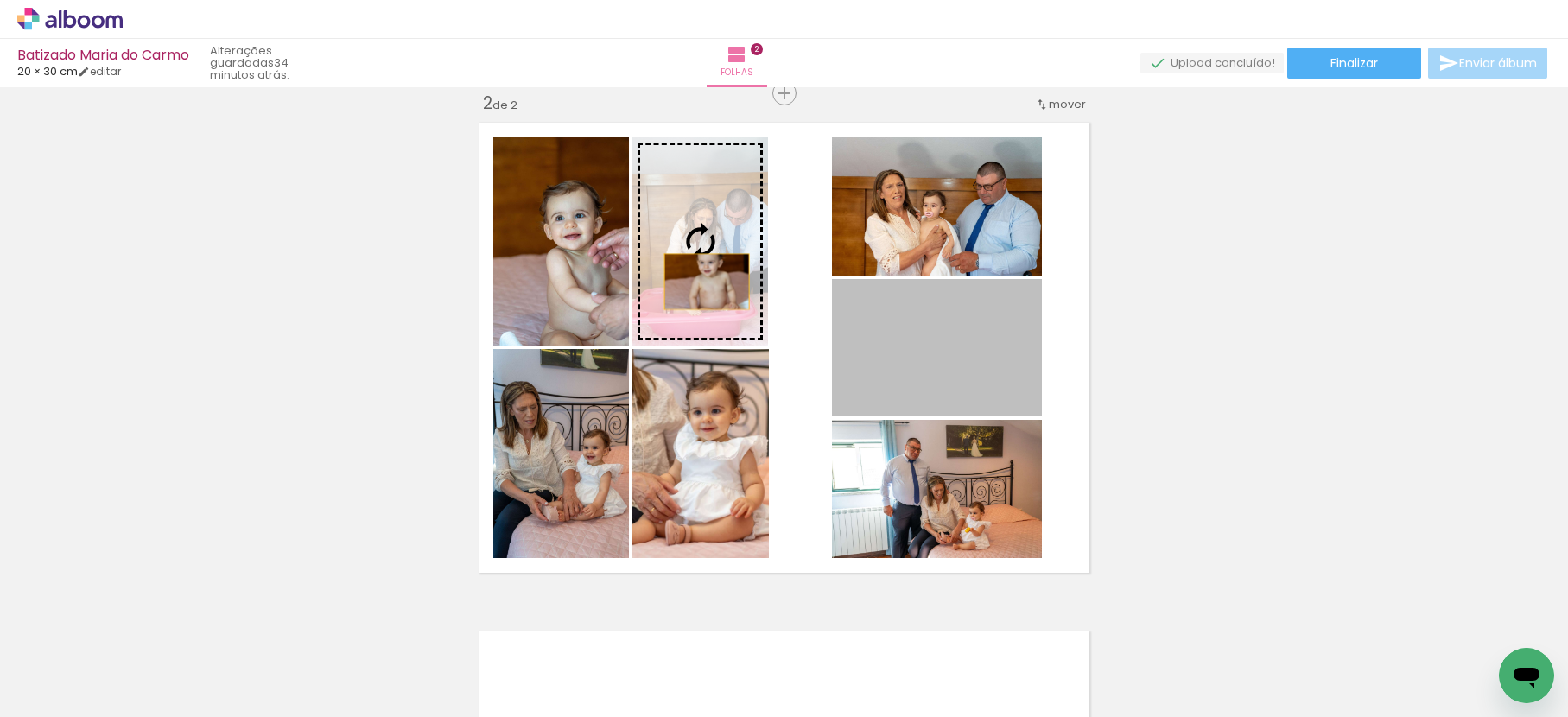
drag, startPoint x: 968, startPoint y: 382, endPoint x: 700, endPoint y: 281, distance: 286.4
click at [0, 0] on slot at bounding box center [0, 0] width 0 height 0
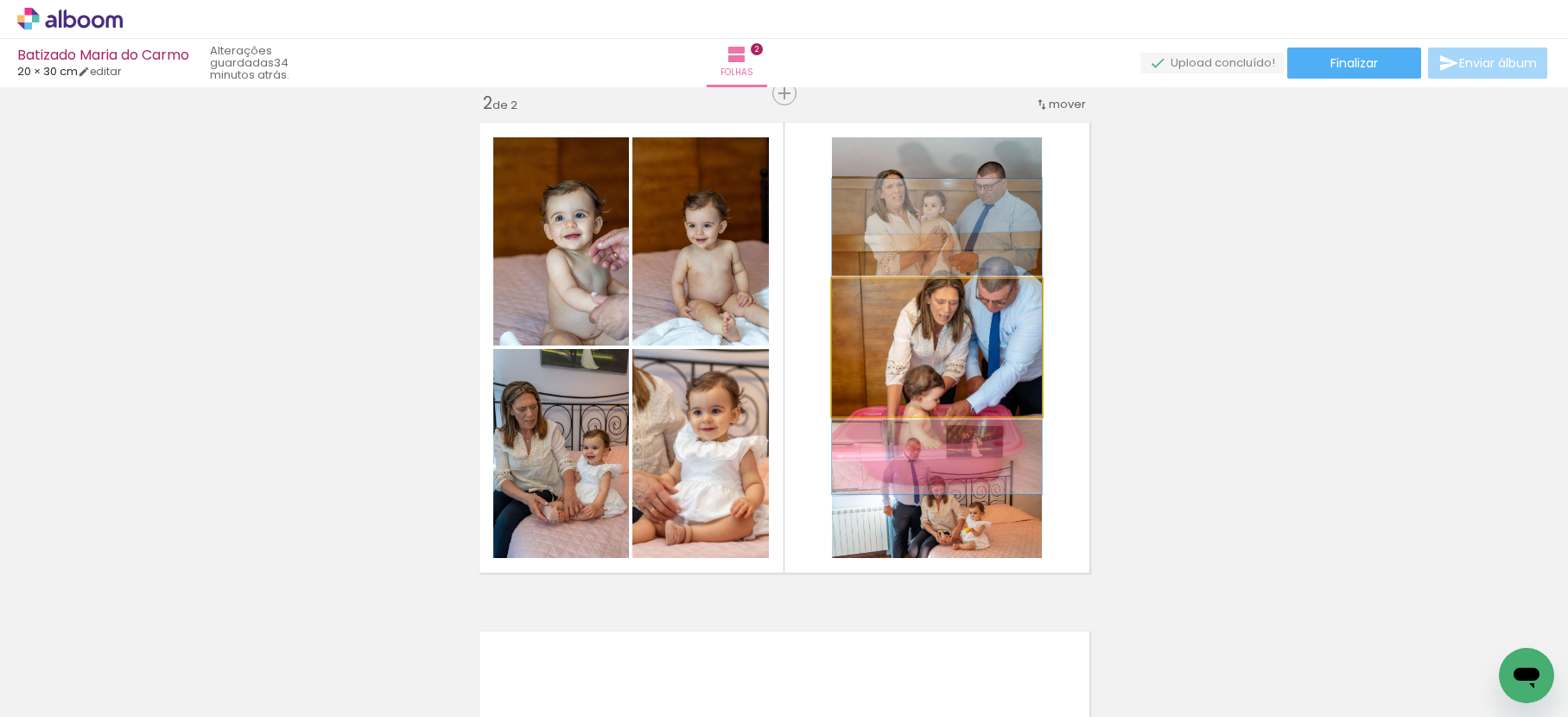
drag, startPoint x: 1009, startPoint y: 350, endPoint x: 1008, endPoint y: 338, distance: 12.0
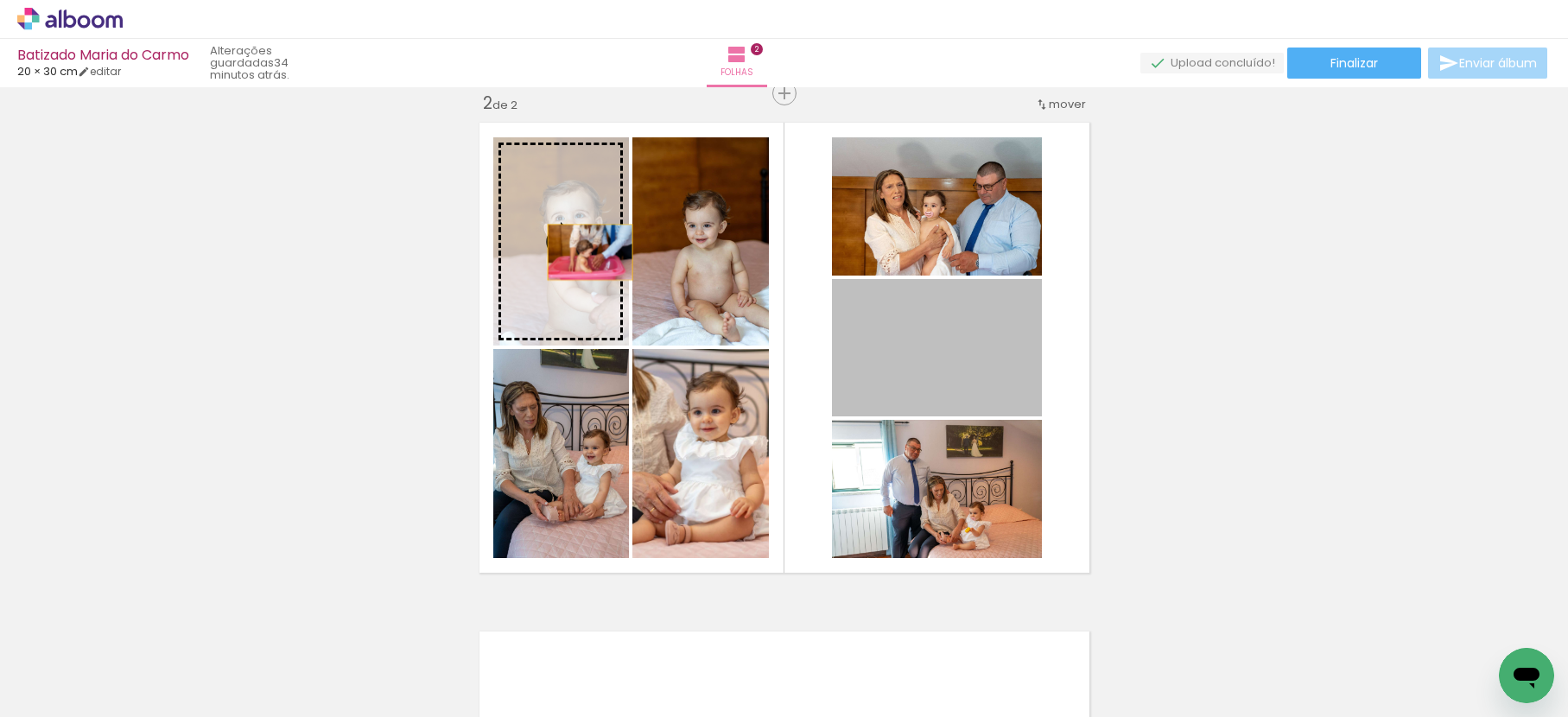
drag, startPoint x: 957, startPoint y: 378, endPoint x: 584, endPoint y: 252, distance: 393.7
click at [0, 0] on slot at bounding box center [0, 0] width 0 height 0
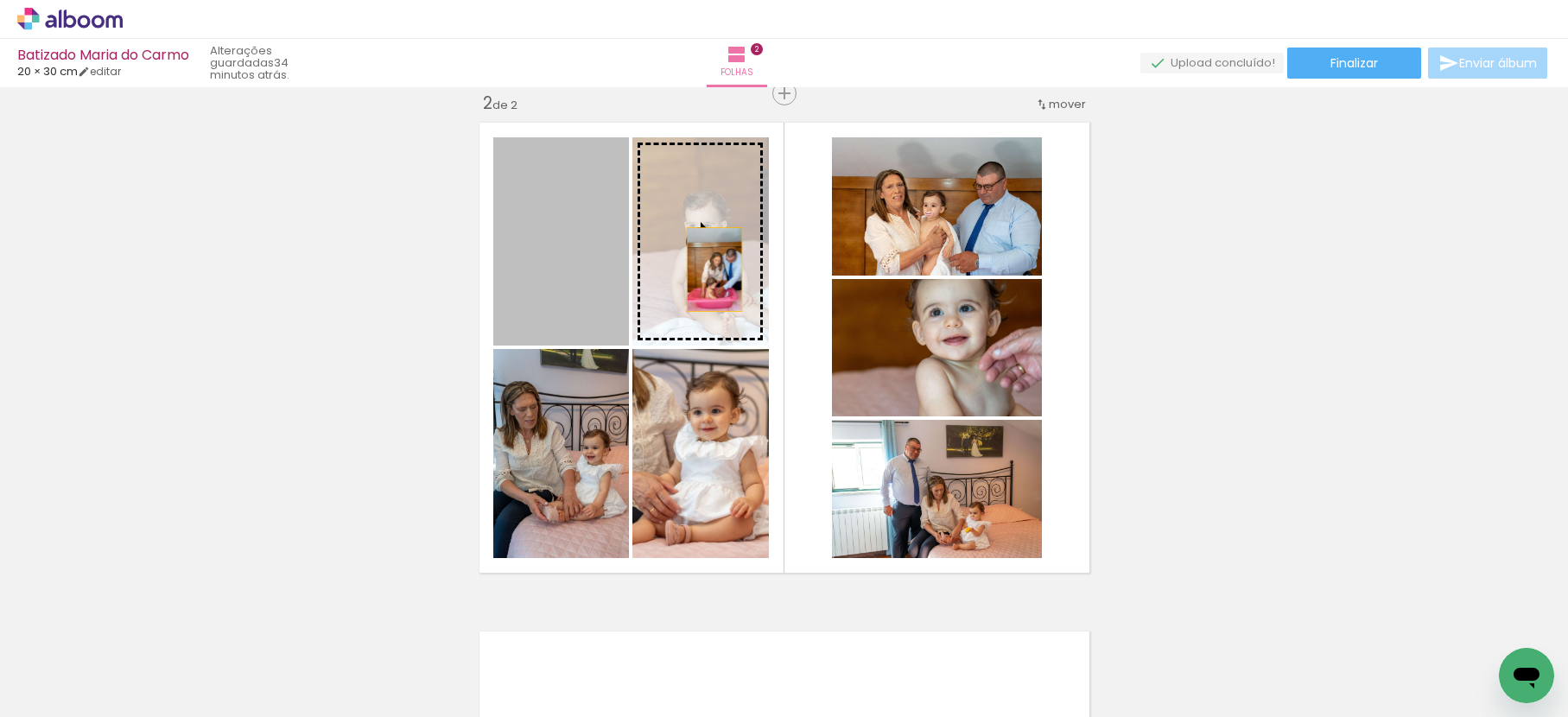
drag, startPoint x: 589, startPoint y: 288, endPoint x: 708, endPoint y: 269, distance: 120.5
click at [0, 0] on slot at bounding box center [0, 0] width 0 height 0
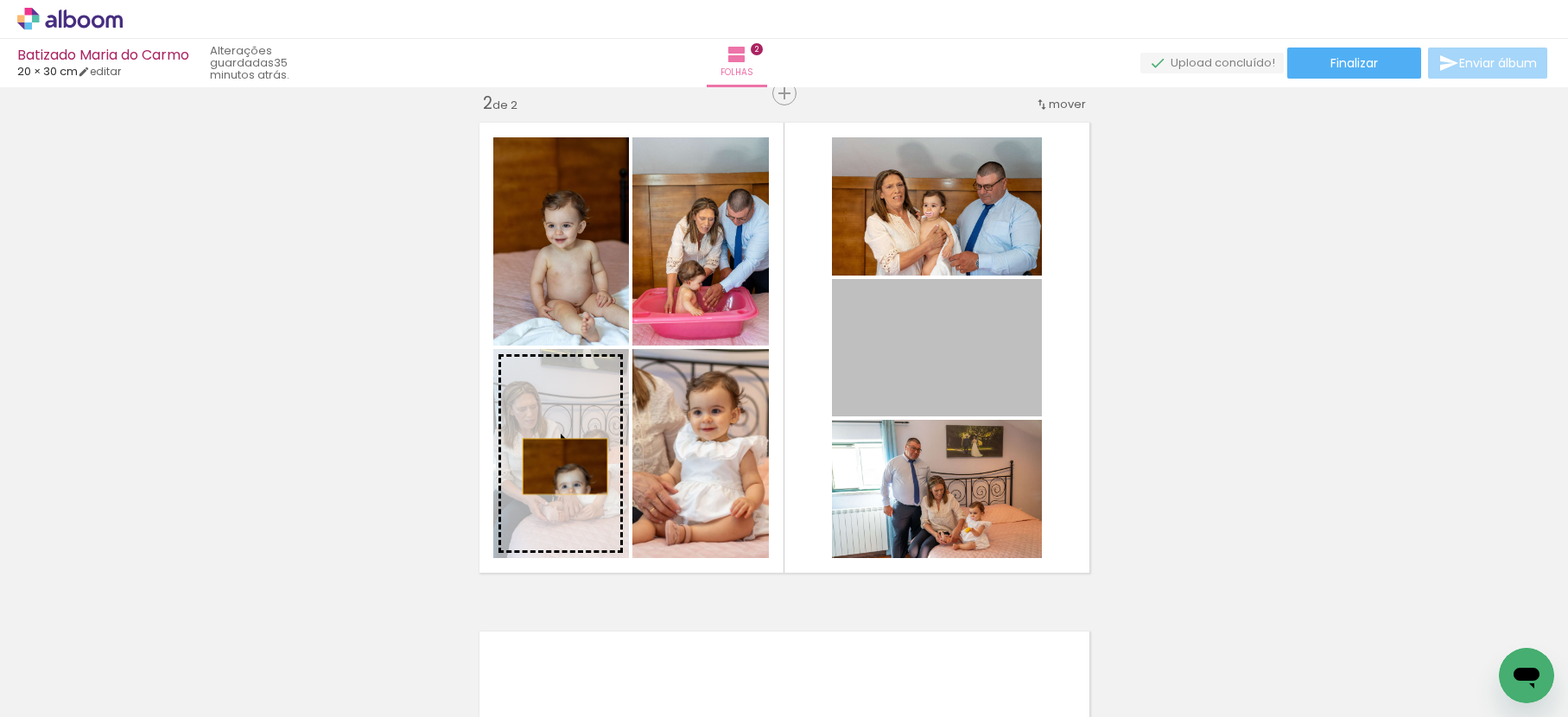
drag, startPoint x: 963, startPoint y: 339, endPoint x: 546, endPoint y: 467, distance: 436.2
click at [0, 0] on slot at bounding box center [0, 0] width 0 height 0
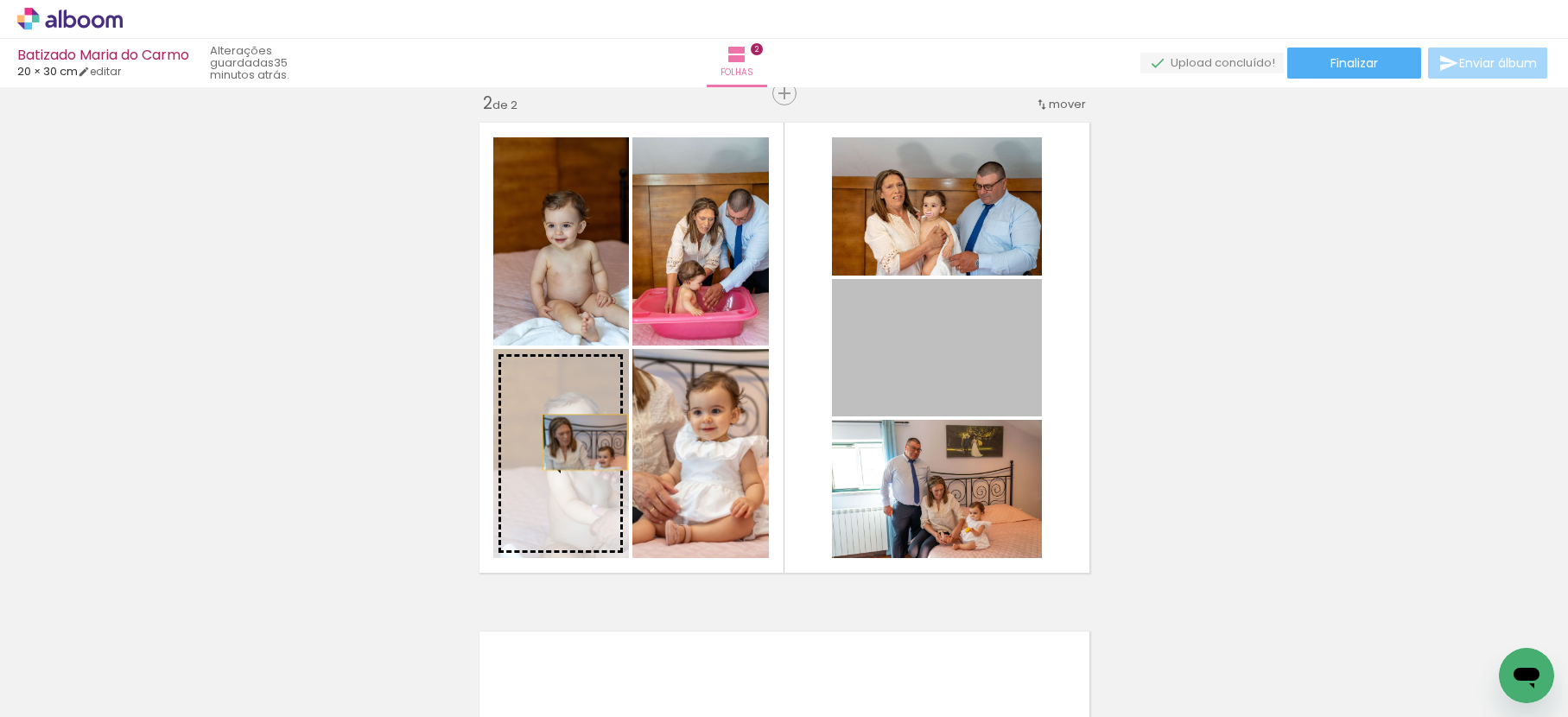
drag, startPoint x: 959, startPoint y: 328, endPoint x: 578, endPoint y: 442, distance: 397.7
click at [0, 0] on slot at bounding box center [0, 0] width 0 height 0
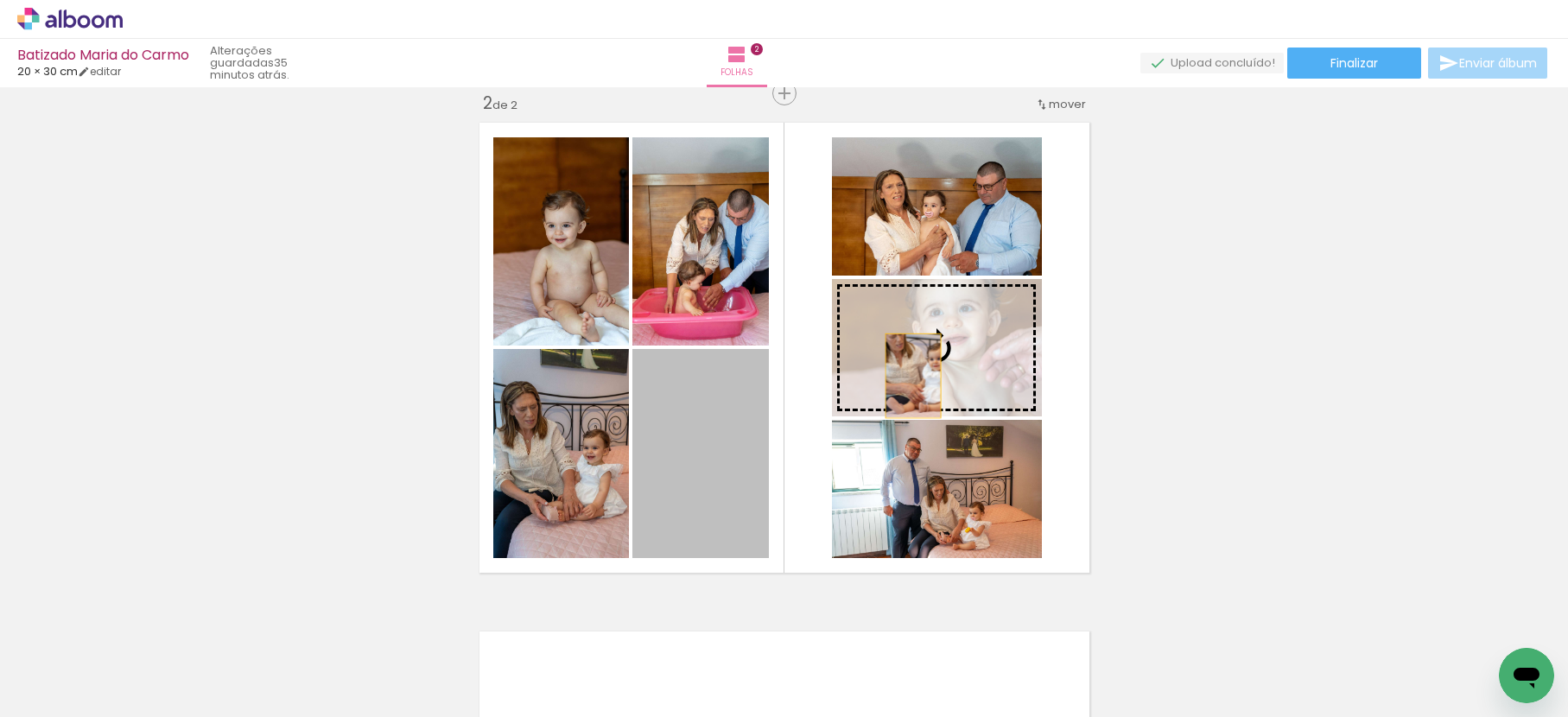
drag, startPoint x: 842, startPoint y: 402, endPoint x: 957, endPoint y: 354, distance: 124.6
click at [0, 0] on slot at bounding box center [0, 0] width 0 height 0
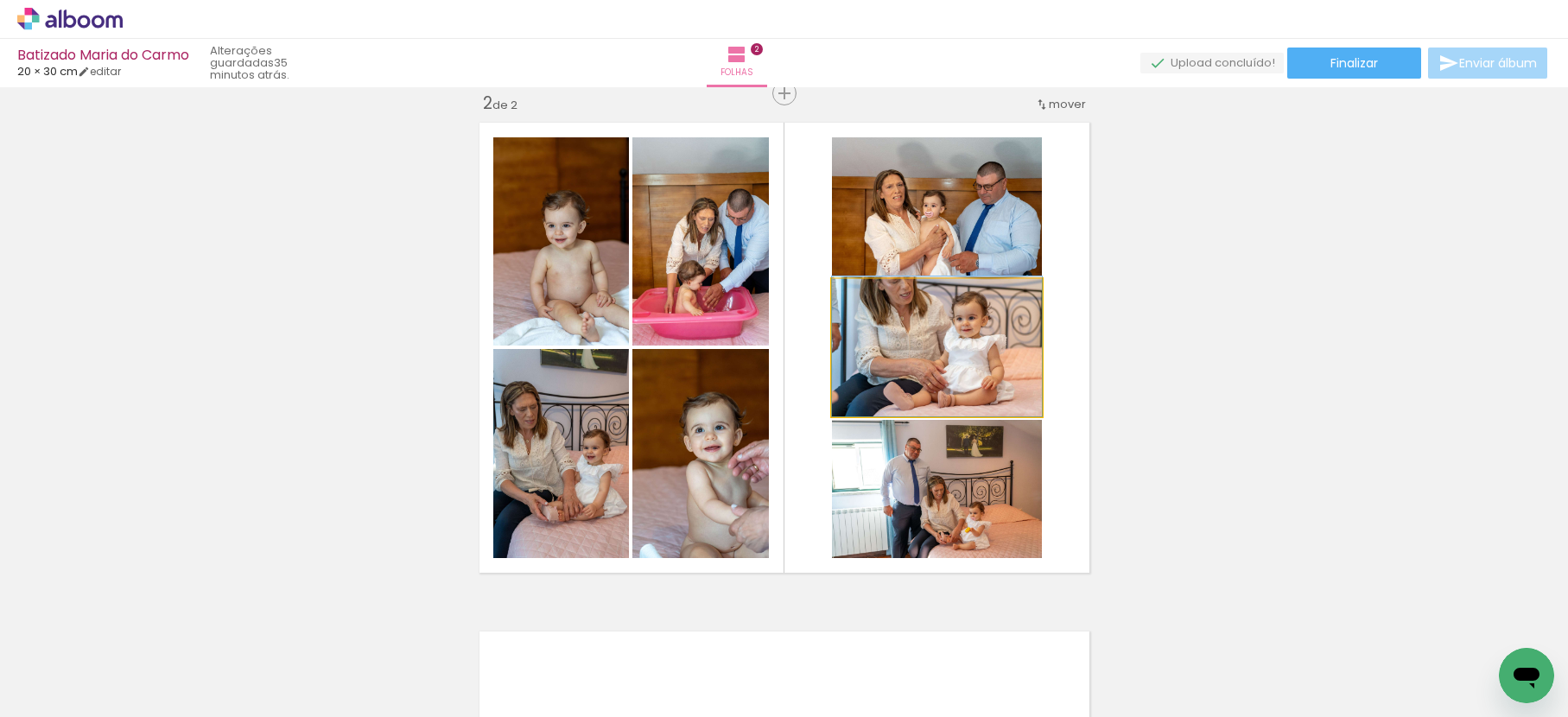
drag, startPoint x: 982, startPoint y: 341, endPoint x: 986, endPoint y: 300, distance: 41.2
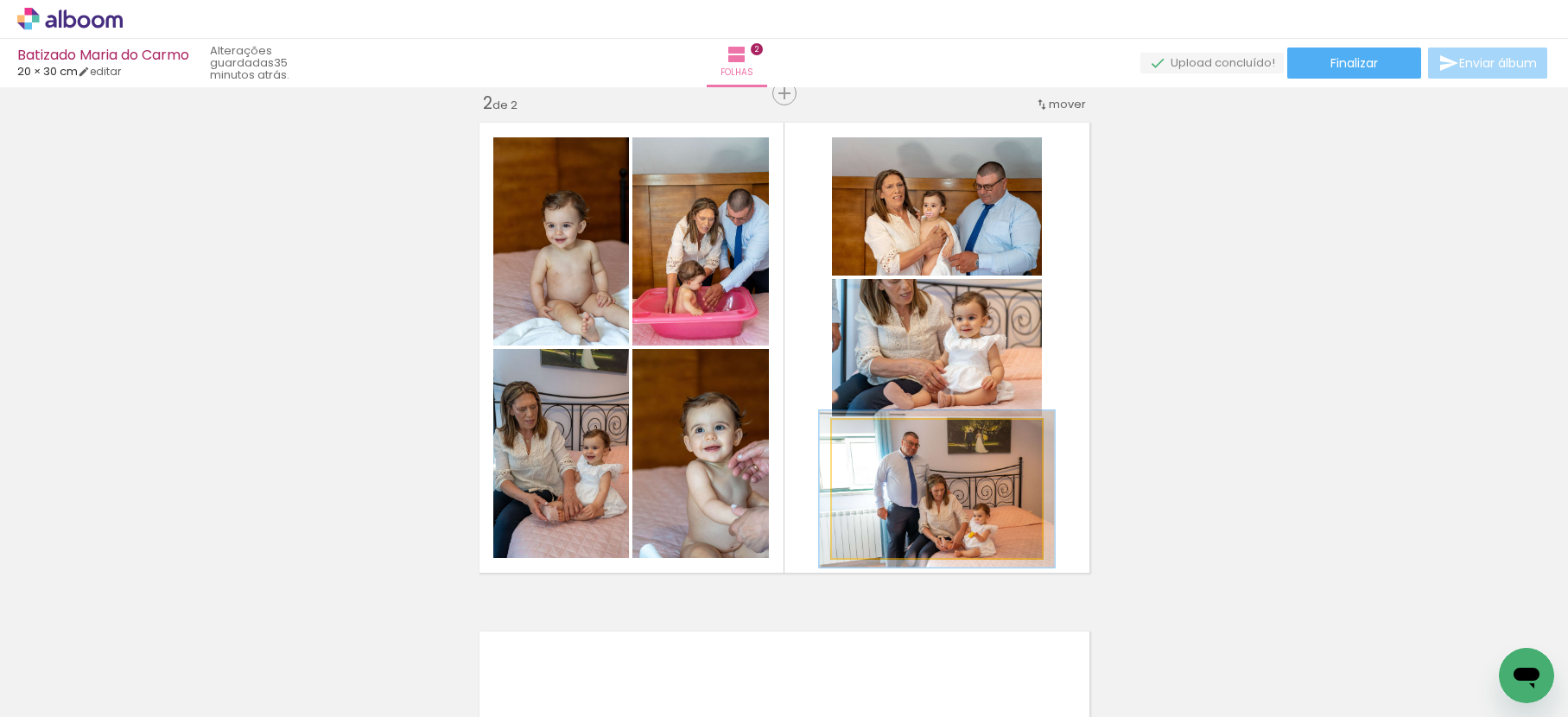
type paper-slider "112"
click at [872, 442] on div at bounding box center [879, 438] width 15 height 15
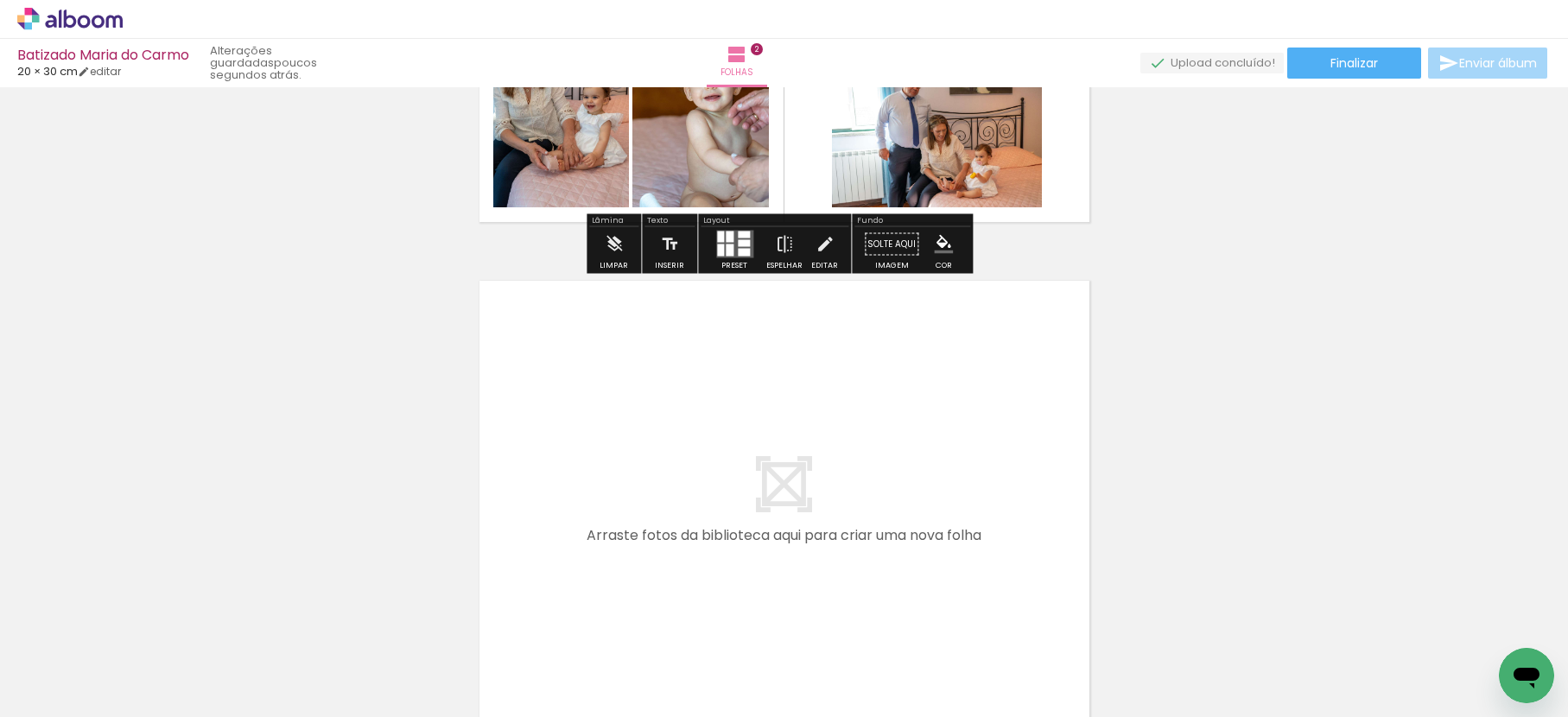
scroll to position [883, 0]
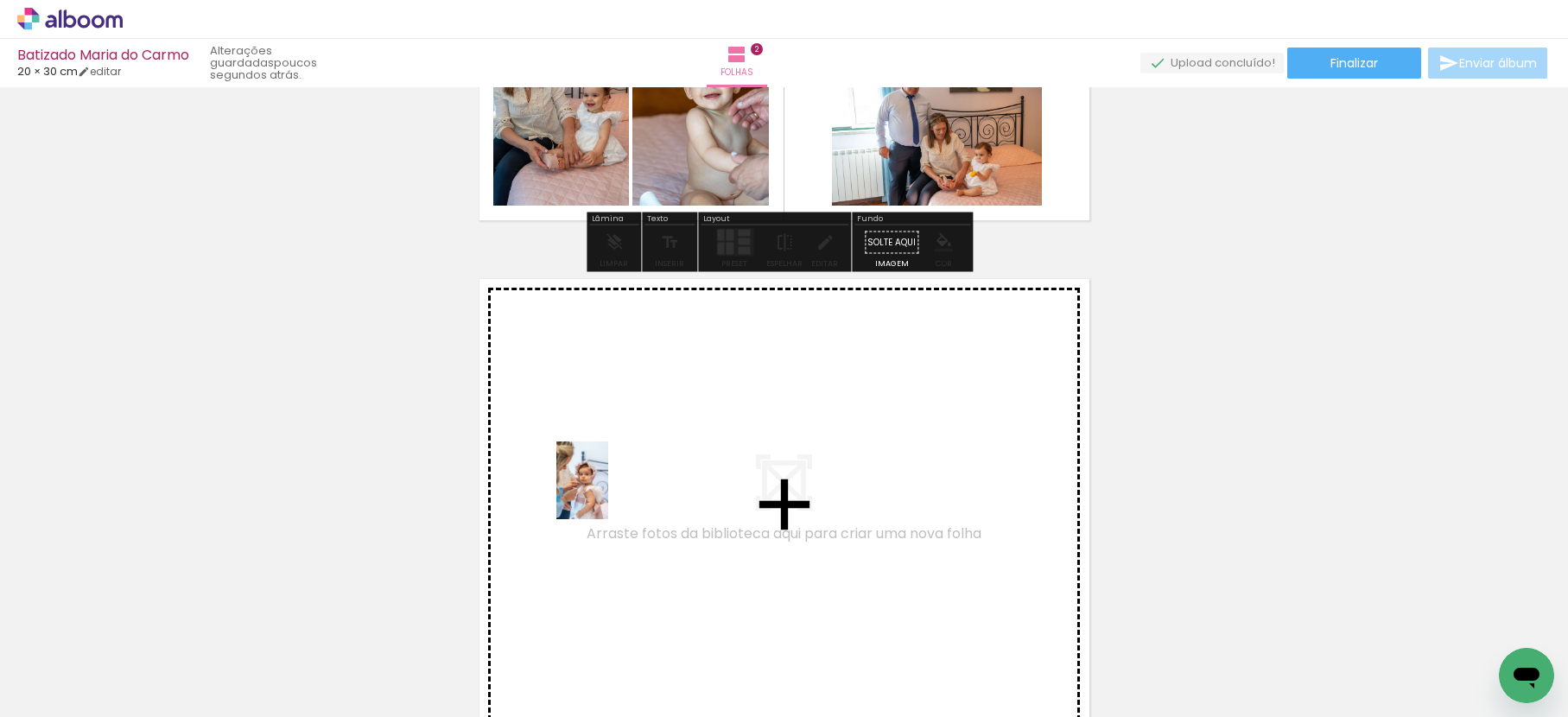
drag, startPoint x: 541, startPoint y: 655, endPoint x: 614, endPoint y: 483, distance: 186.9
click at [614, 483] on quentale-workspace at bounding box center [784, 358] width 1568 height 717
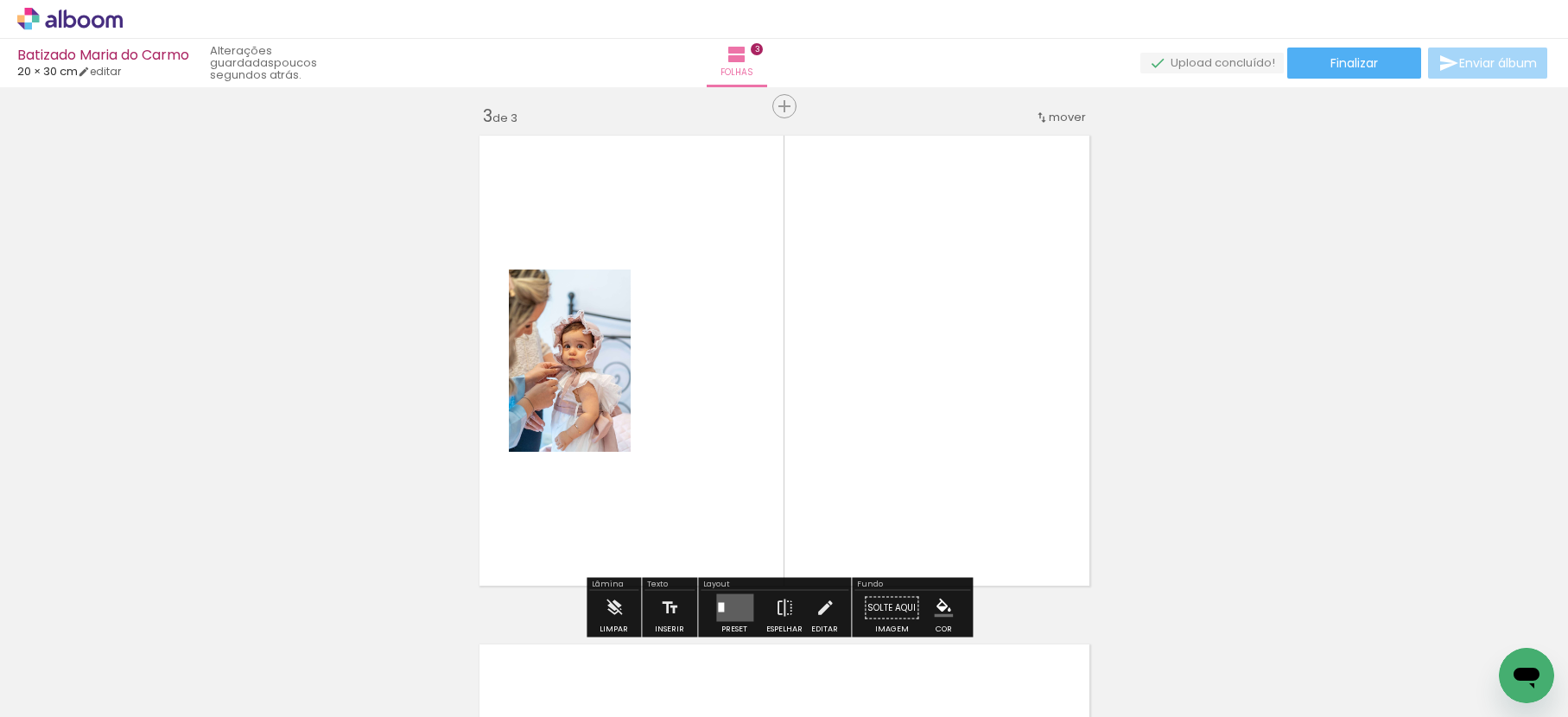
scroll to position [1040, 0]
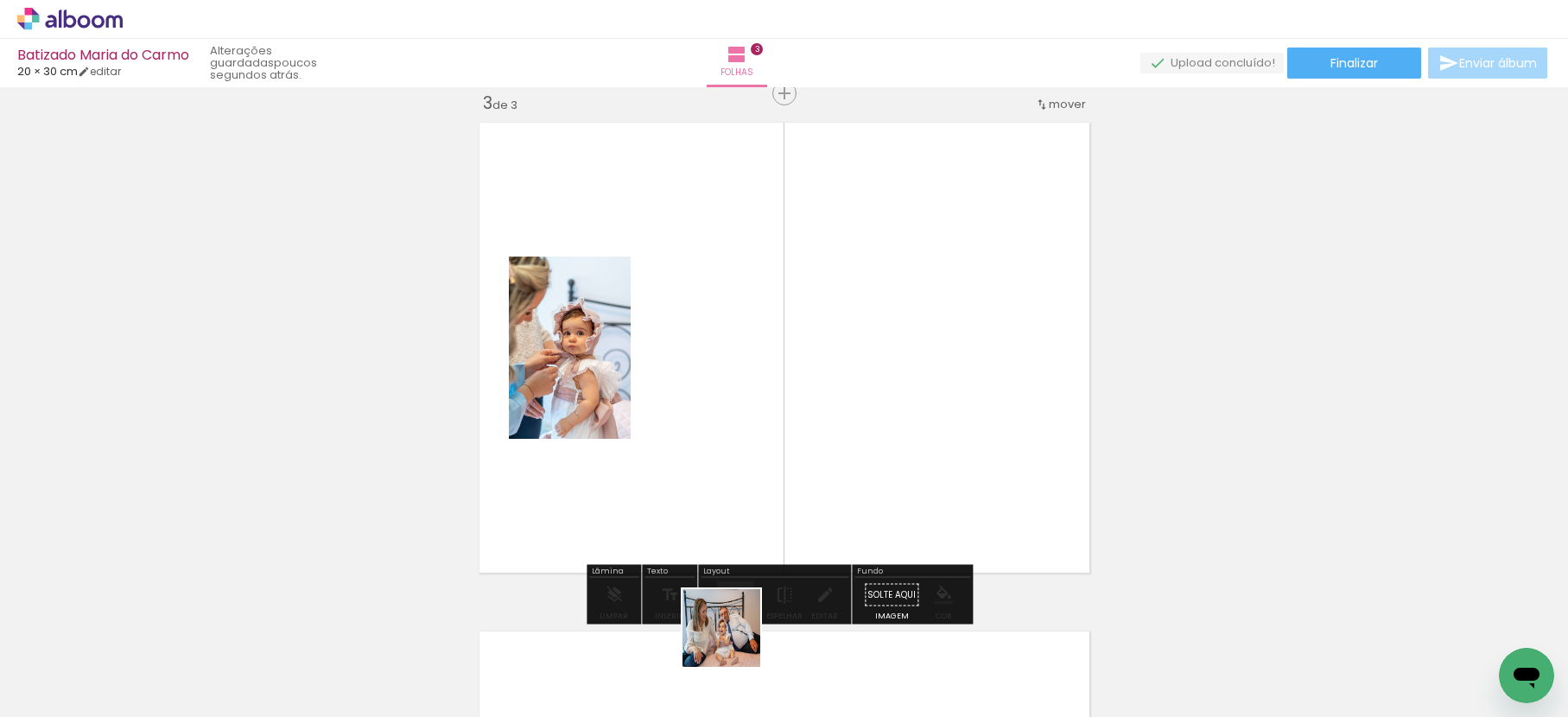
drag, startPoint x: 701, startPoint y: 646, endPoint x: 735, endPoint y: 641, distance: 34.4
click at [735, 641] on div at bounding box center [718, 658] width 86 height 57
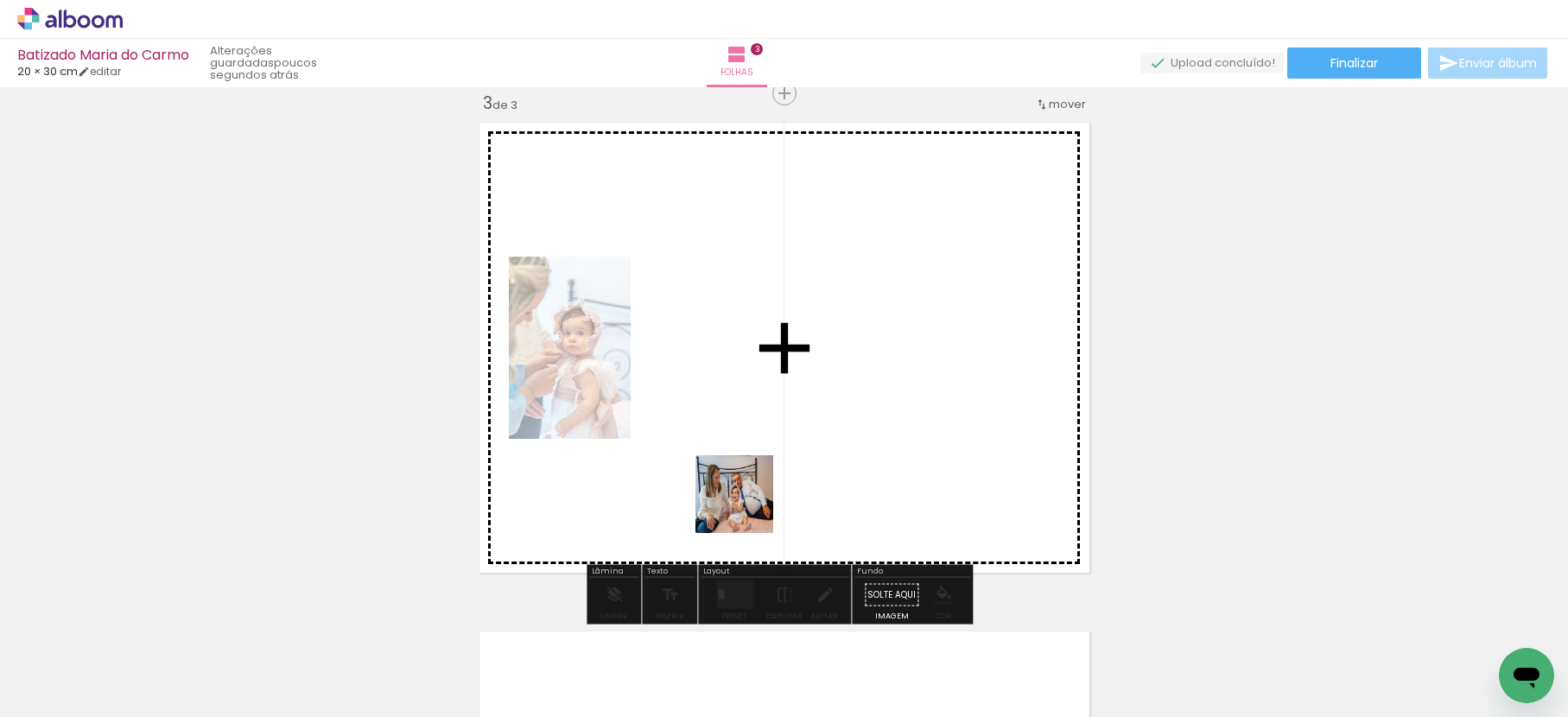
drag, startPoint x: 747, startPoint y: 507, endPoint x: 751, endPoint y: 455, distance: 52.2
click at [751, 455] on quentale-workspace at bounding box center [784, 358] width 1568 height 717
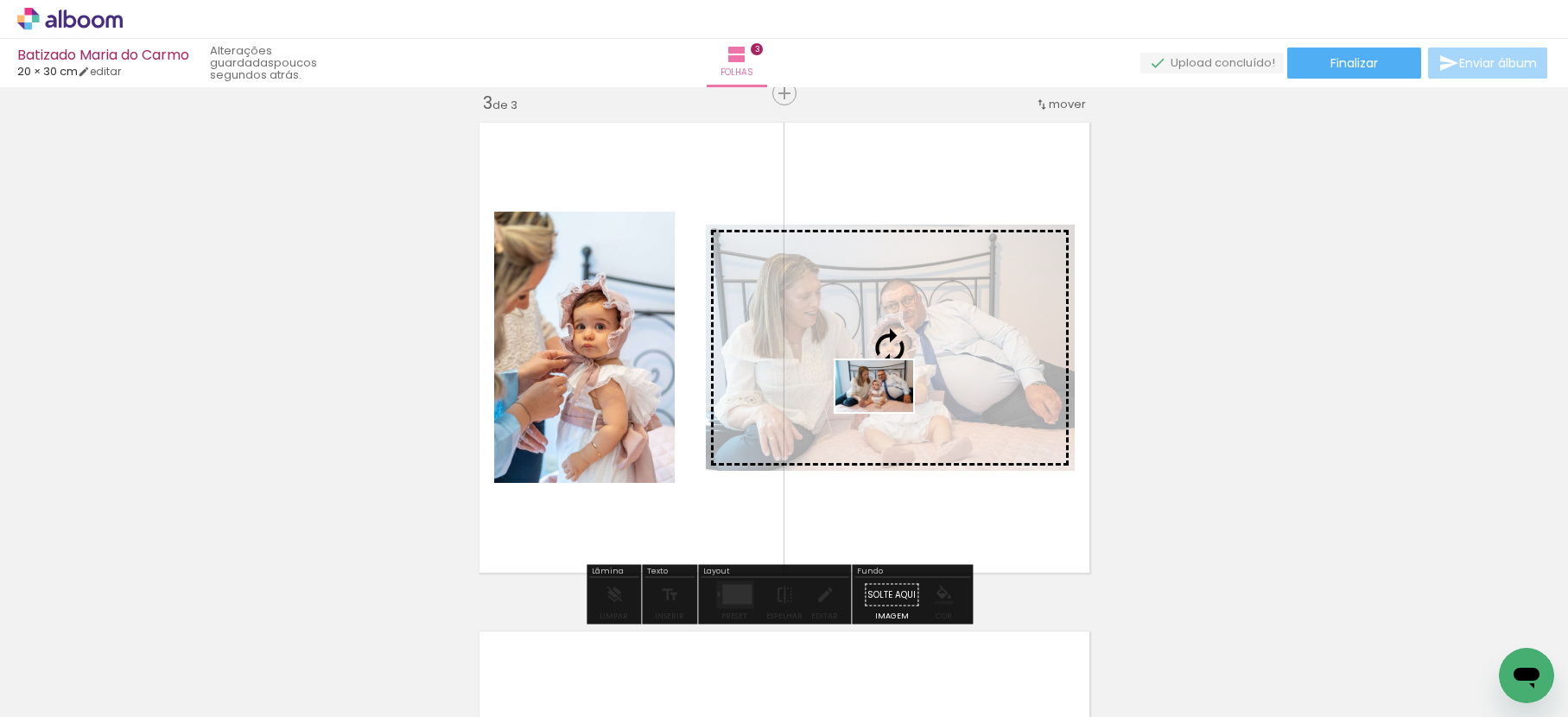
drag, startPoint x: 641, startPoint y: 670, endPoint x: 888, endPoint y: 412, distance: 357.2
click at [888, 412] on quentale-workspace at bounding box center [784, 358] width 1568 height 717
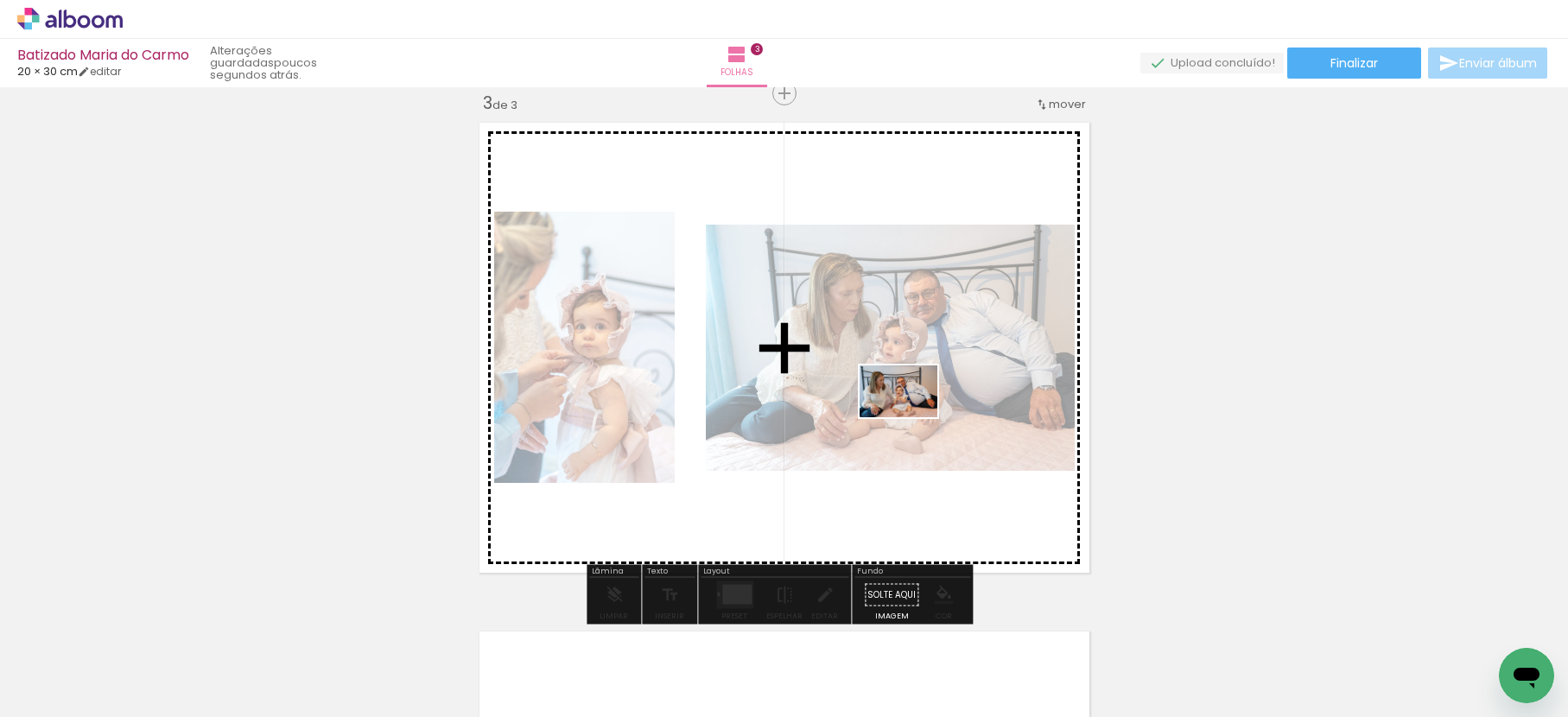
drag, startPoint x: 725, startPoint y: 655, endPoint x: 934, endPoint y: 418, distance: 316.0
click at [909, 410] on quentale-workspace at bounding box center [784, 358] width 1568 height 717
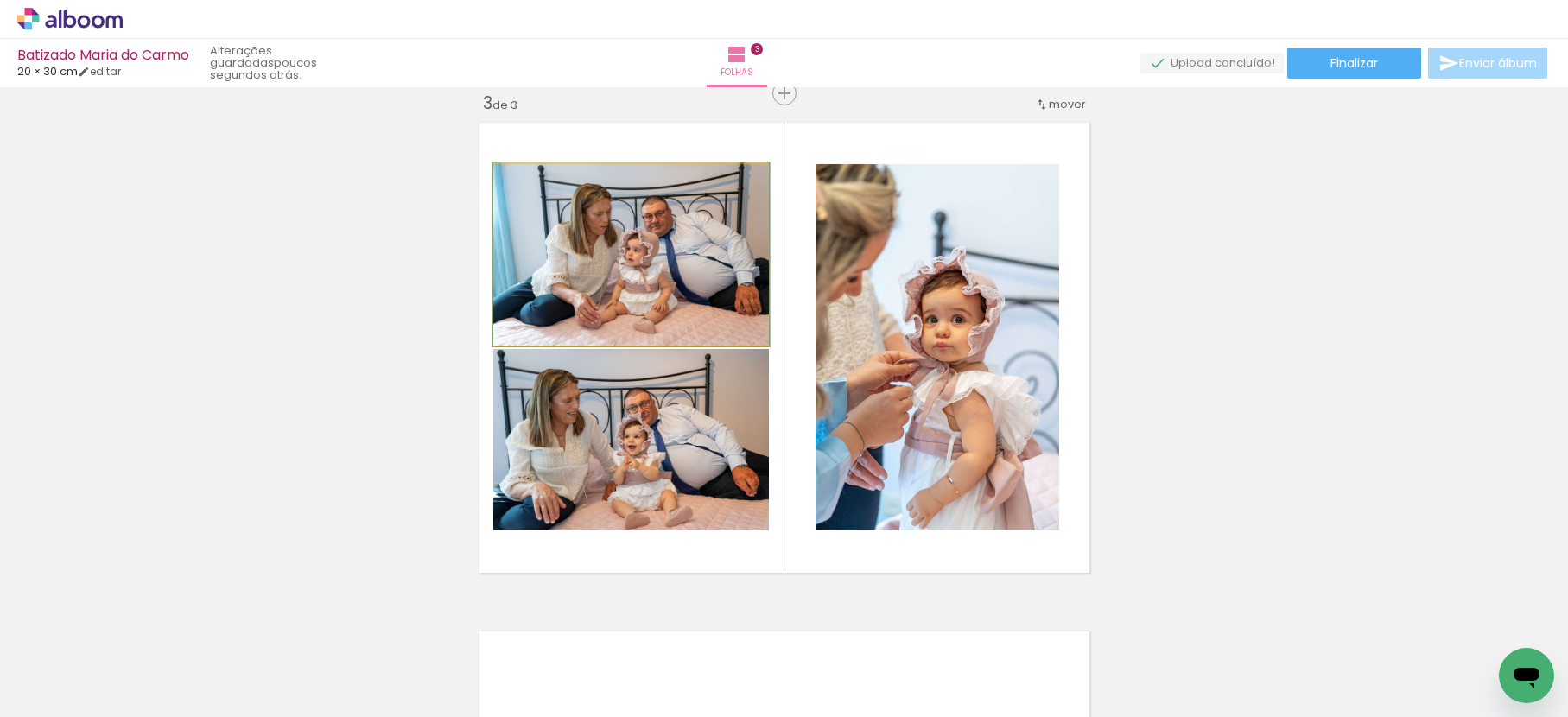
click at [0, 0] on slot at bounding box center [0, 0] width 0 height 0
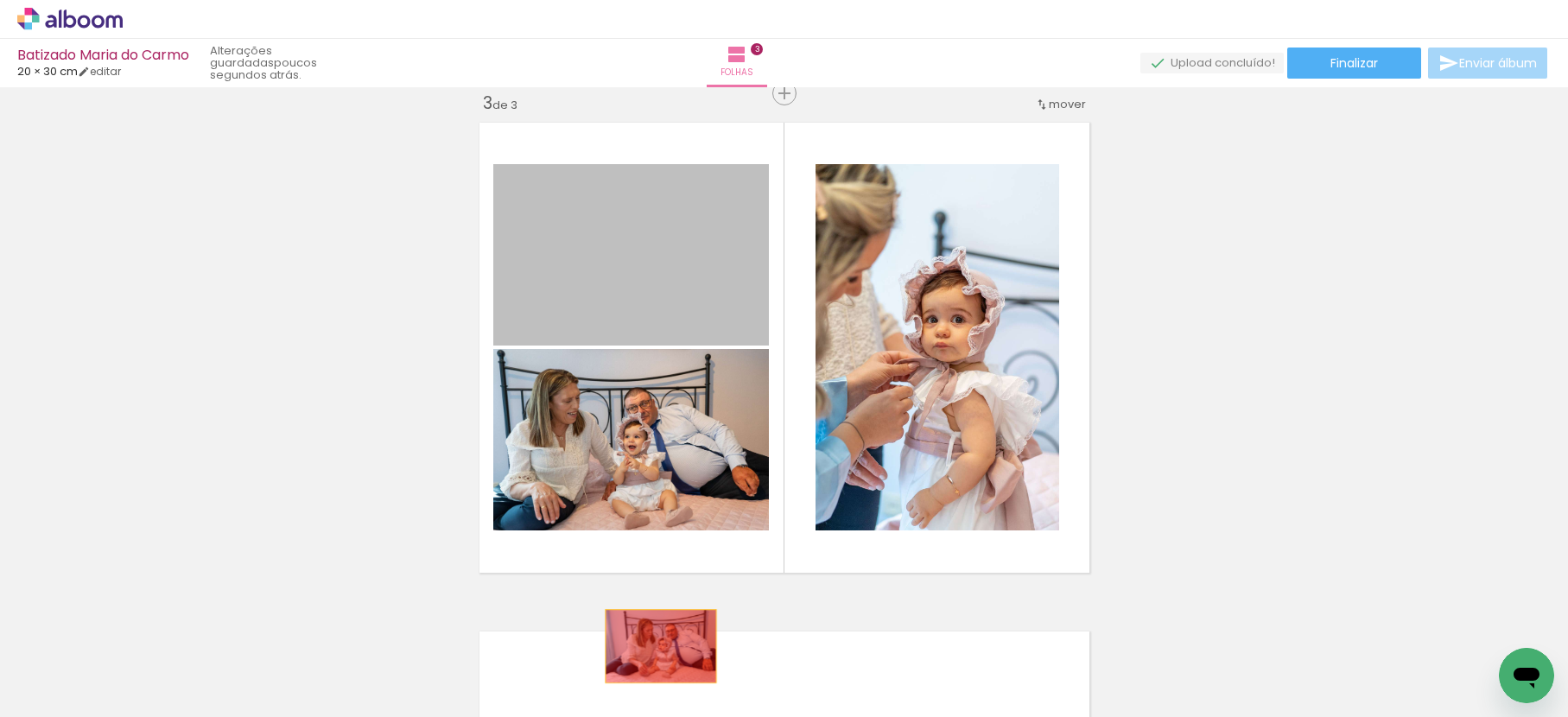
drag, startPoint x: 678, startPoint y: 262, endPoint x: 651, endPoint y: 665, distance: 403.9
click at [650, 665] on quentale-workspace at bounding box center [784, 358] width 1568 height 717
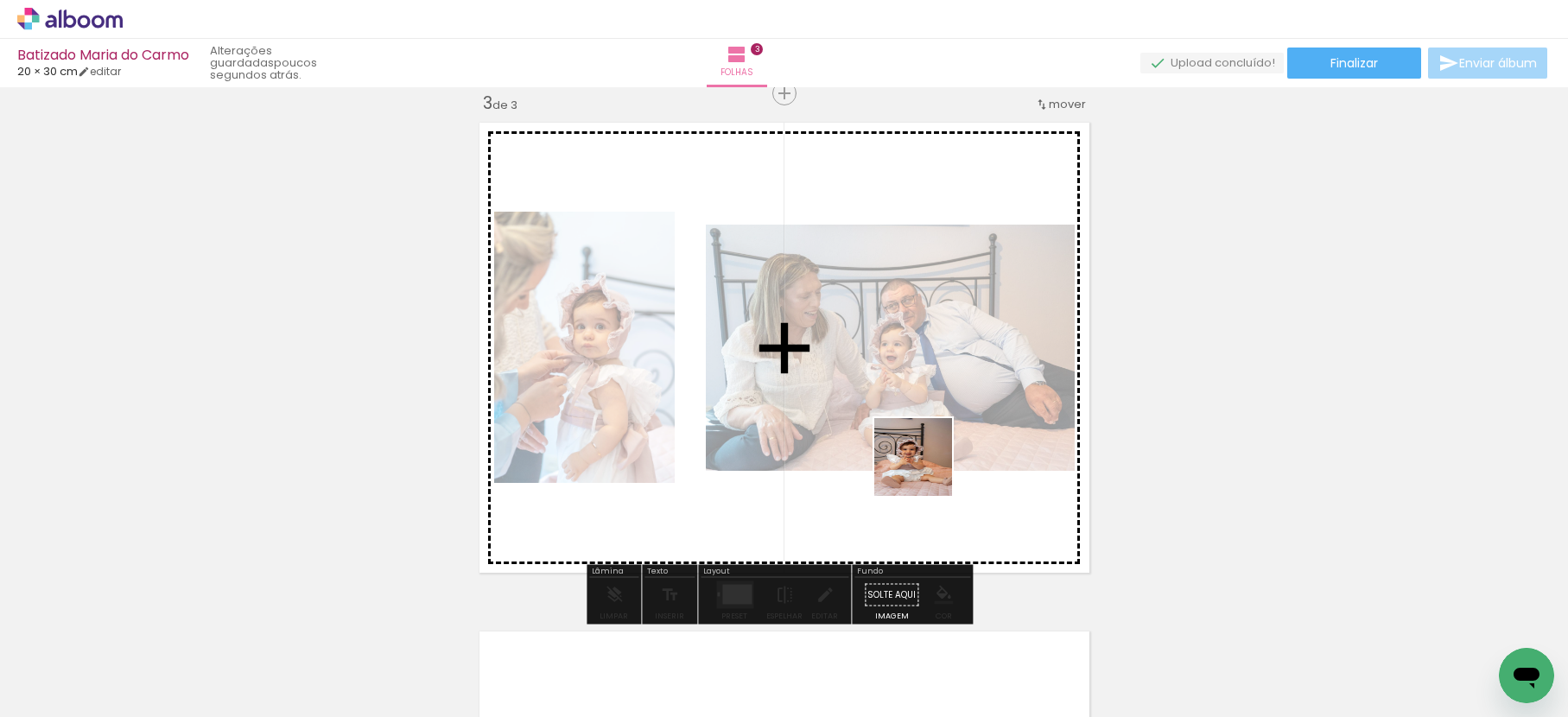
drag, startPoint x: 955, startPoint y: 542, endPoint x: 927, endPoint y: 451, distance: 95.2
click at [918, 431] on quentale-workspace at bounding box center [784, 358] width 1568 height 717
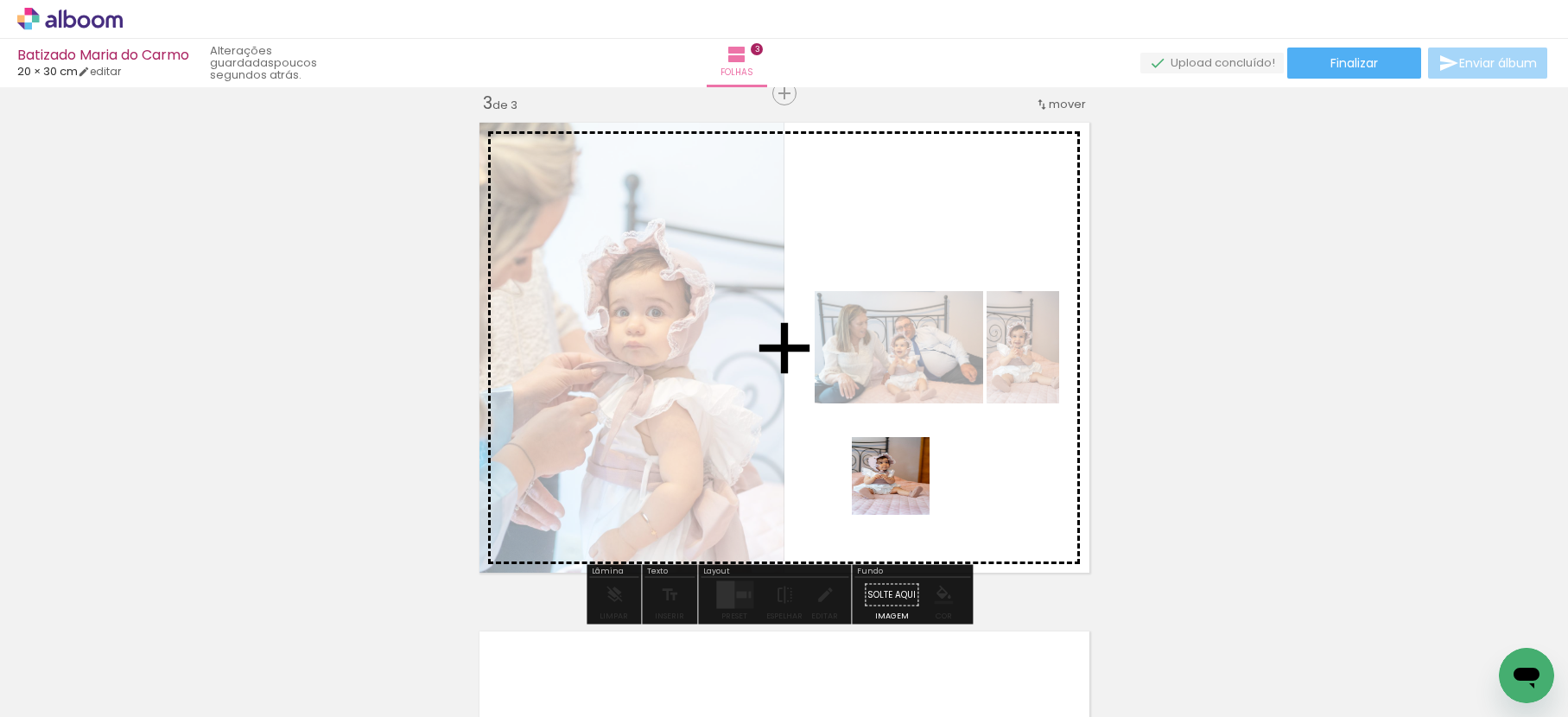
drag, startPoint x: 816, startPoint y: 660, endPoint x: 904, endPoint y: 489, distance: 192.3
click at [904, 489] on quentale-workspace at bounding box center [784, 358] width 1568 height 717
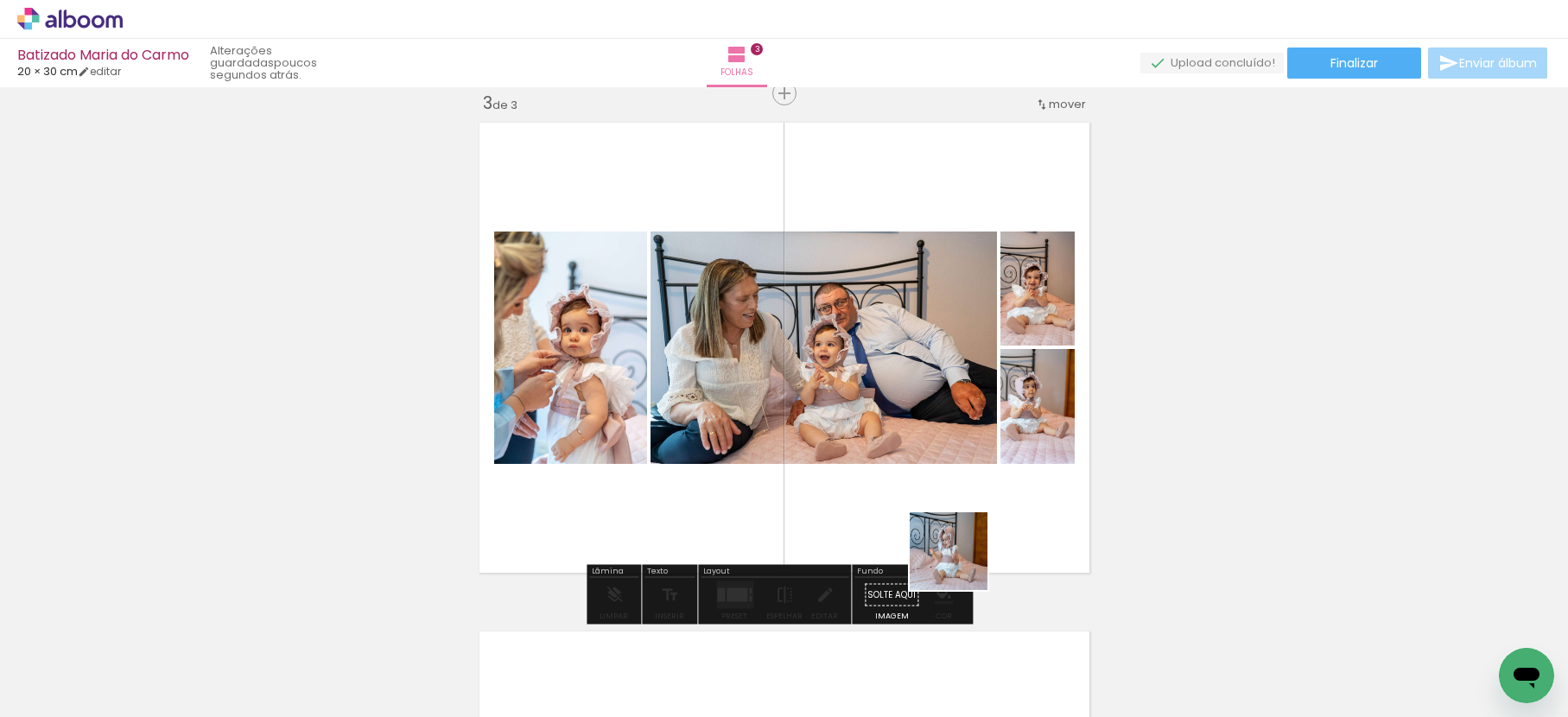
drag, startPoint x: 926, startPoint y: 664, endPoint x: 989, endPoint y: 491, distance: 184.1
click at [989, 491] on quentale-workspace at bounding box center [784, 358] width 1568 height 717
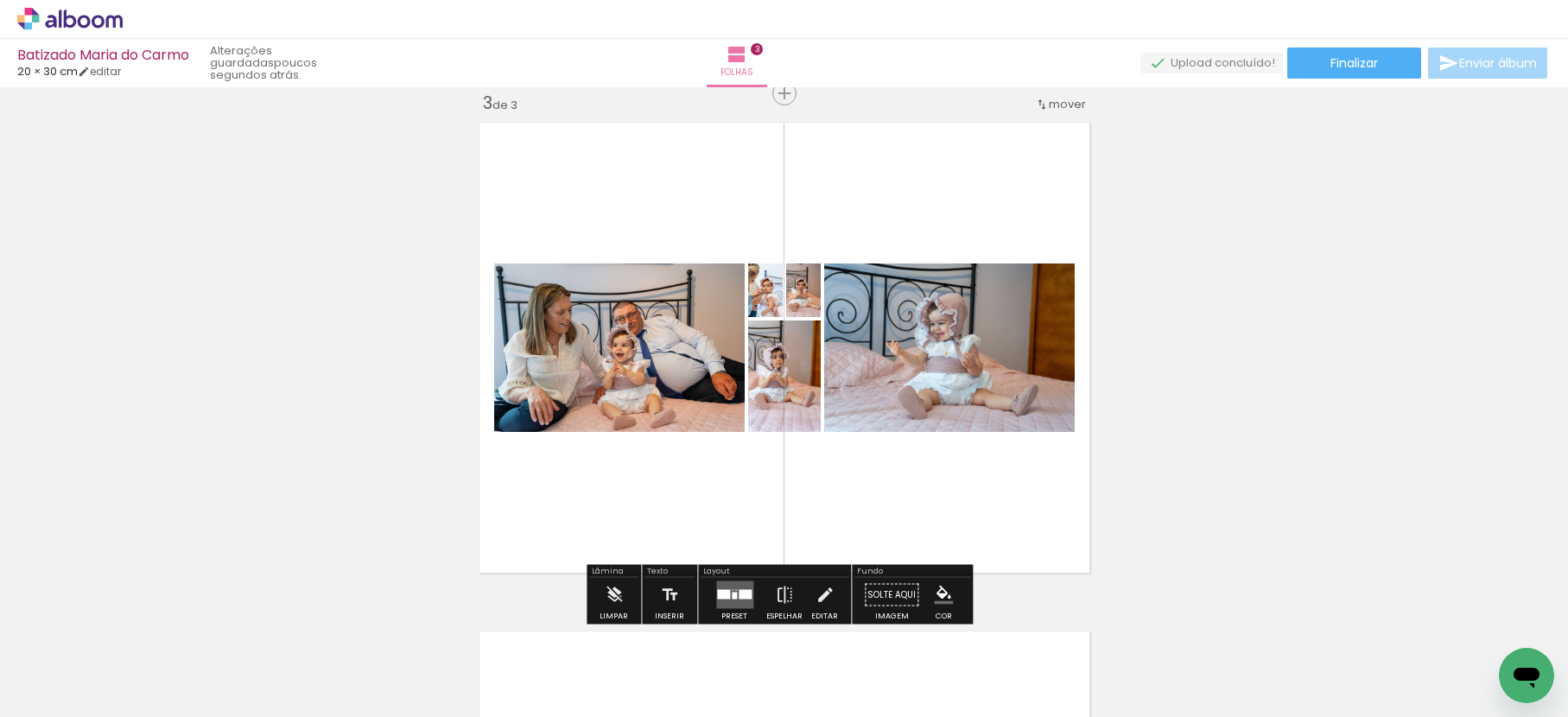
click at [744, 591] on div at bounding box center [746, 594] width 13 height 10
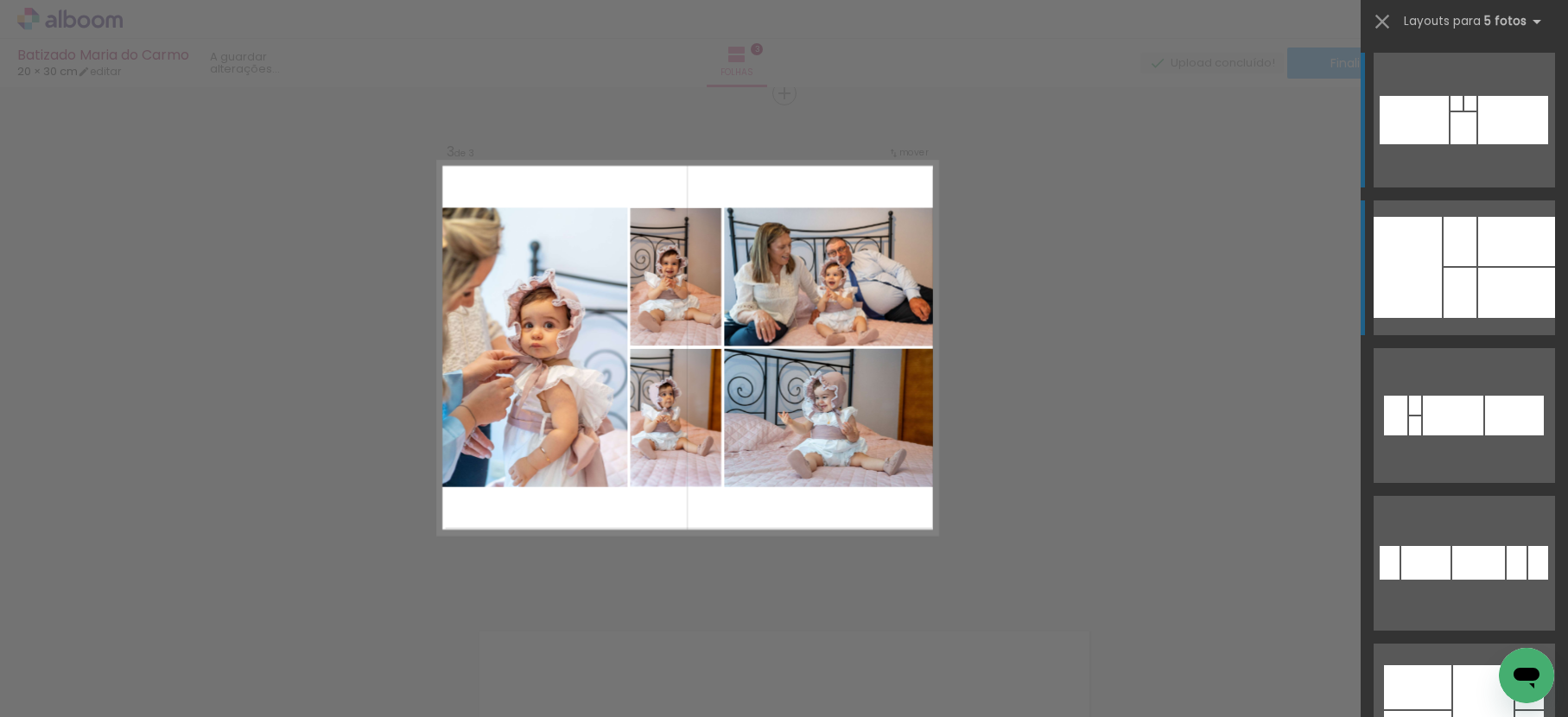
click at [1415, 283] on div at bounding box center [1408, 268] width 68 height 101
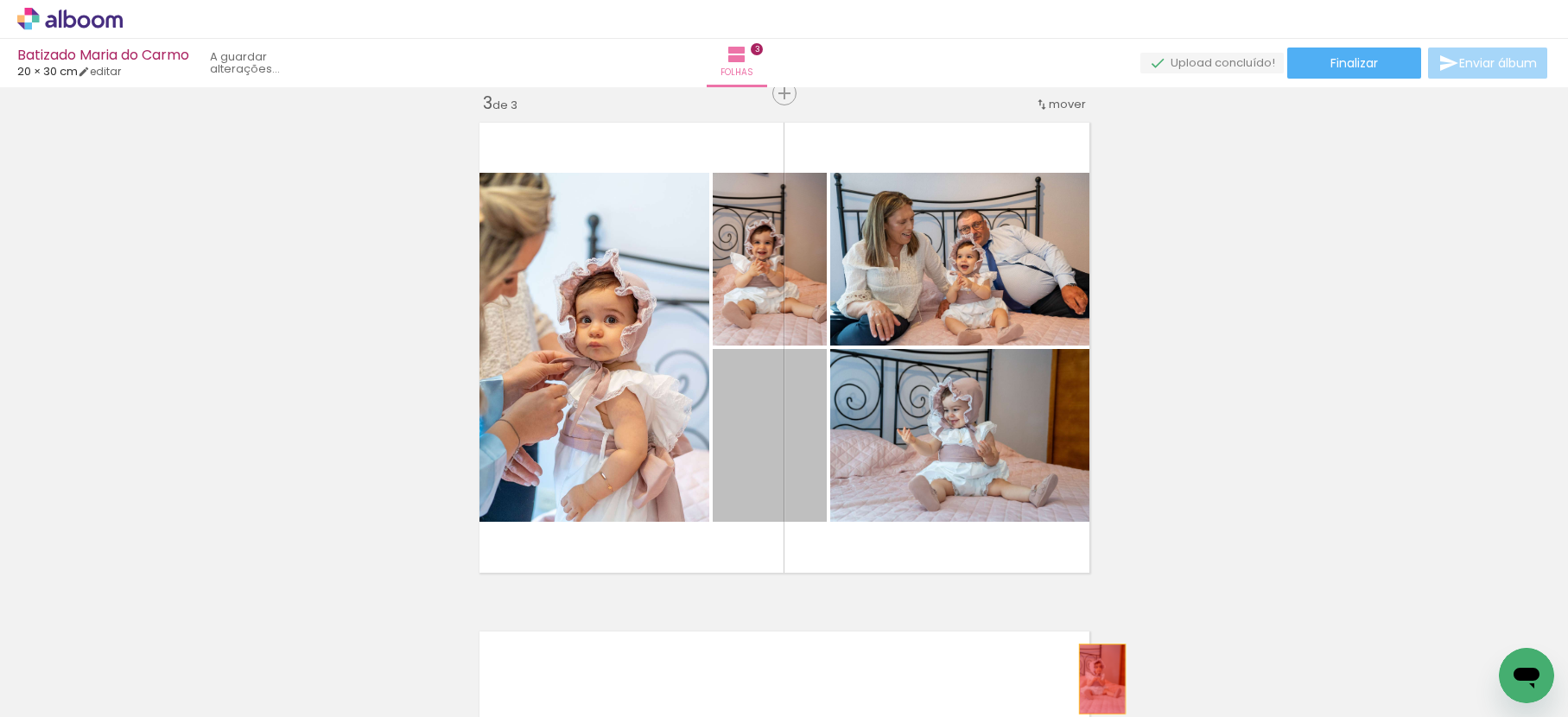
drag, startPoint x: 780, startPoint y: 438, endPoint x: 1096, endPoint y: 679, distance: 397.4
click at [1096, 679] on quentale-workspace at bounding box center [784, 358] width 1568 height 717
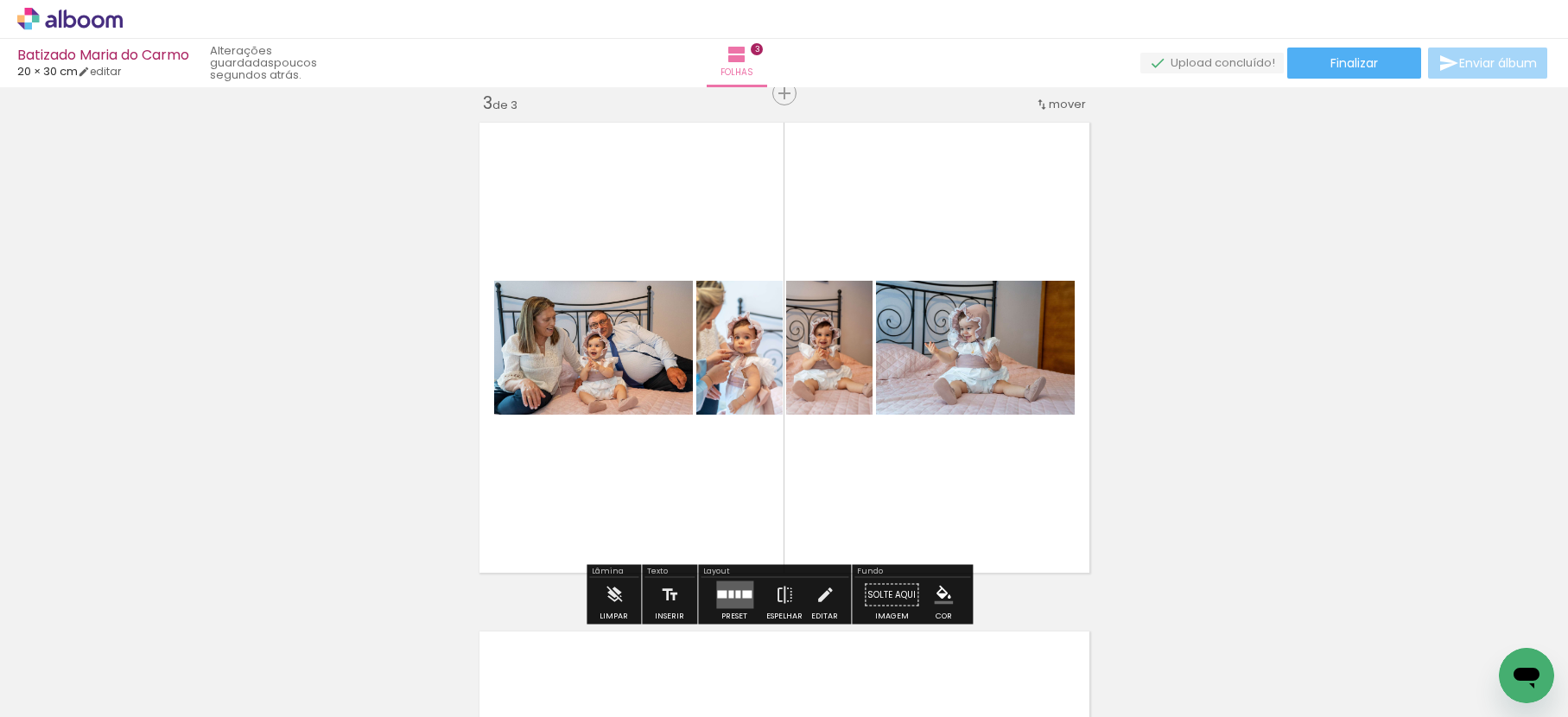
drag, startPoint x: 1119, startPoint y: 682, endPoint x: 900, endPoint y: 406, distance: 352.3
click at [871, 396] on quentale-workspace at bounding box center [784, 358] width 1568 height 717
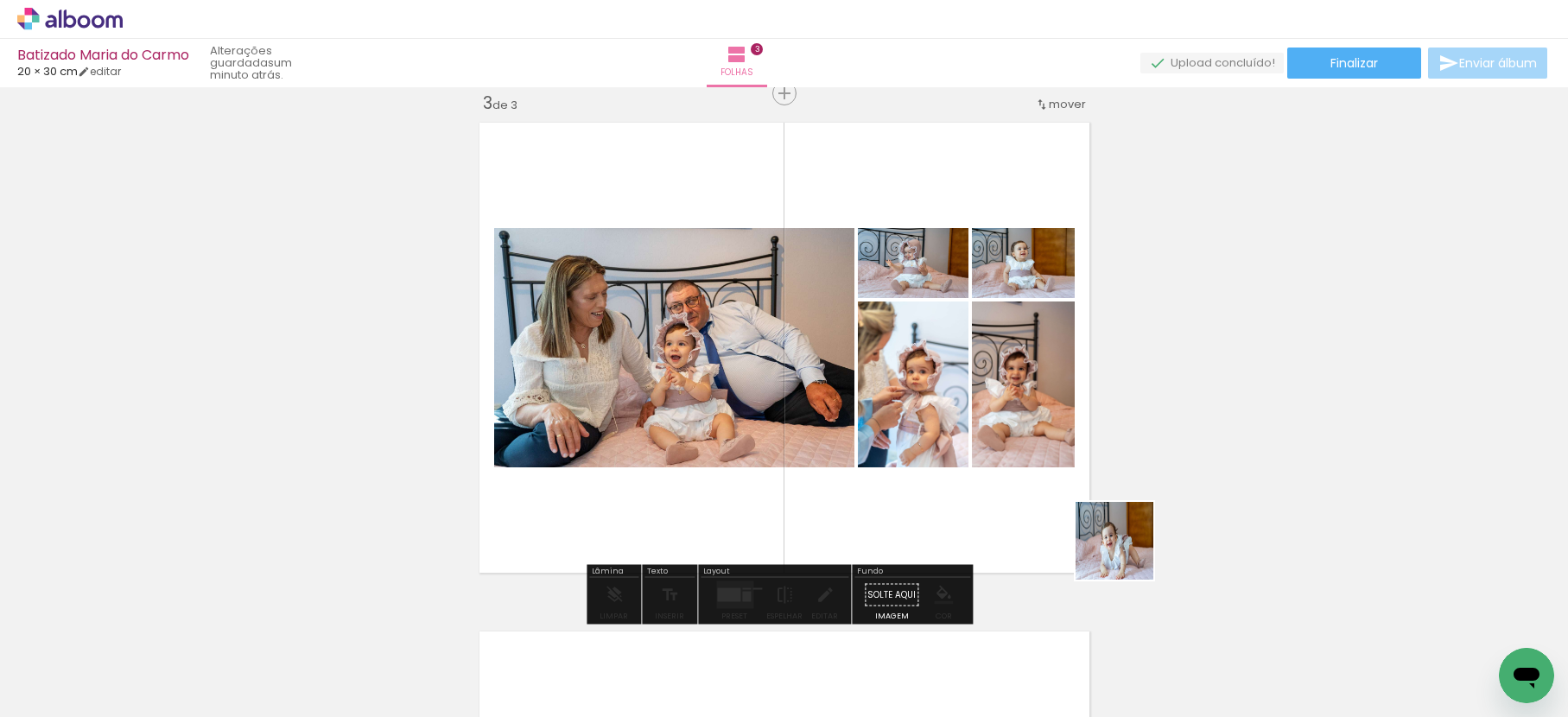
drag, startPoint x: 1206, startPoint y: 655, endPoint x: 963, endPoint y: 452, distance: 316.6
click at [1001, 478] on quentale-workspace at bounding box center [784, 358] width 1568 height 717
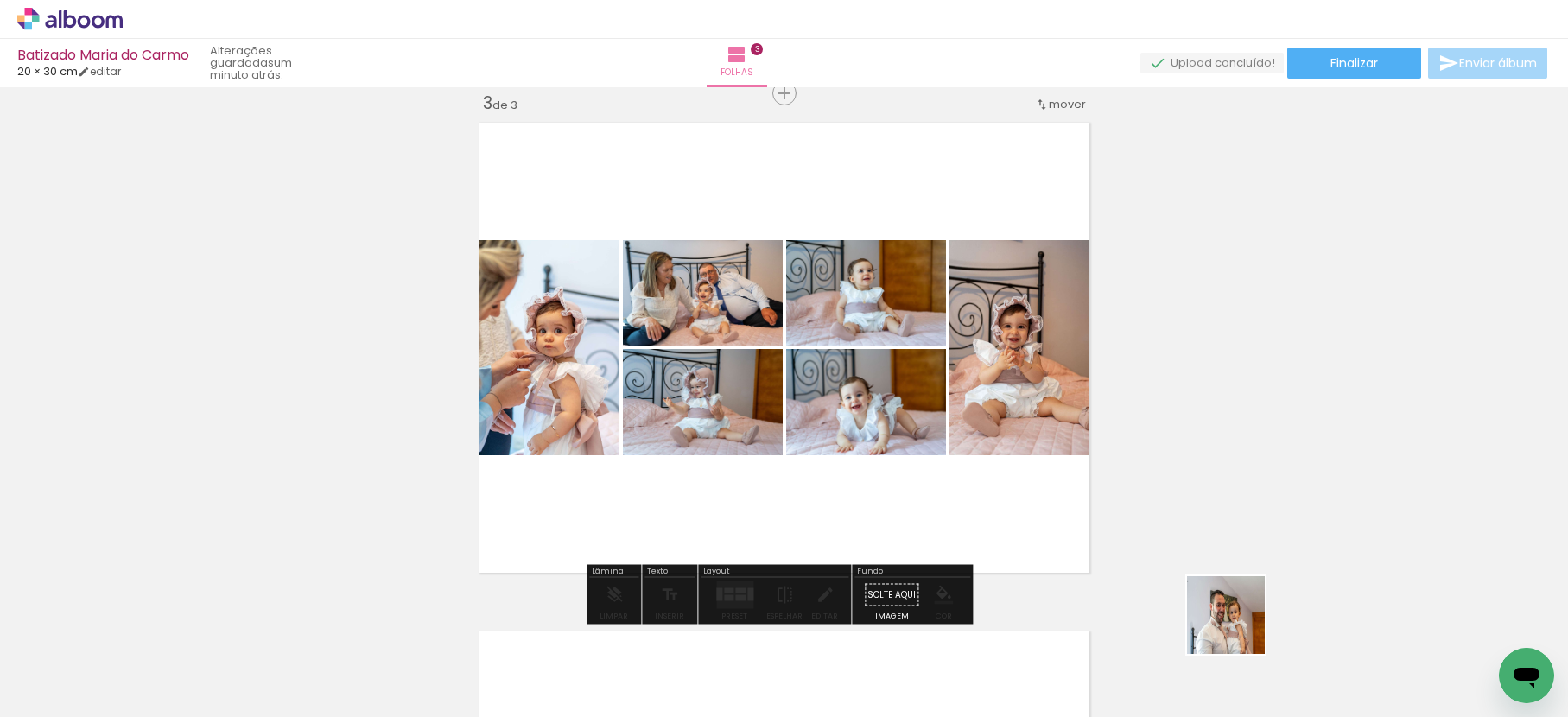
drag, startPoint x: 1305, startPoint y: 662, endPoint x: 1105, endPoint y: 518, distance: 246.4
click at [1012, 476] on quentale-workspace at bounding box center [784, 358] width 1568 height 717
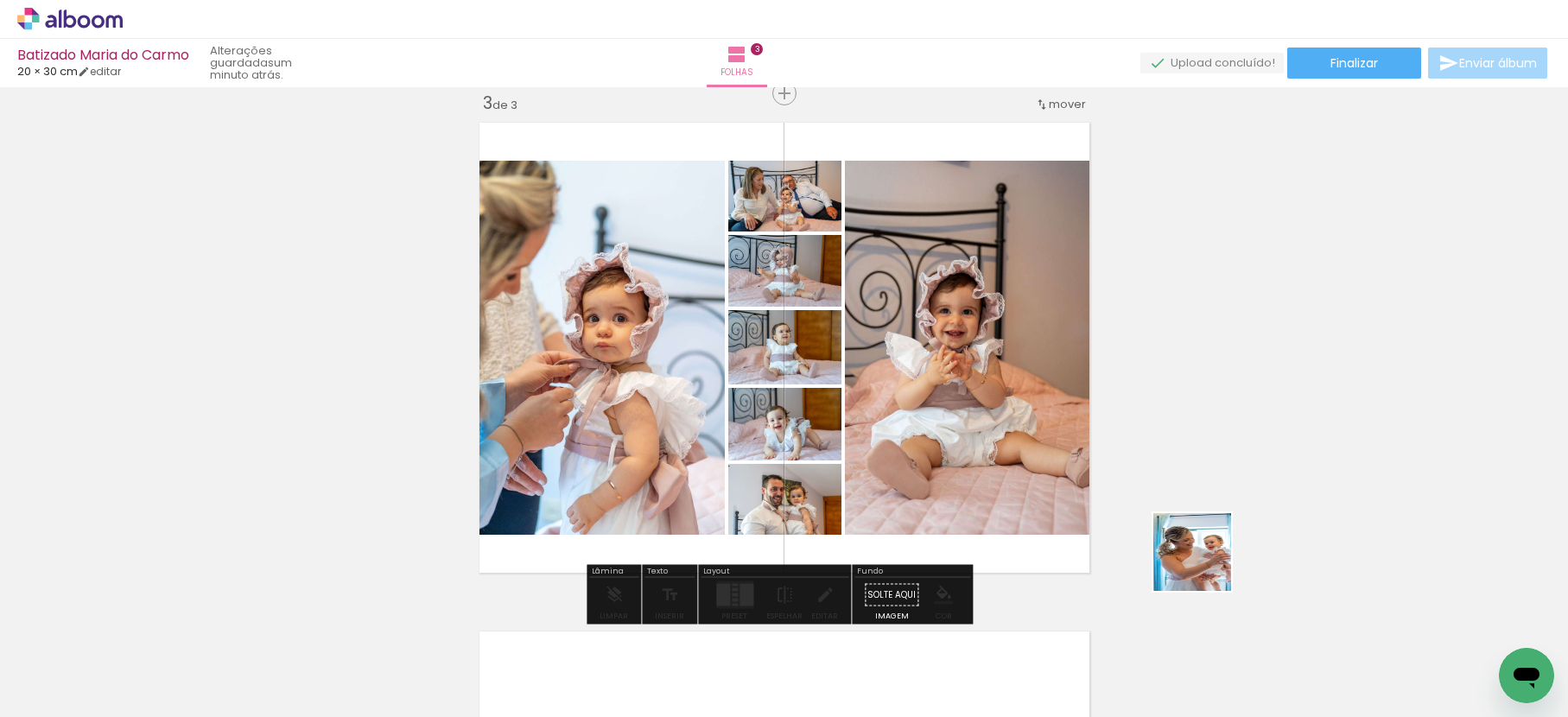
drag, startPoint x: 1403, startPoint y: 671, endPoint x: 993, endPoint y: 471, distance: 456.2
click at [1022, 489] on quentale-workspace at bounding box center [784, 358] width 1568 height 717
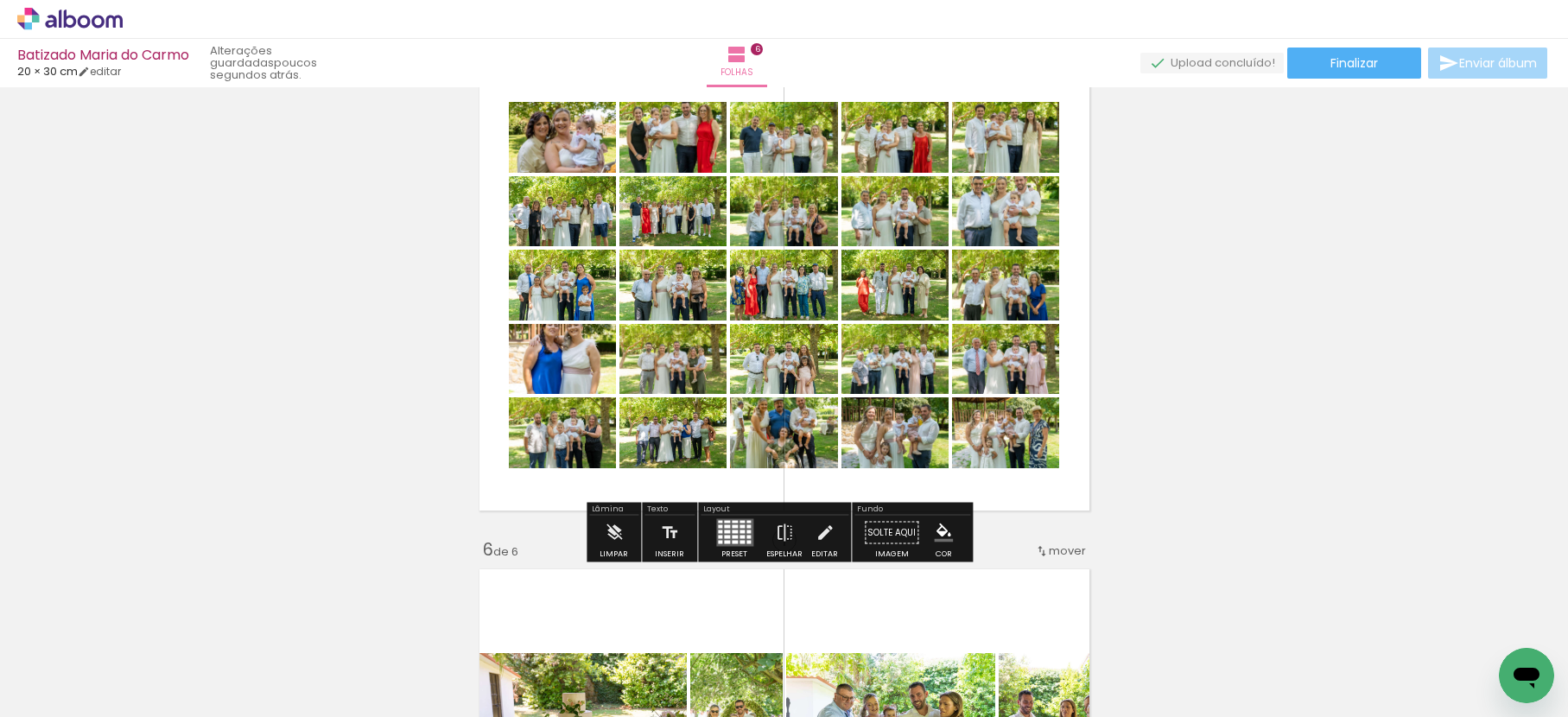
scroll to position [0, 6321]
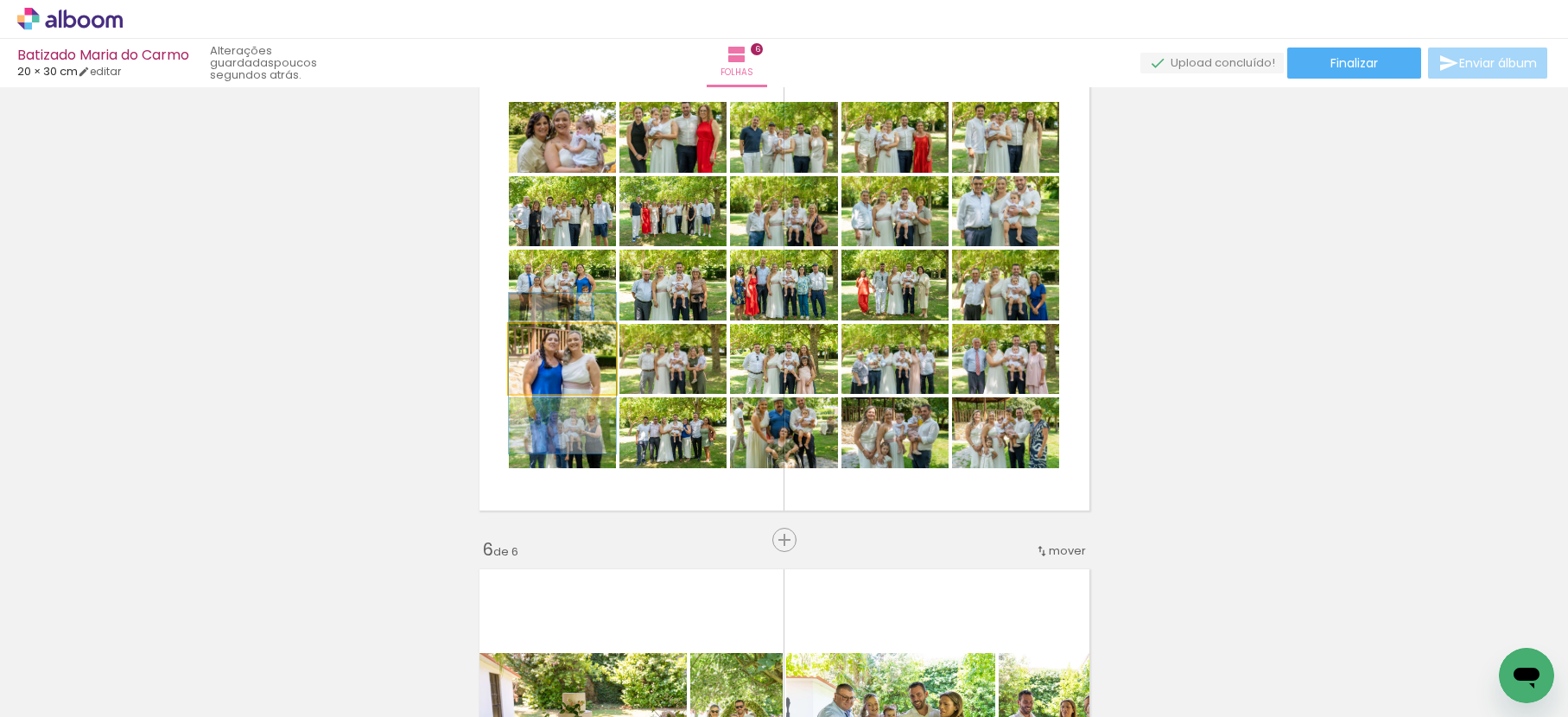
drag, startPoint x: 591, startPoint y: 370, endPoint x: 593, endPoint y: 386, distance: 16.1
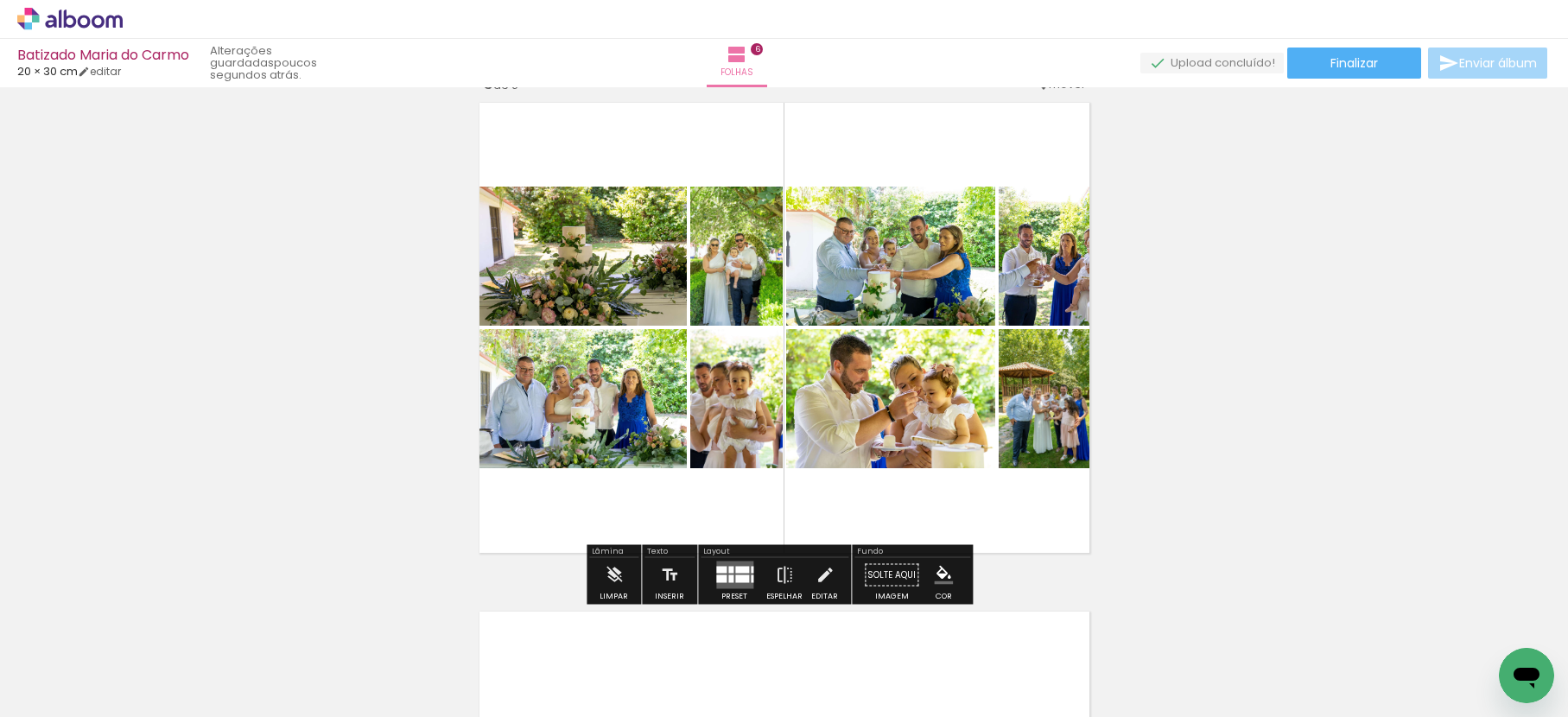
scroll to position [2625, 0]
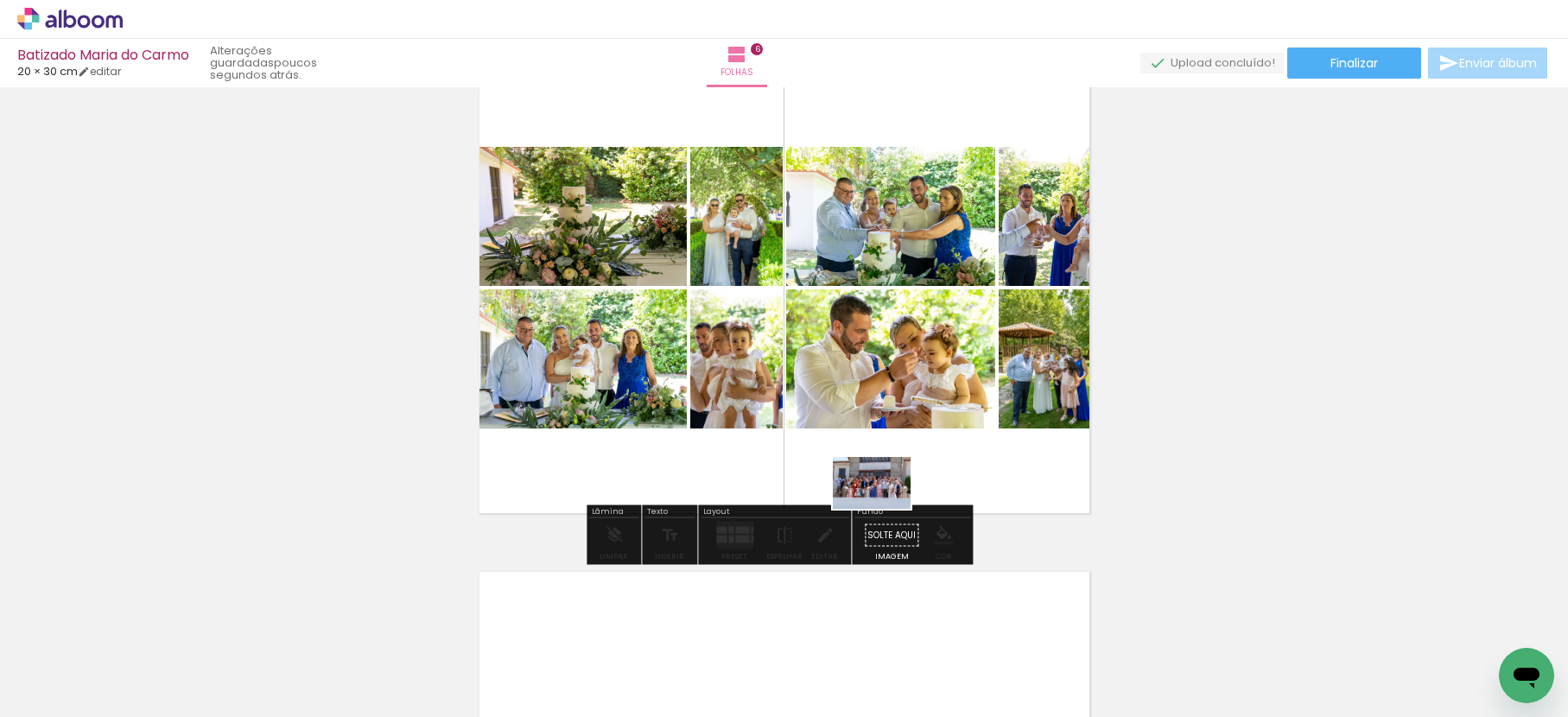
drag, startPoint x: 891, startPoint y: 677, endPoint x: 885, endPoint y: 509, distance: 168.1
click at [885, 509] on quentale-workspace at bounding box center [784, 358] width 1568 height 717
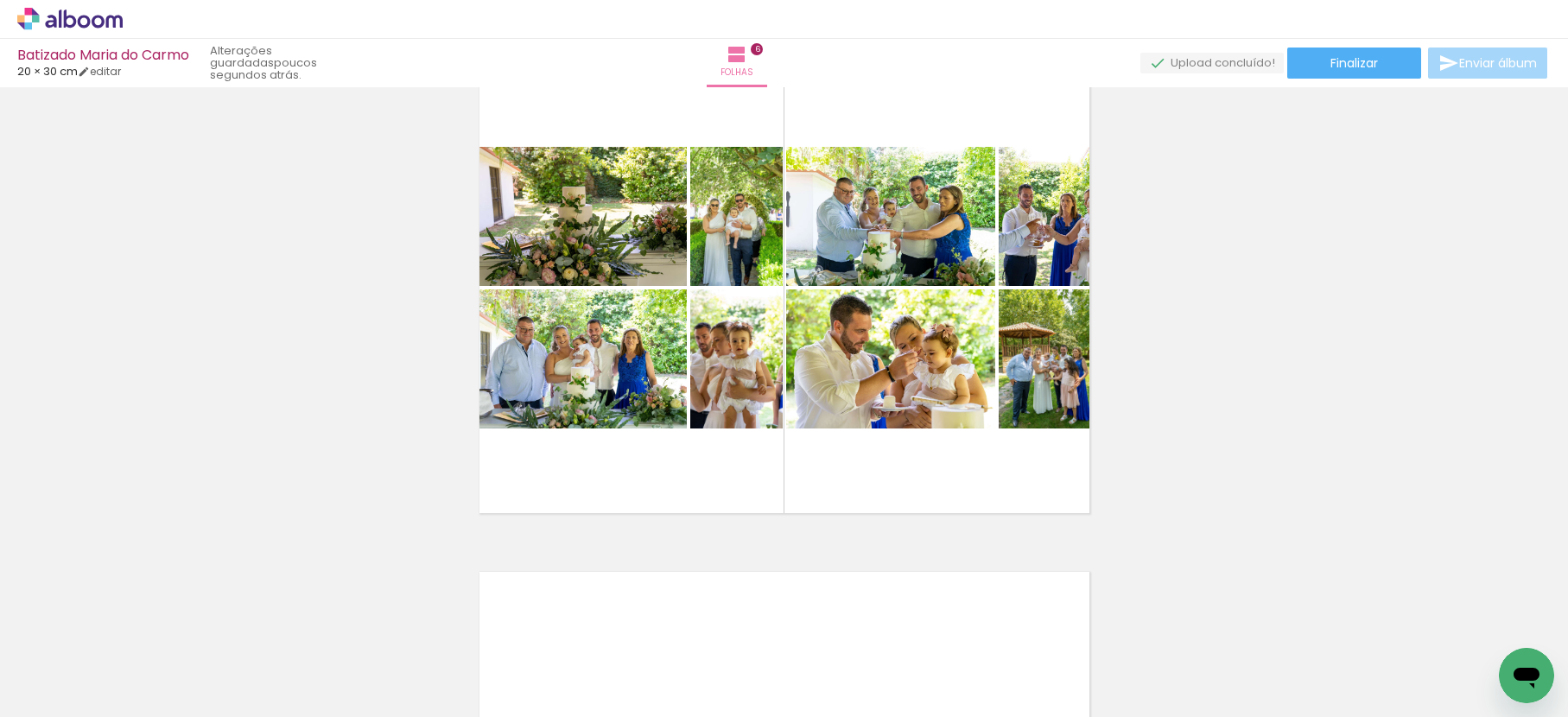
scroll to position [0, 6279]
drag, startPoint x: 929, startPoint y: 709, endPoint x: 10, endPoint y: 35, distance: 1139.7
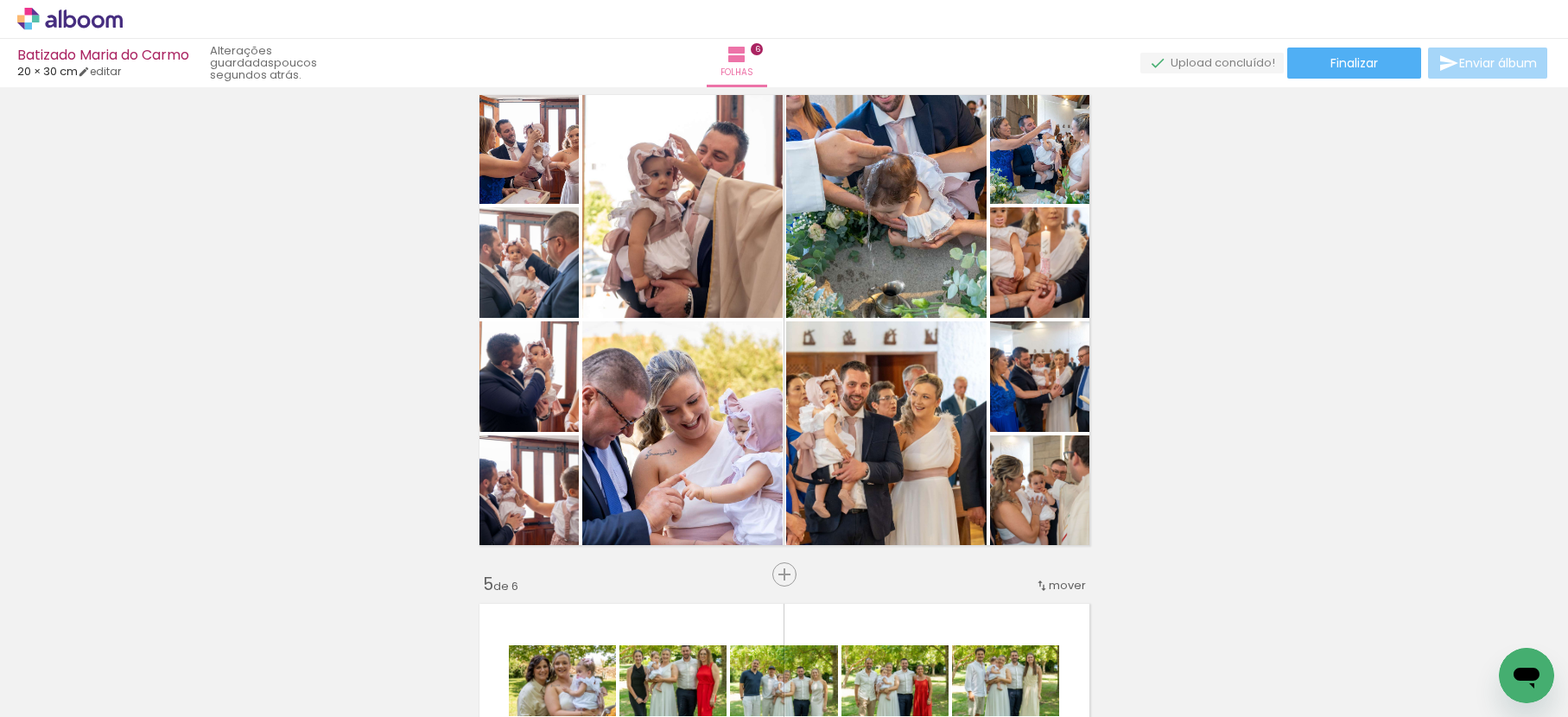
scroll to position [1582, 0]
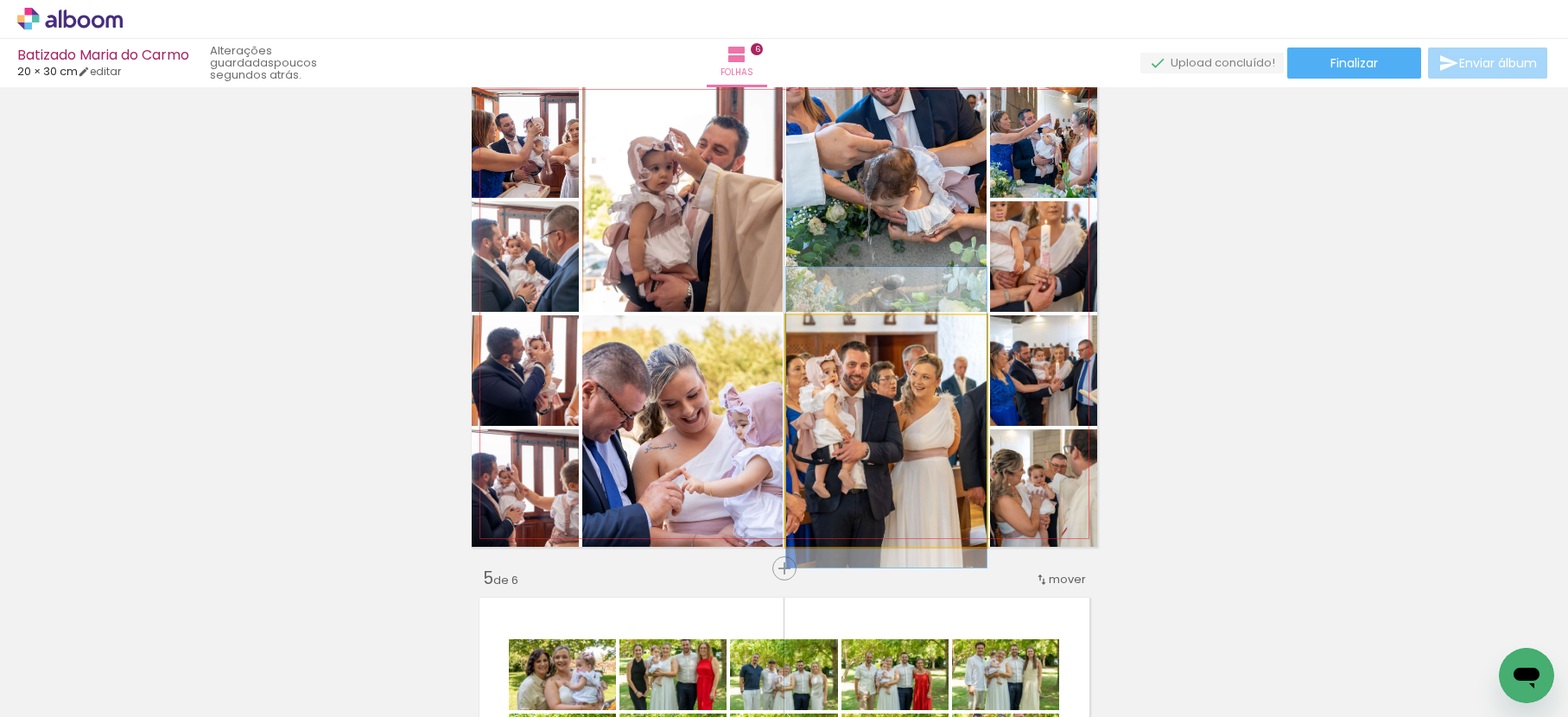
drag, startPoint x: 908, startPoint y: 453, endPoint x: 918, endPoint y: 439, distance: 17.2
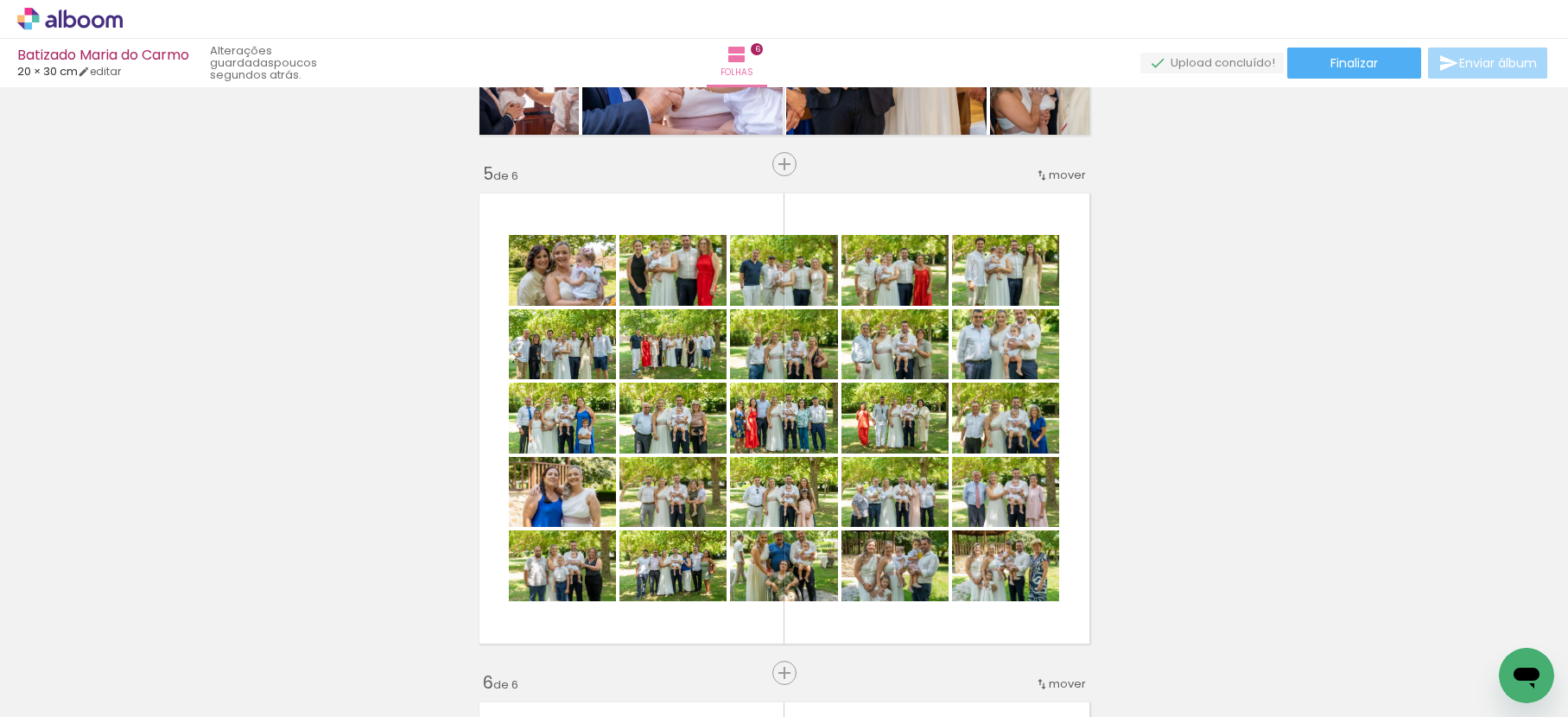
scroll to position [1986, 0]
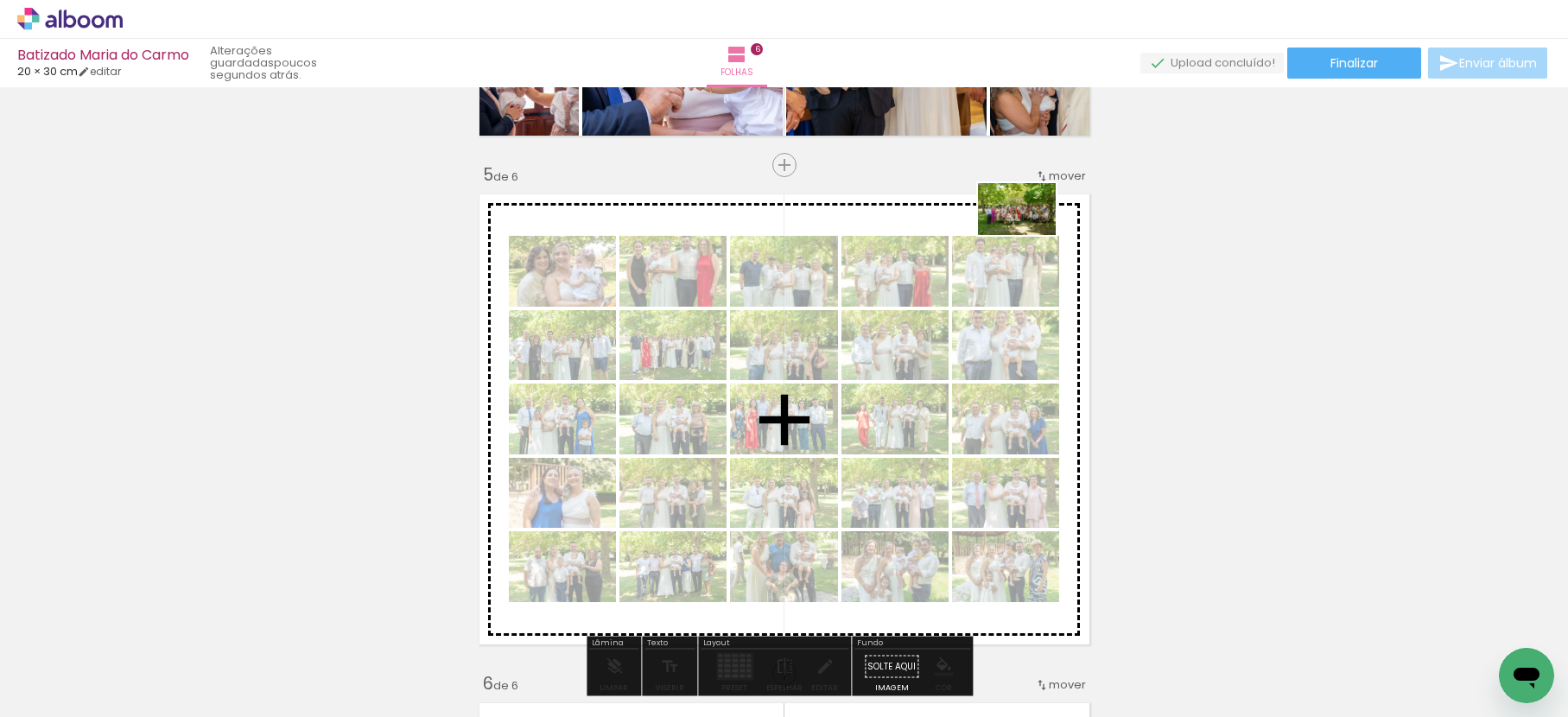
drag, startPoint x: 1152, startPoint y: 569, endPoint x: 1030, endPoint y: 235, distance: 355.6
click at [1030, 235] on quentale-workspace at bounding box center [784, 358] width 1568 height 717
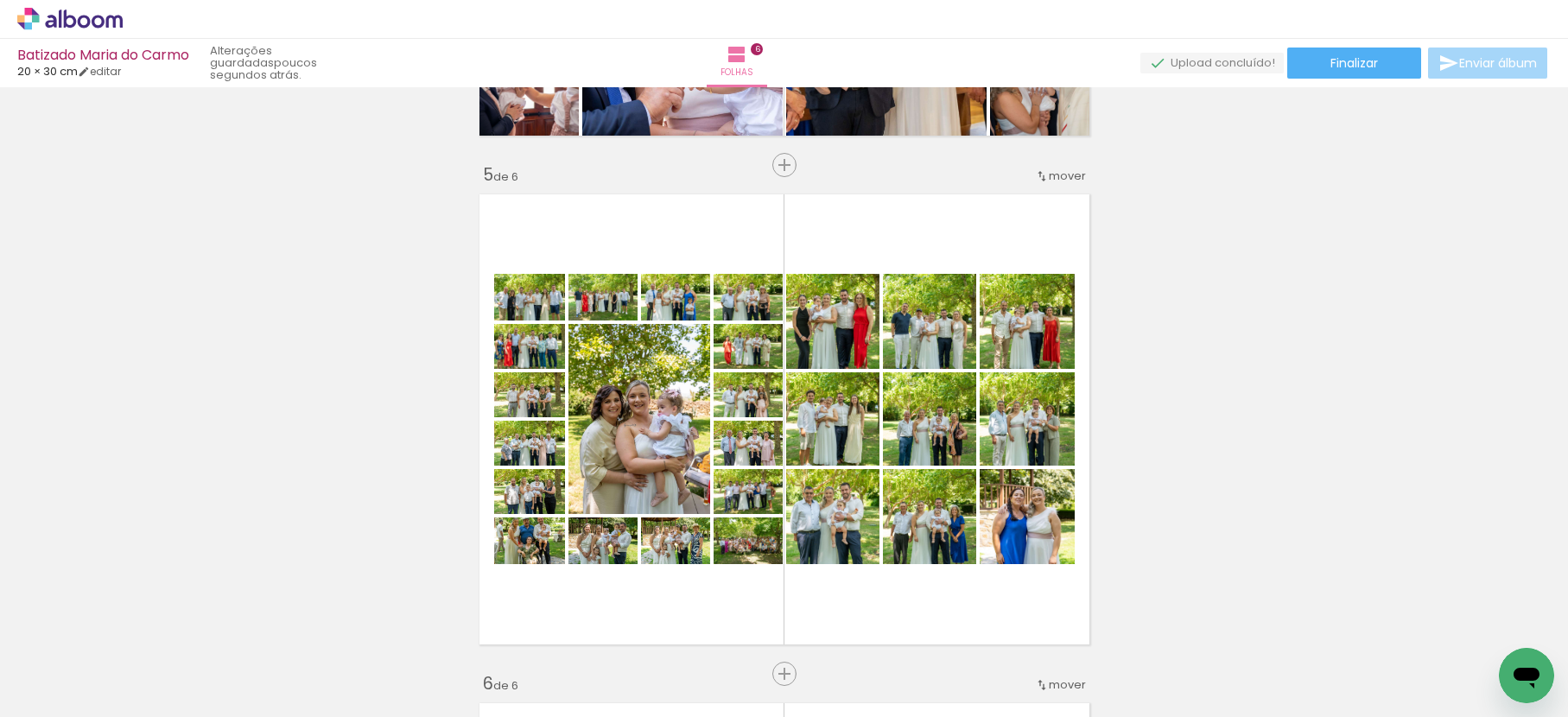
scroll to position [0, 3097]
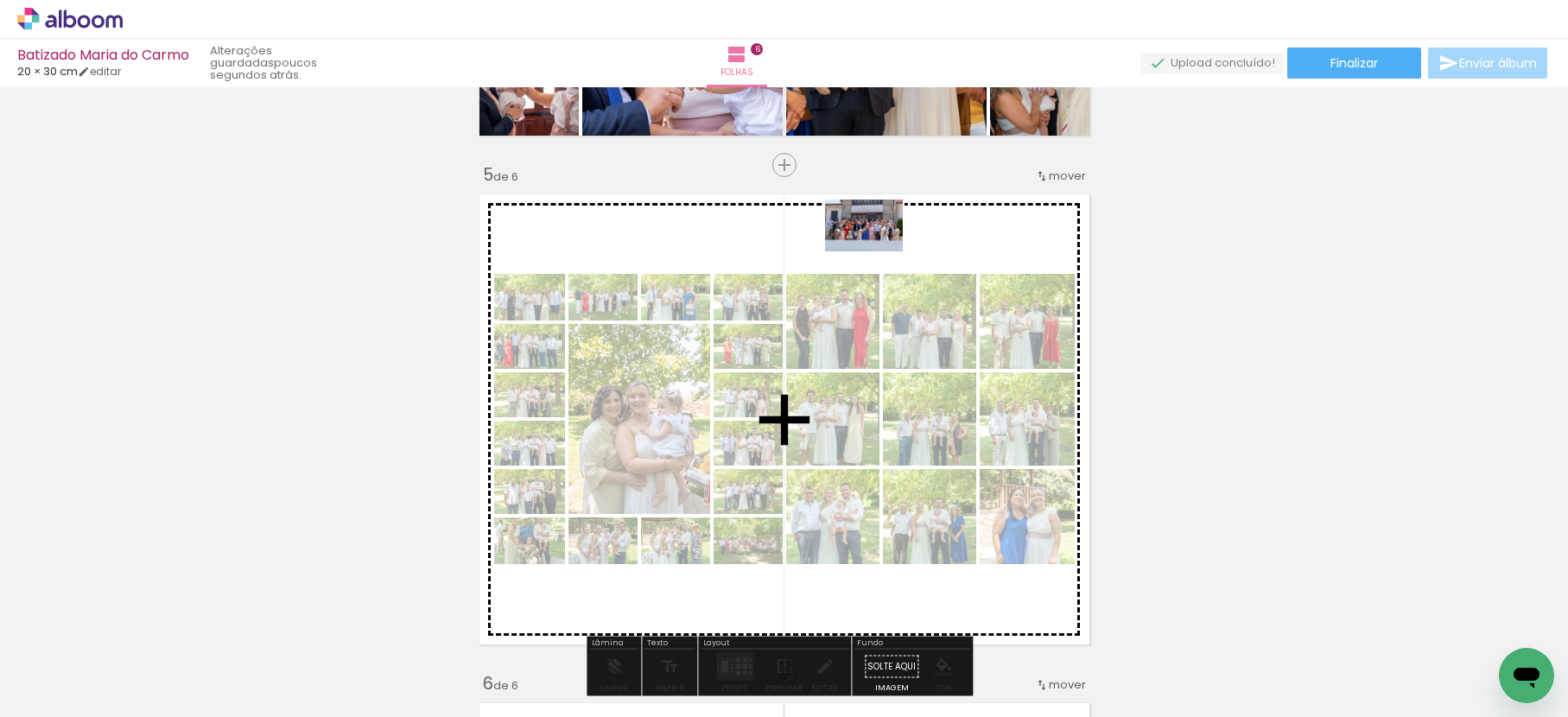
drag, startPoint x: 775, startPoint y: 679, endPoint x: 877, endPoint y: 251, distance: 440.0
click at [877, 251] on quentale-workspace at bounding box center [784, 358] width 1568 height 717
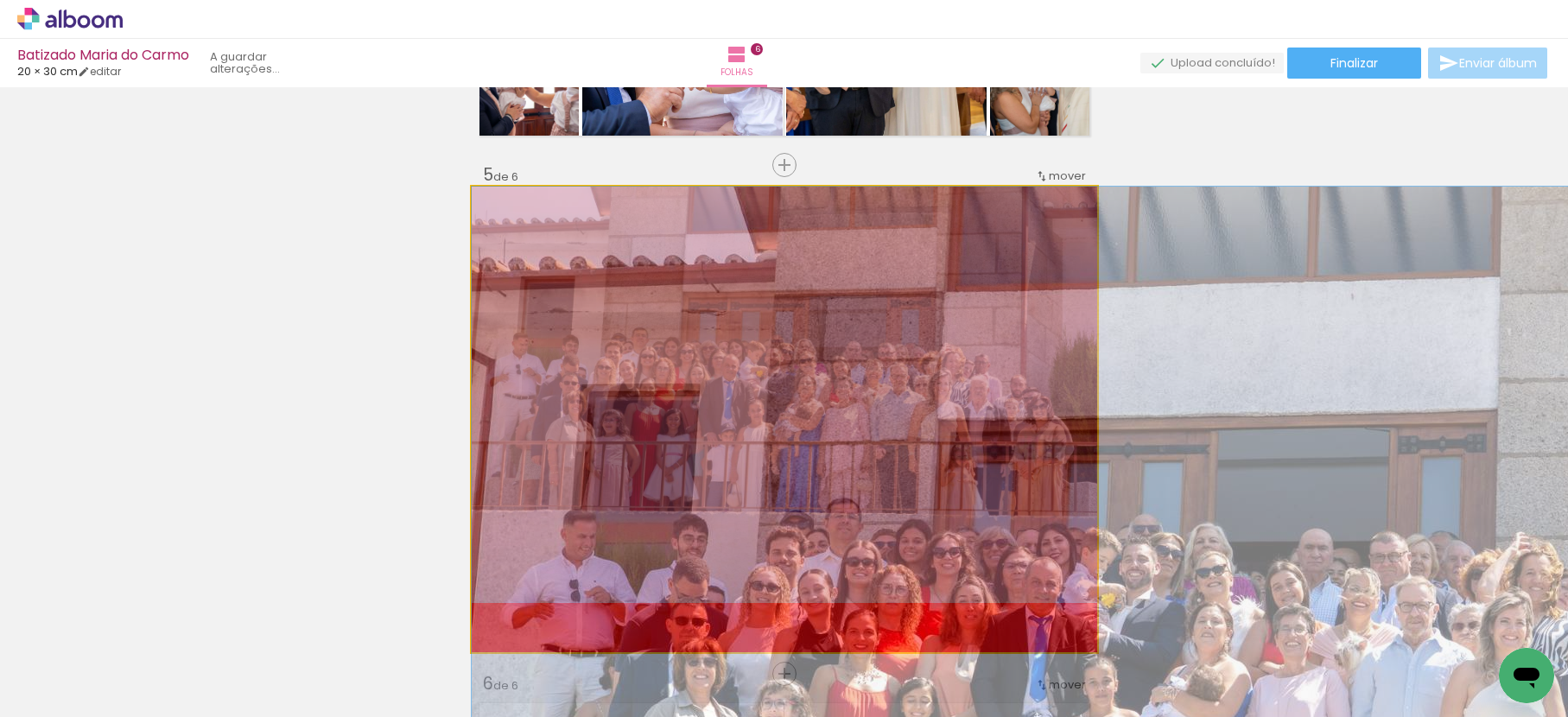
drag, startPoint x: 1001, startPoint y: 234, endPoint x: 877, endPoint y: 668, distance: 451.4
